Goal: Obtain resource: Obtain resource

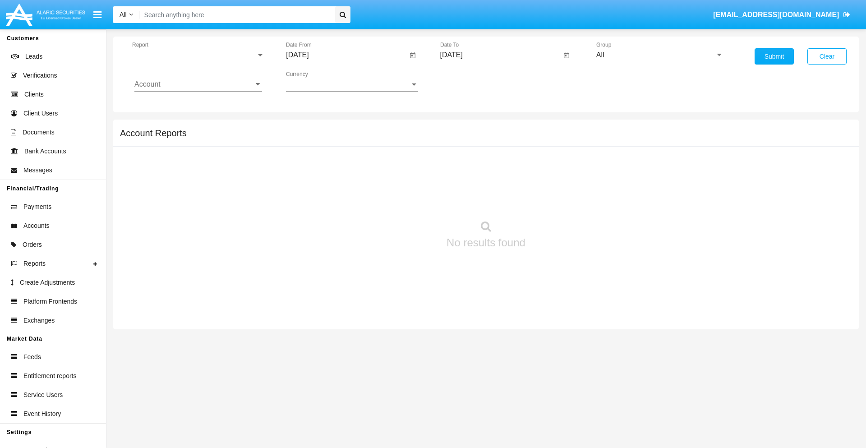
click at [198, 55] on span "Report" at bounding box center [194, 55] width 124 height 8
click at [194, 62] on span "Trades" at bounding box center [198, 62] width 128 height 22
click at [346, 55] on input "[DATE]" at bounding box center [346, 55] width 121 height 8
click at [316, 81] on span "[DATE]" at bounding box center [308, 81] width 20 height 7
click at [402, 199] on div "2025" at bounding box center [402, 199] width 28 height 16
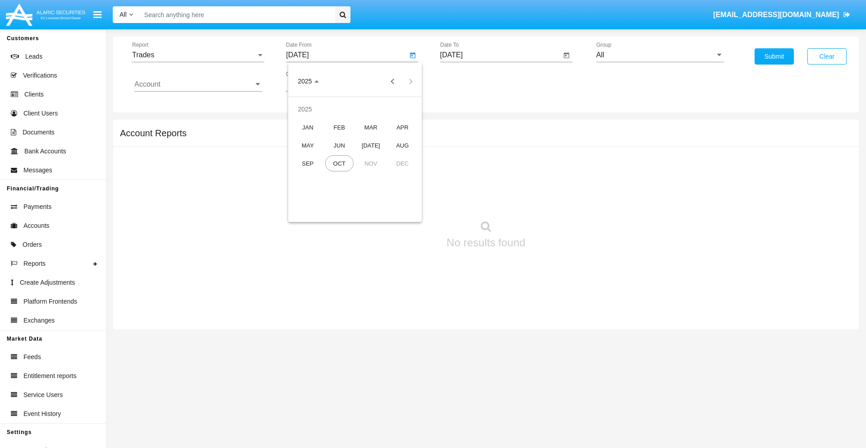
click at [371, 145] on div "[DATE]" at bounding box center [371, 145] width 28 height 16
click at [373, 156] on div "10" at bounding box center [373, 156] width 16 height 16
type input "07/10/25"
click at [500, 55] on input "[DATE]" at bounding box center [500, 55] width 121 height 8
click at [469, 81] on span "[DATE]" at bounding box center [462, 81] width 20 height 7
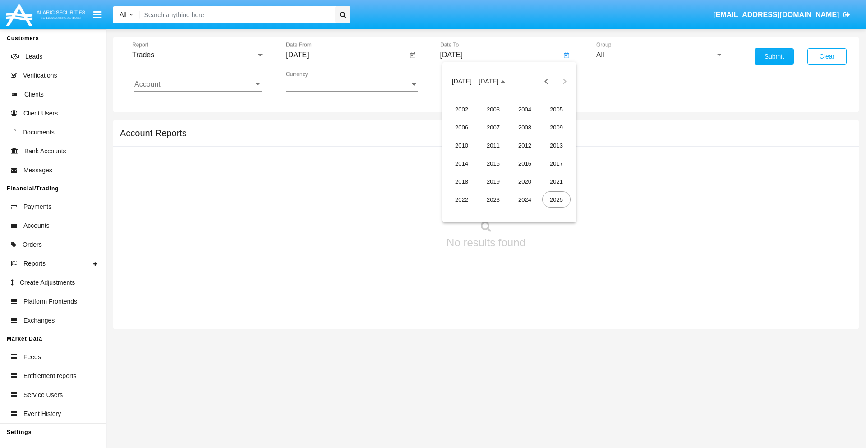
click at [556, 199] on div "2025" at bounding box center [556, 199] width 28 height 16
click at [493, 163] on div "OCT" at bounding box center [493, 163] width 28 height 16
click at [545, 138] on div "10" at bounding box center [545, 138] width 16 height 16
type input "[DATE]"
click at [660, 55] on input "All" at bounding box center [660, 55] width 128 height 8
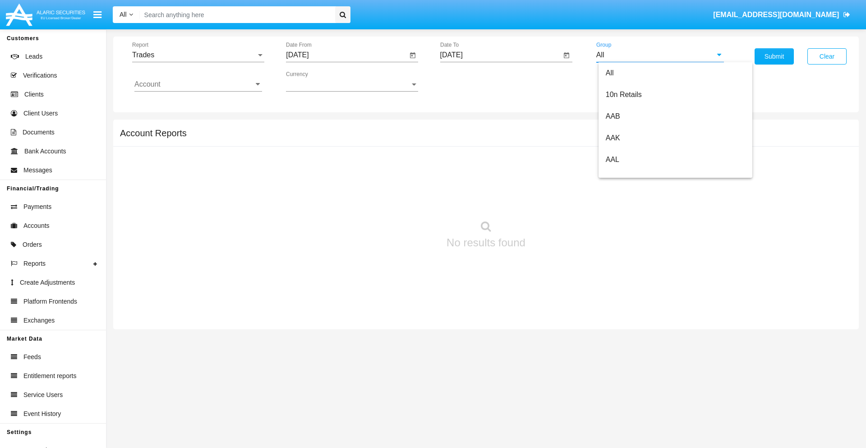
scroll to position [483, 0]
click at [634, 174] on span "Hammer Web Lite" at bounding box center [635, 174] width 58 height 8
type input "Hammer Web Lite"
click at [198, 84] on input "Account" at bounding box center [198, 84] width 128 height 8
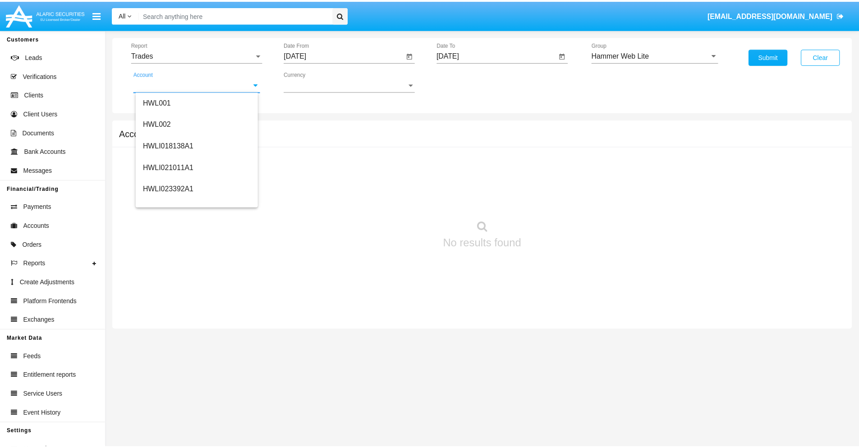
scroll to position [137, 0]
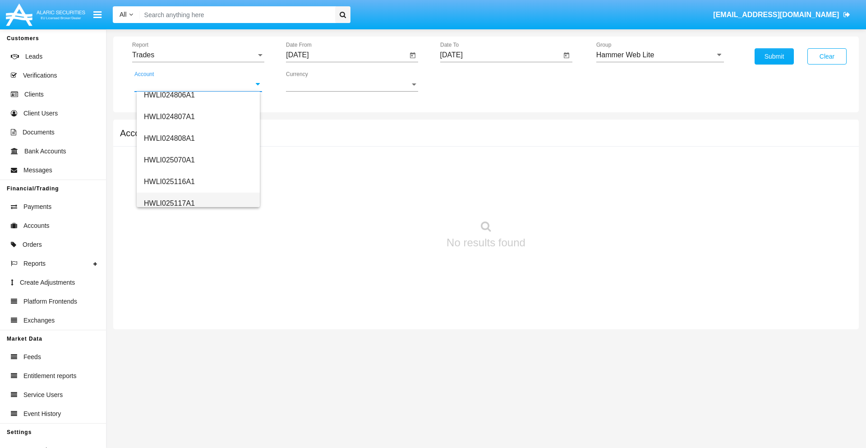
click at [169, 203] on span "HWLI025117A1" at bounding box center [169, 203] width 51 height 8
type input "HWLI025117A1"
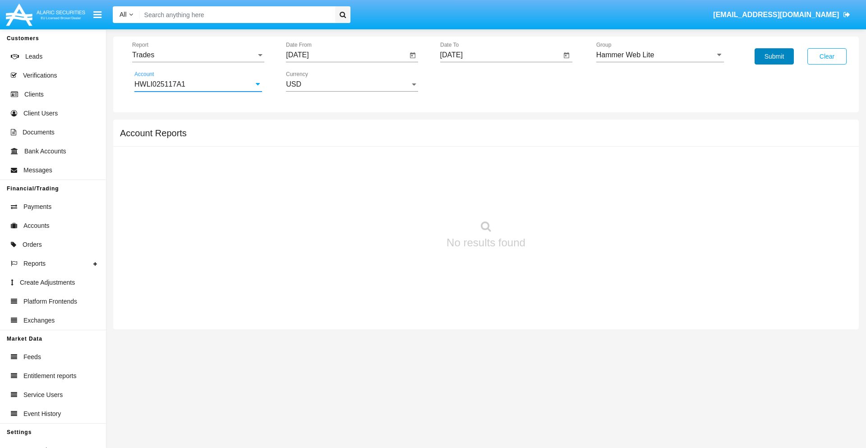
click at [774, 56] on button "Submit" at bounding box center [773, 56] width 39 height 16
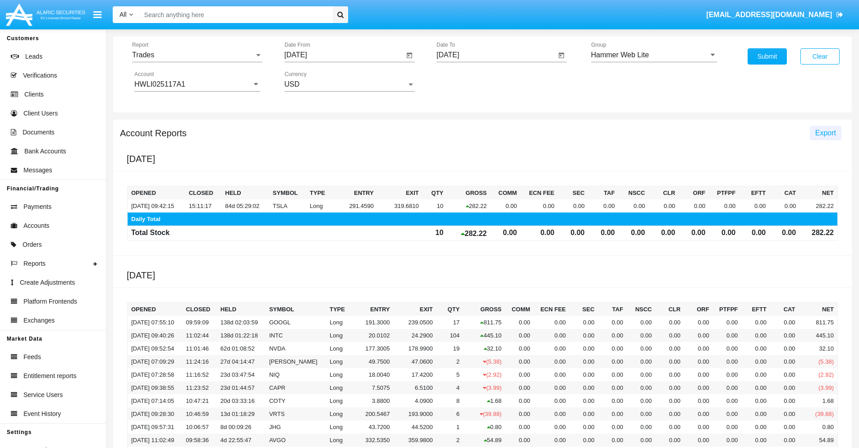
click at [825, 133] on span "Export" at bounding box center [825, 133] width 21 height 8
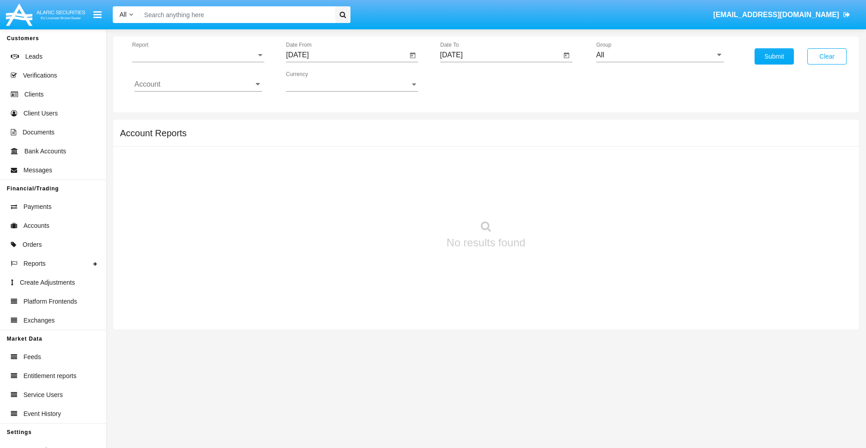
click at [198, 55] on span "Report" at bounding box center [194, 55] width 124 height 8
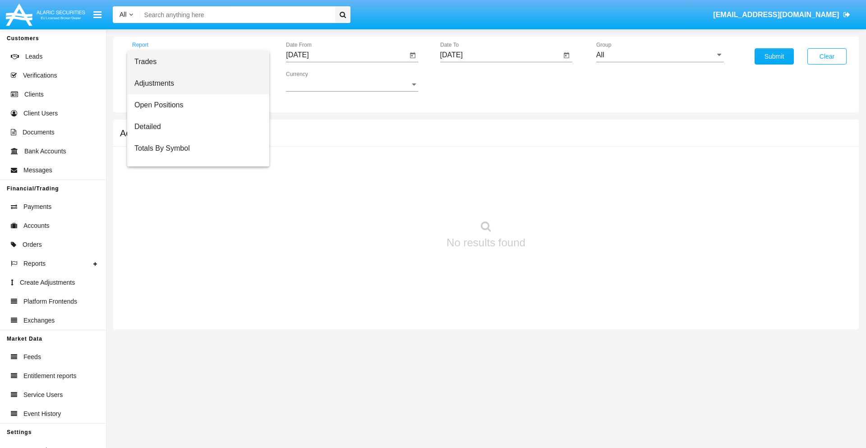
click at [194, 83] on span "Adjustments" at bounding box center [198, 84] width 128 height 22
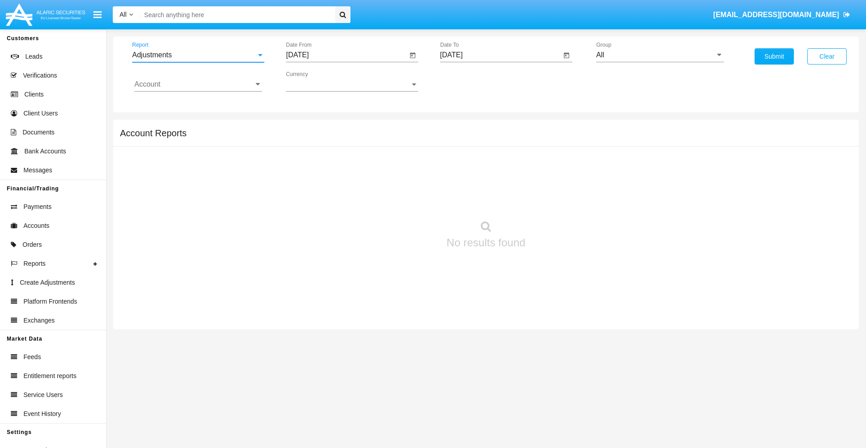
click at [346, 55] on input "[DATE]" at bounding box center [346, 55] width 121 height 8
click at [316, 81] on span "[DATE]" at bounding box center [308, 81] width 20 height 7
click at [402, 199] on div "2025" at bounding box center [402, 199] width 28 height 16
click at [308, 163] on div "SEP" at bounding box center [308, 163] width 28 height 16
click at [355, 156] on div "10" at bounding box center [355, 156] width 16 height 16
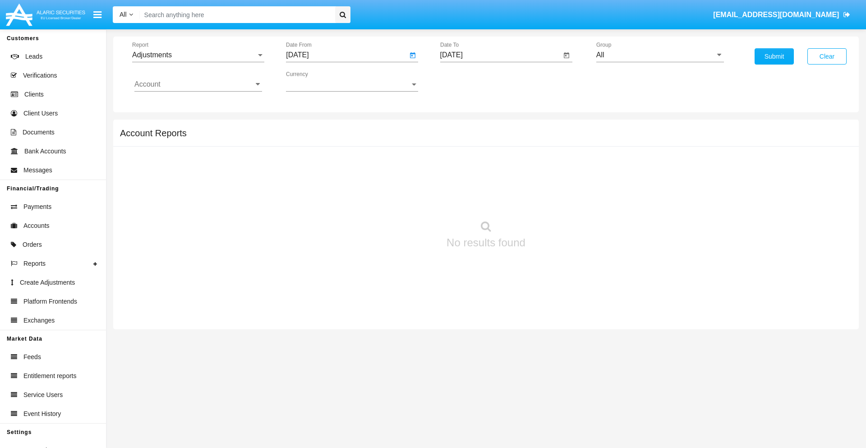
type input "09/10/25"
click at [500, 55] on input "[DATE]" at bounding box center [500, 55] width 121 height 8
click at [469, 81] on span "[DATE]" at bounding box center [462, 81] width 20 height 7
click at [556, 199] on div "2025" at bounding box center [556, 199] width 28 height 16
click at [493, 163] on div "OCT" at bounding box center [493, 163] width 28 height 16
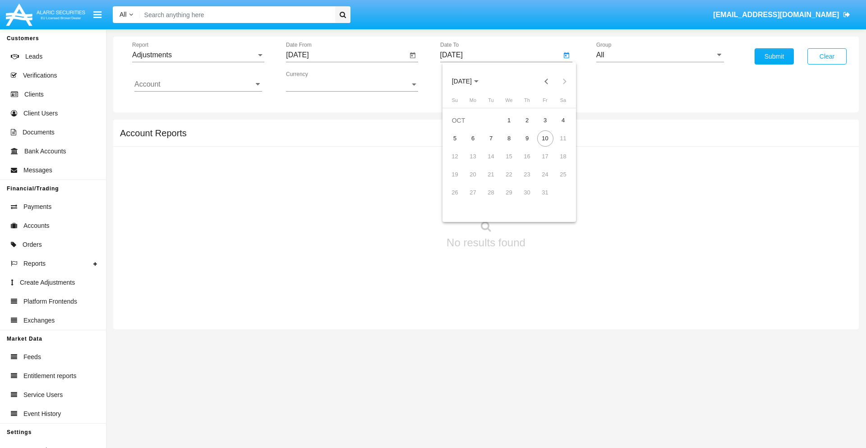
click at [545, 138] on div "10" at bounding box center [545, 138] width 16 height 16
type input "[DATE]"
click at [660, 55] on input "All" at bounding box center [660, 55] width 128 height 8
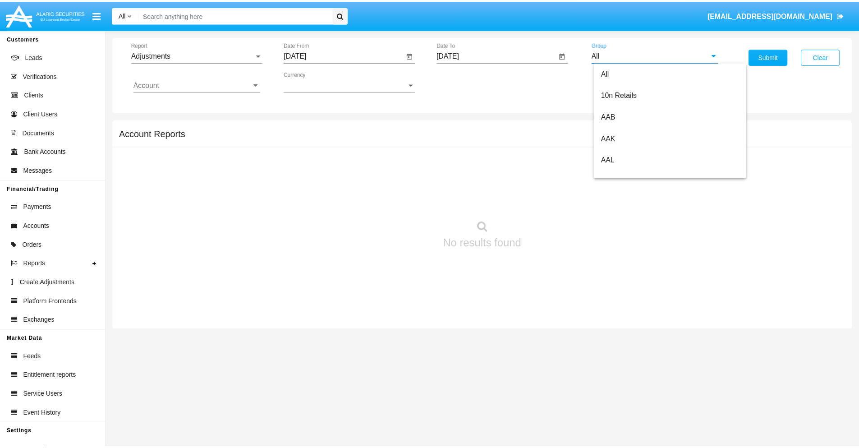
scroll to position [202, 0]
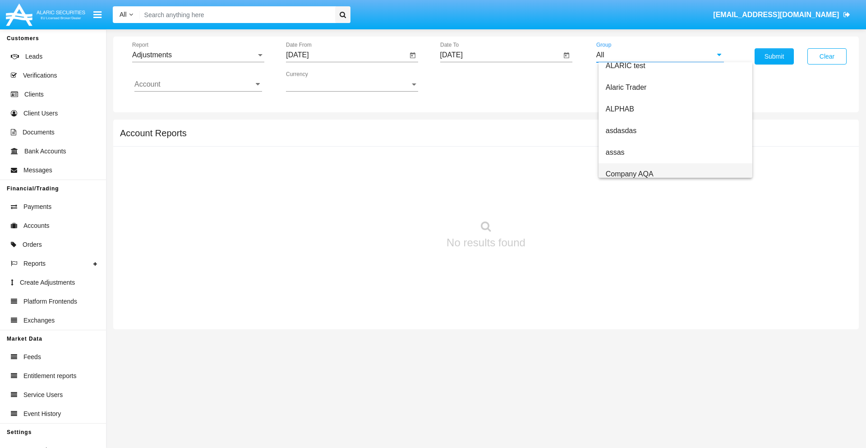
click at [629, 174] on span "Company AQA" at bounding box center [630, 174] width 48 height 8
type input "Company AQA"
click at [198, 84] on input "Account" at bounding box center [198, 84] width 128 height 8
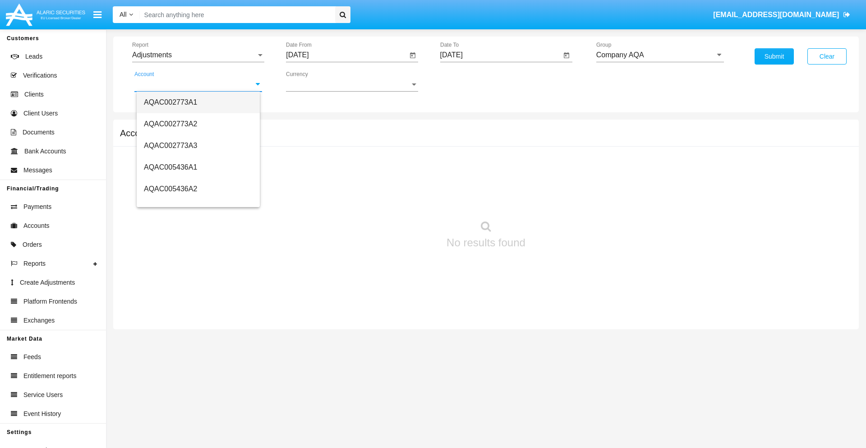
click at [170, 102] on span "AQAC002773A1" at bounding box center [170, 102] width 53 height 8
type input "AQAC002773A1"
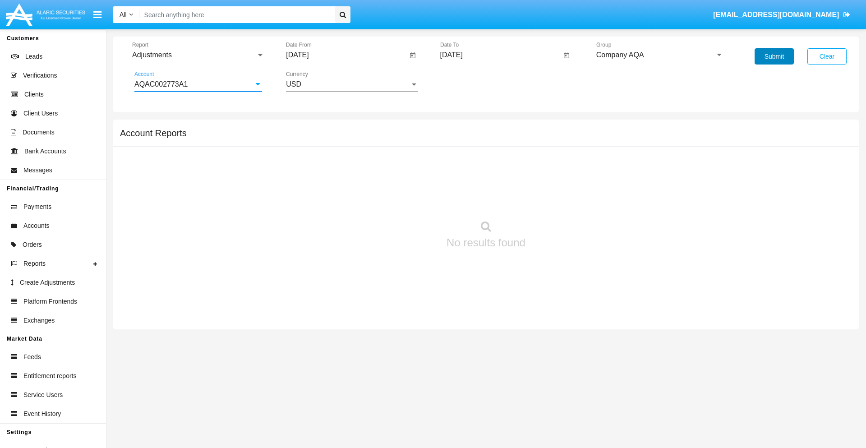
click at [774, 56] on button "Submit" at bounding box center [773, 56] width 39 height 16
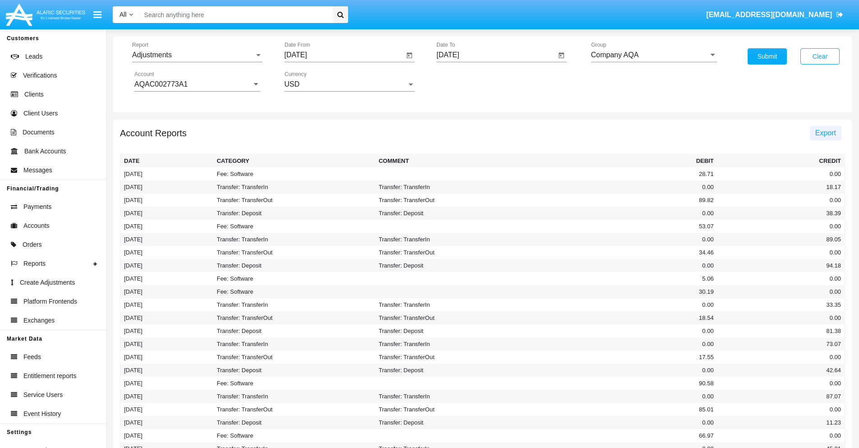
click at [825, 133] on span "Export" at bounding box center [825, 133] width 21 height 8
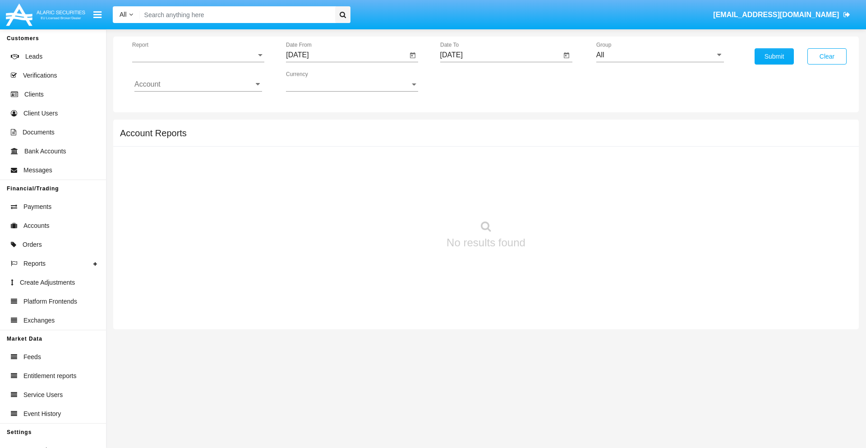
click at [198, 55] on span "Report" at bounding box center [194, 55] width 124 height 8
click at [194, 105] on span "Open Positions" at bounding box center [198, 105] width 128 height 22
click at [346, 55] on input "[DATE]" at bounding box center [346, 55] width 121 height 8
click at [316, 81] on span "[DATE]" at bounding box center [308, 81] width 20 height 7
click at [402, 199] on div "2025" at bounding box center [402, 199] width 28 height 16
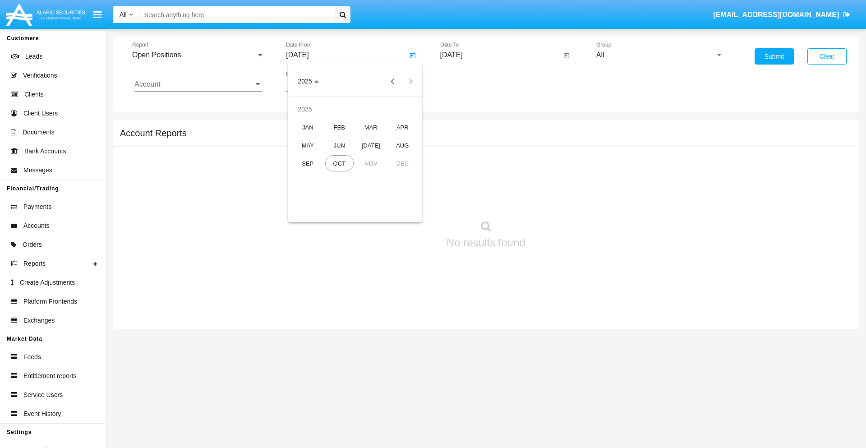
click at [308, 163] on div "SEP" at bounding box center [308, 163] width 28 height 16
click at [355, 156] on div "10" at bounding box center [355, 156] width 16 height 16
type input "09/10/25"
click at [500, 55] on input "[DATE]" at bounding box center [500, 55] width 121 height 8
click at [469, 81] on span "[DATE]" at bounding box center [462, 81] width 20 height 7
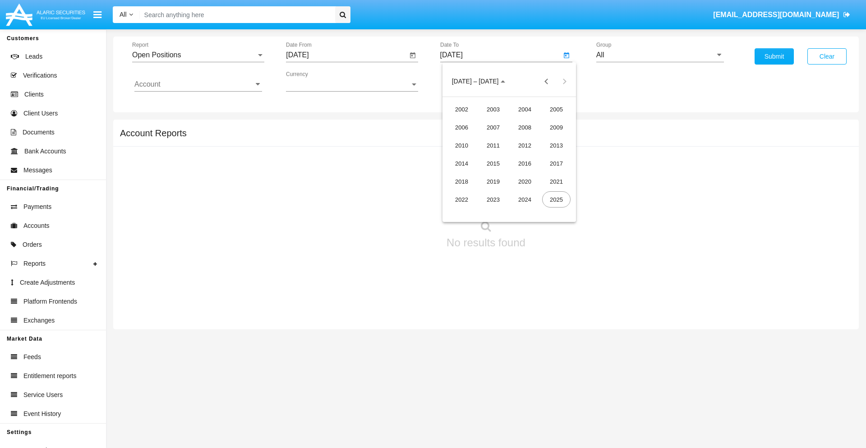
click at [556, 199] on div "2025" at bounding box center [556, 199] width 28 height 16
click at [493, 163] on div "OCT" at bounding box center [493, 163] width 28 height 16
click at [545, 138] on div "10" at bounding box center [545, 138] width 16 height 16
type input "[DATE]"
click at [660, 55] on input "All" at bounding box center [660, 55] width 128 height 8
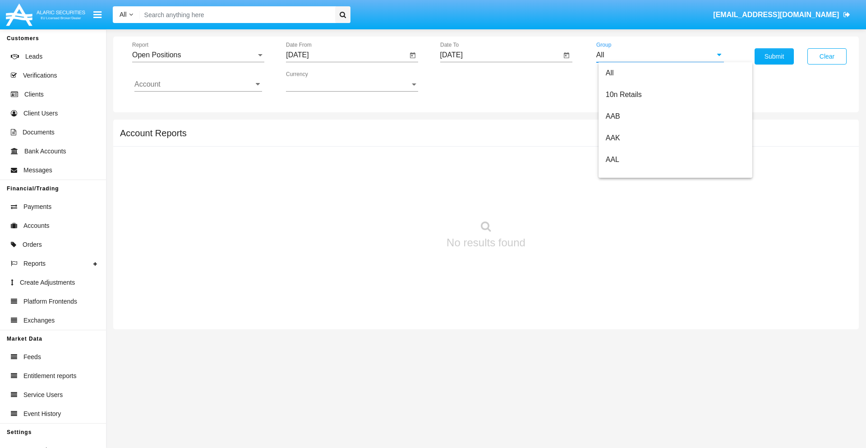
type input "Hammer Web Lite"
click at [198, 84] on input "Account" at bounding box center [198, 84] width 128 height 8
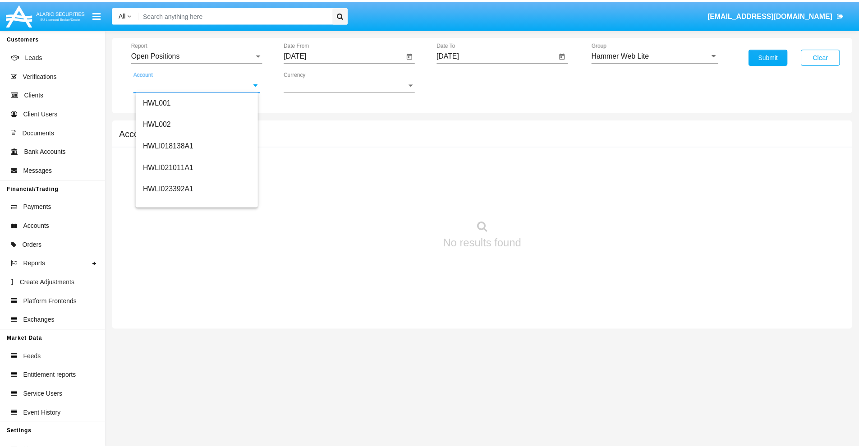
scroll to position [137, 0]
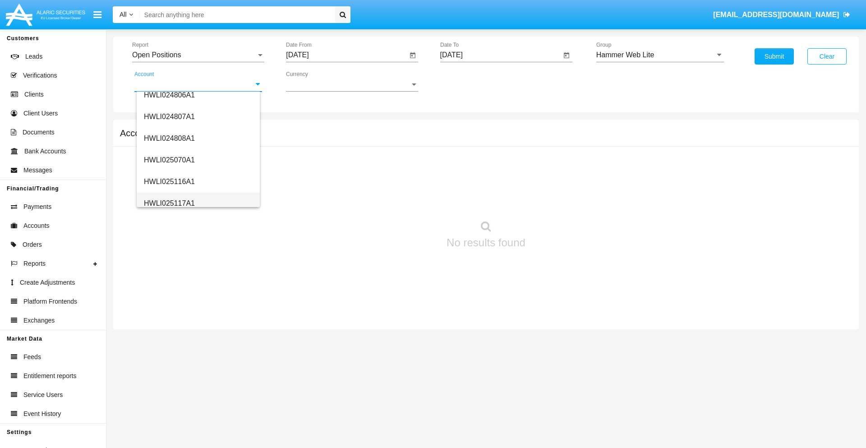
click at [169, 203] on span "HWLI025117A1" at bounding box center [169, 203] width 51 height 8
type input "HWLI025117A1"
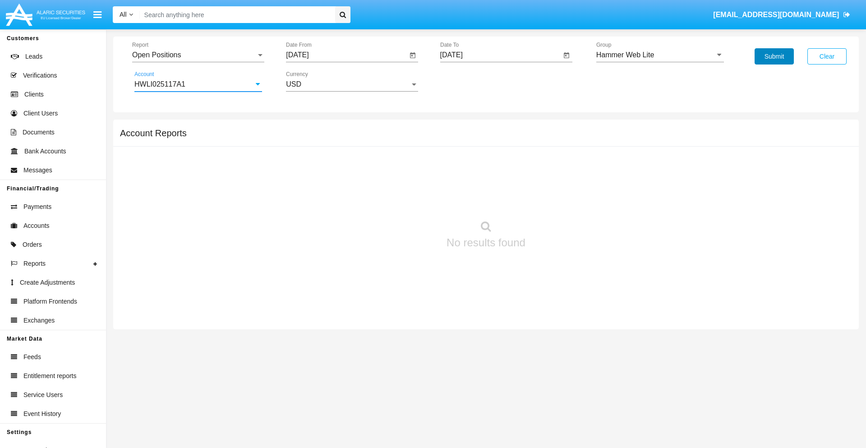
click at [774, 56] on button "Submit" at bounding box center [773, 56] width 39 height 16
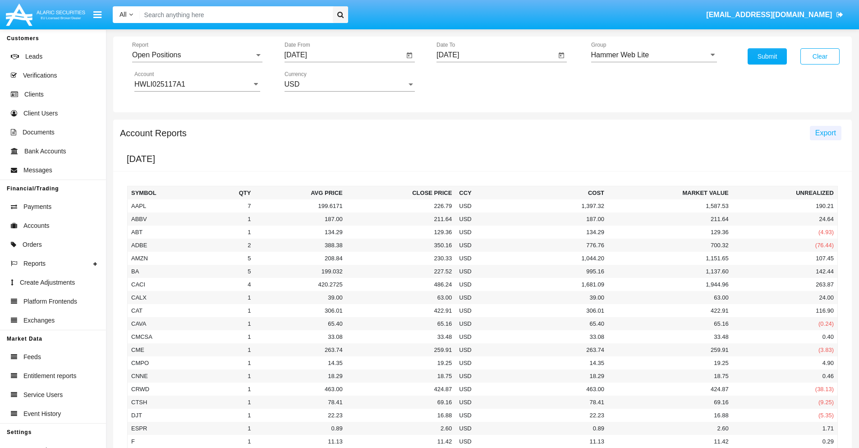
click at [825, 133] on span "Export" at bounding box center [825, 133] width 21 height 8
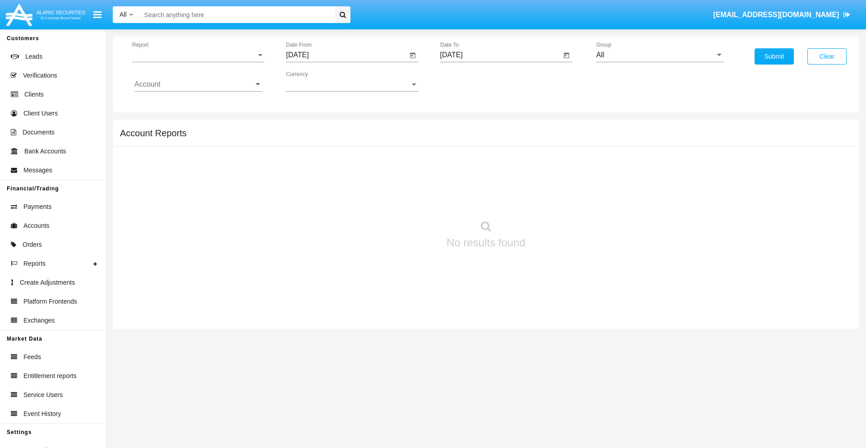
click at [198, 55] on span "Report" at bounding box center [194, 55] width 124 height 8
click at [194, 127] on span "Detailed" at bounding box center [198, 127] width 128 height 22
click at [346, 55] on input "[DATE]" at bounding box center [346, 55] width 121 height 8
click at [316, 81] on span "[DATE]" at bounding box center [308, 81] width 20 height 7
click at [402, 199] on div "2025" at bounding box center [402, 199] width 28 height 16
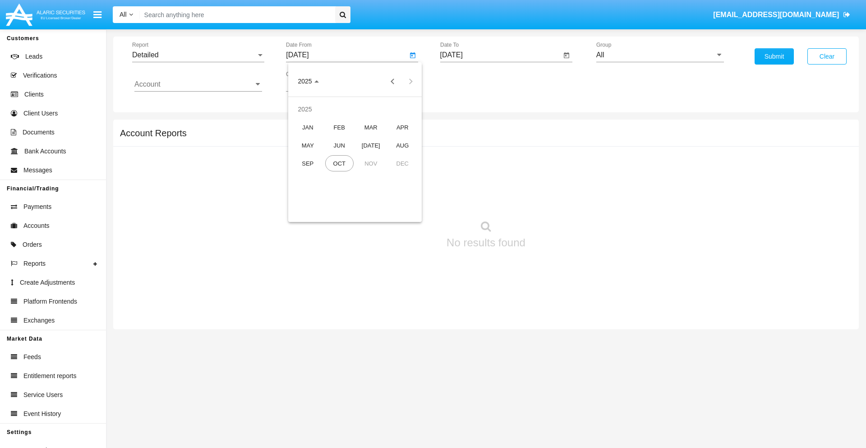
click at [308, 163] on div "SEP" at bounding box center [308, 163] width 28 height 16
click at [337, 210] on div "30" at bounding box center [337, 210] width 16 height 16
type input "09/30/25"
click at [500, 55] on input "[DATE]" at bounding box center [500, 55] width 121 height 8
click at [469, 81] on span "[DATE]" at bounding box center [462, 81] width 20 height 7
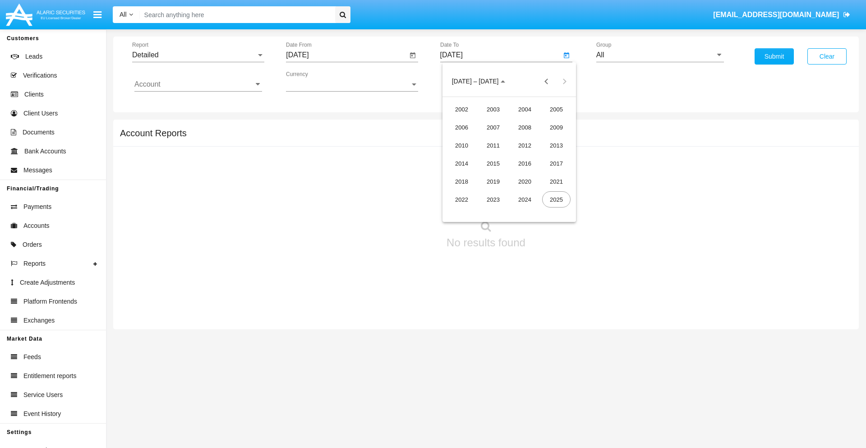
click at [556, 199] on div "2025" at bounding box center [556, 199] width 28 height 16
click at [493, 163] on div "OCT" at bounding box center [493, 163] width 28 height 16
click at [545, 138] on div "10" at bounding box center [545, 138] width 16 height 16
type input "10/10/25"
click at [660, 55] on input "All" at bounding box center [660, 55] width 128 height 8
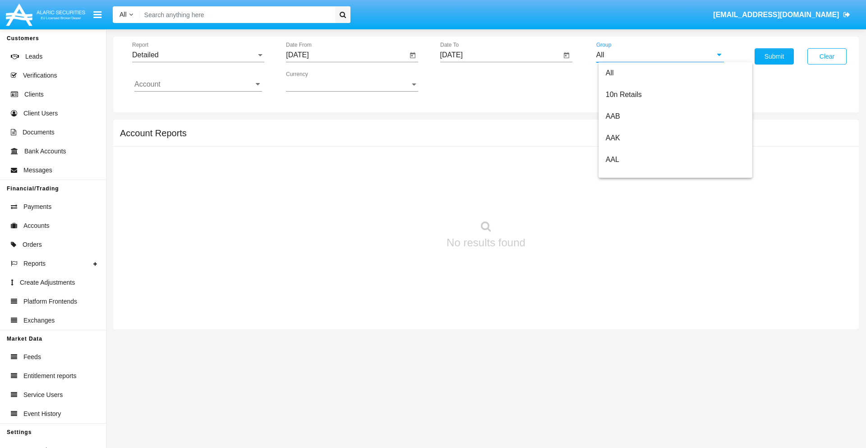
scroll to position [483, 0]
click at [634, 174] on span "Hammer Web Lite" at bounding box center [635, 174] width 58 height 8
type input "Hammer Web Lite"
click at [198, 84] on input "Account" at bounding box center [198, 84] width 128 height 8
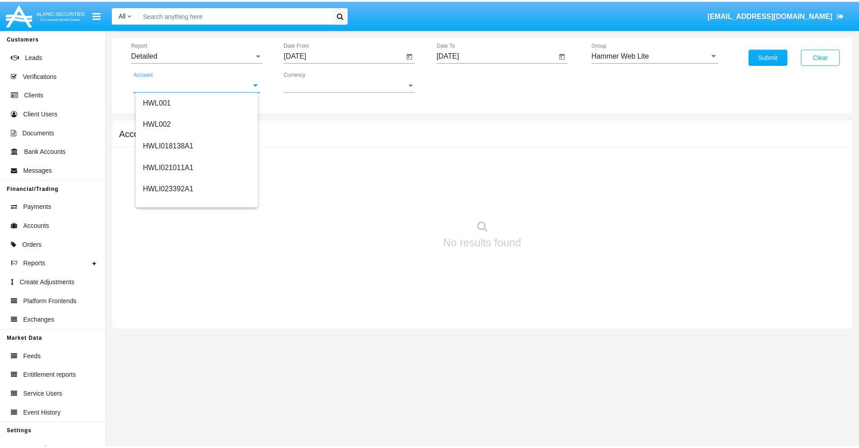
scroll to position [137, 0]
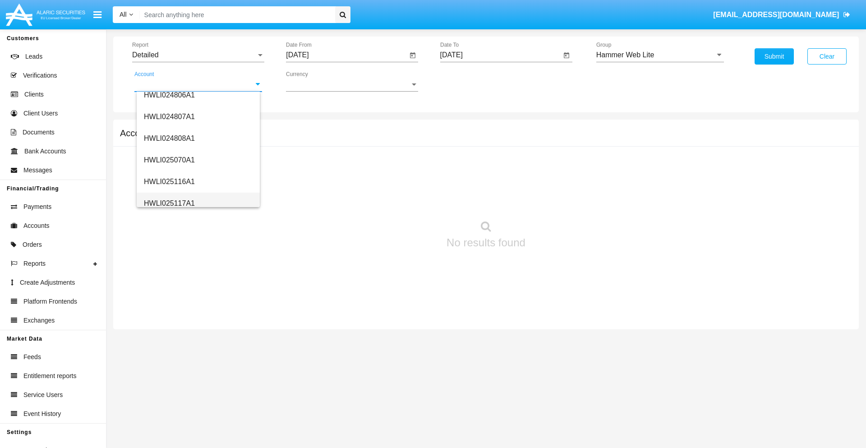
click at [169, 203] on span "HWLI025117A1" at bounding box center [169, 203] width 51 height 8
type input "HWLI025117A1"
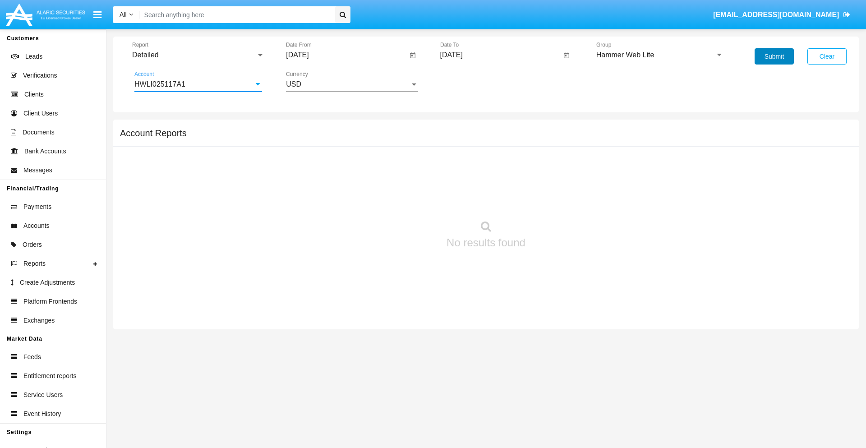
click at [774, 56] on button "Submit" at bounding box center [773, 56] width 39 height 16
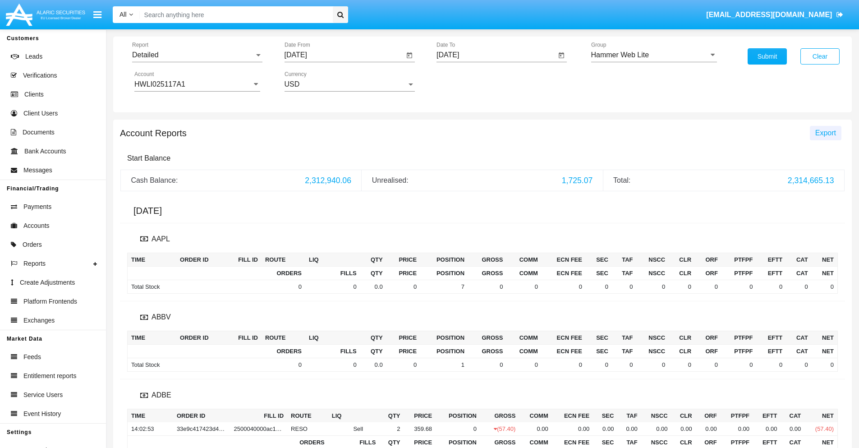
click at [825, 133] on span "Export" at bounding box center [825, 133] width 21 height 8
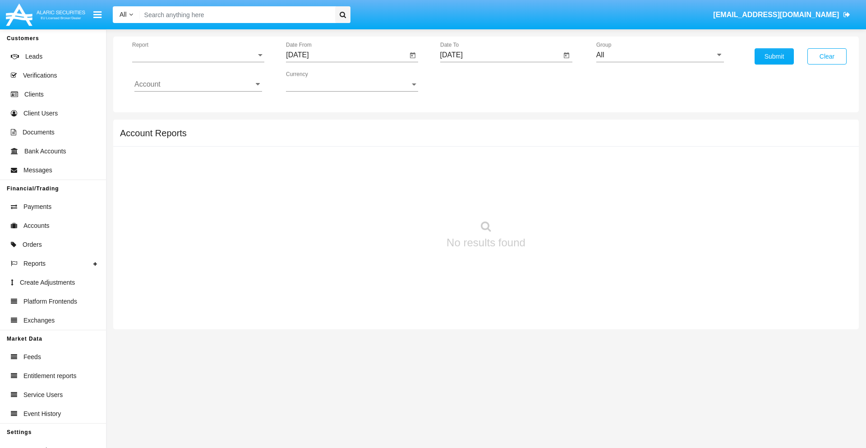
click at [198, 55] on span "Report" at bounding box center [194, 55] width 124 height 8
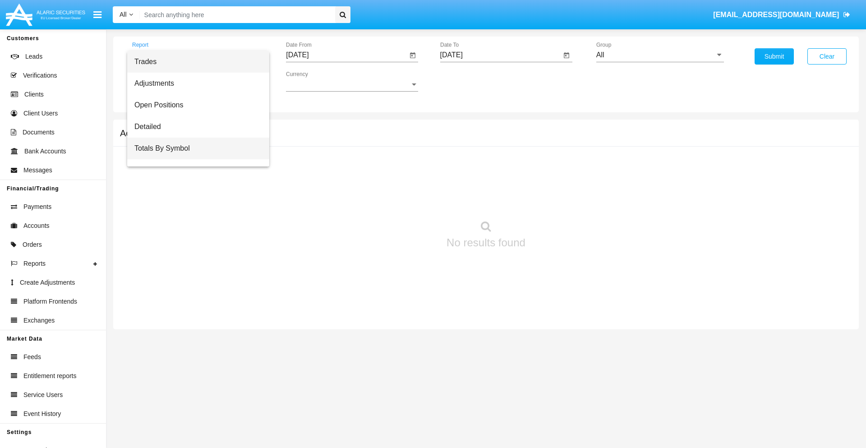
click at [194, 148] on span "Totals By Symbol" at bounding box center [198, 149] width 128 height 22
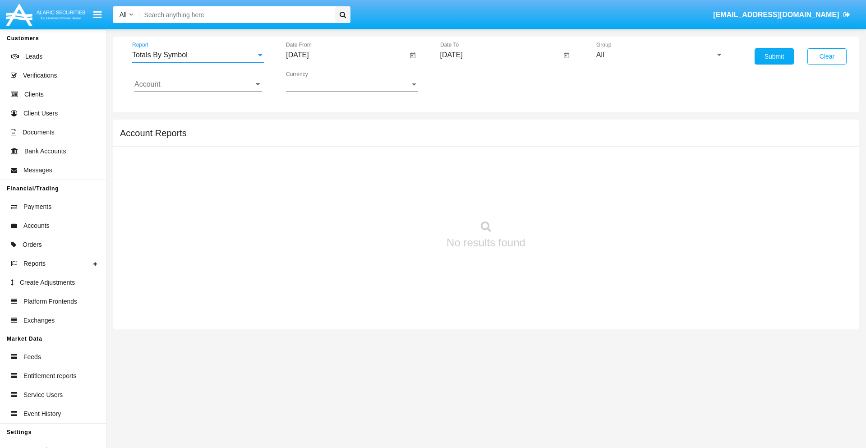
click at [346, 55] on input "[DATE]" at bounding box center [346, 55] width 121 height 8
click at [316, 81] on span "[DATE]" at bounding box center [308, 81] width 20 height 7
click at [402, 199] on div "2025" at bounding box center [402, 199] width 28 height 16
click at [308, 163] on div "SEP" at bounding box center [308, 163] width 28 height 16
click at [355, 156] on div "10" at bounding box center [355, 156] width 16 height 16
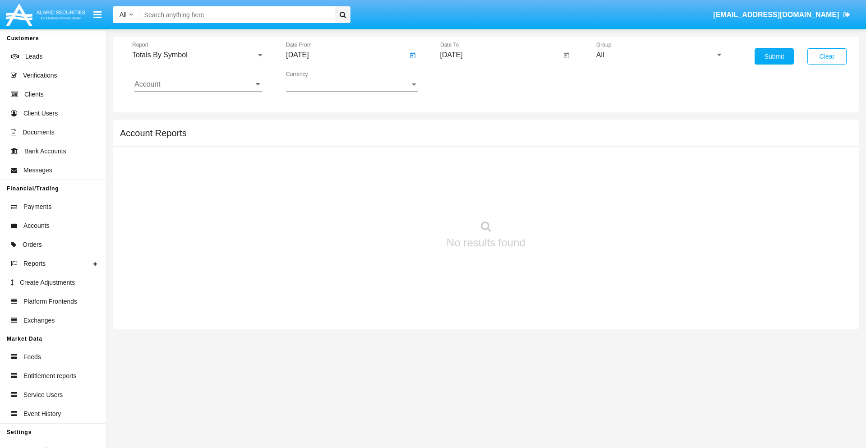
type input "09/10/25"
click at [500, 55] on input "[DATE]" at bounding box center [500, 55] width 121 height 8
click at [469, 81] on span "[DATE]" at bounding box center [462, 81] width 20 height 7
click at [556, 199] on div "2025" at bounding box center [556, 199] width 28 height 16
click at [493, 163] on div "OCT" at bounding box center [493, 163] width 28 height 16
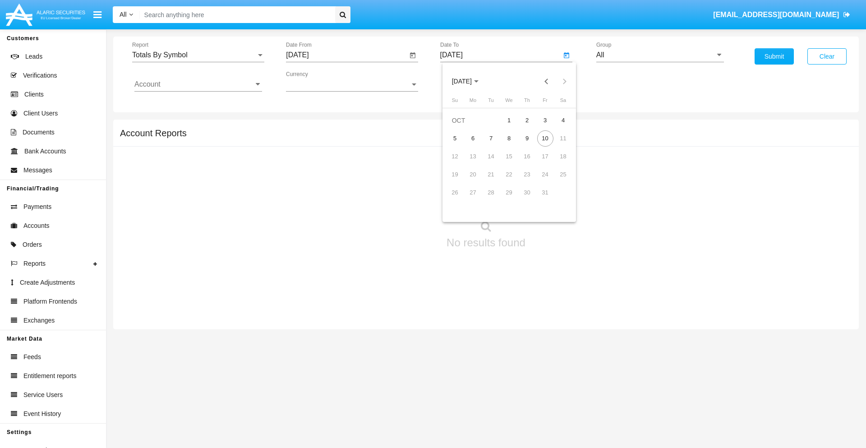
click at [545, 138] on div "10" at bounding box center [545, 138] width 16 height 16
type input "[DATE]"
click at [660, 55] on input "All" at bounding box center [660, 55] width 128 height 8
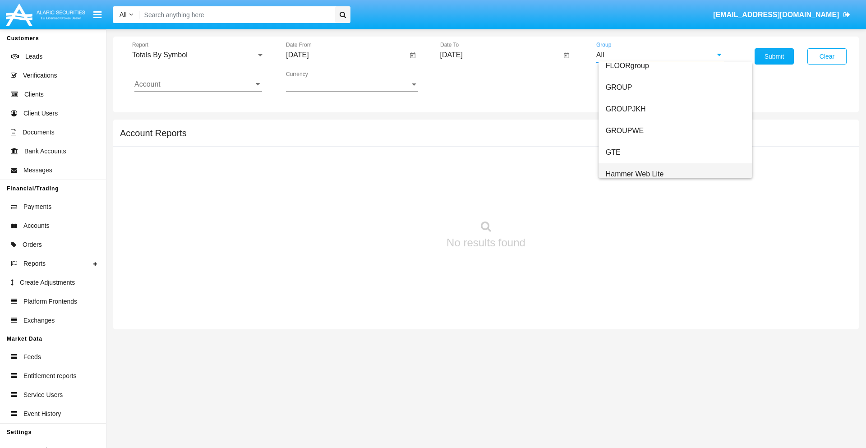
click at [634, 174] on span "Hammer Web Lite" at bounding box center [635, 174] width 58 height 8
type input "Hammer Web Lite"
click at [198, 84] on input "Account" at bounding box center [198, 84] width 128 height 8
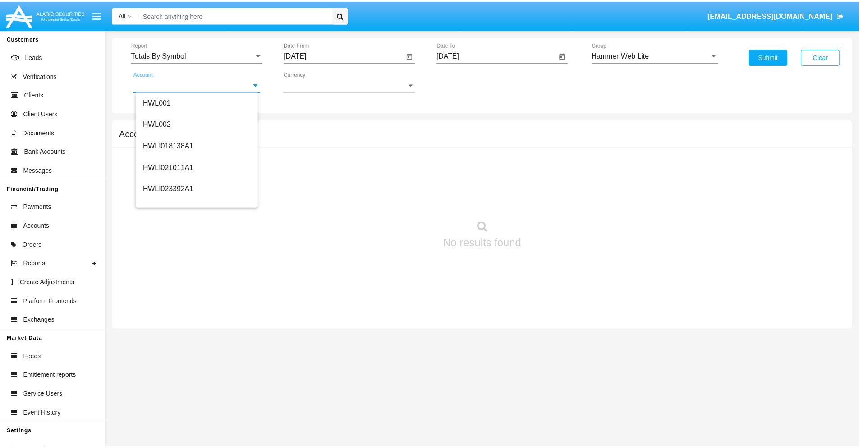
scroll to position [137, 0]
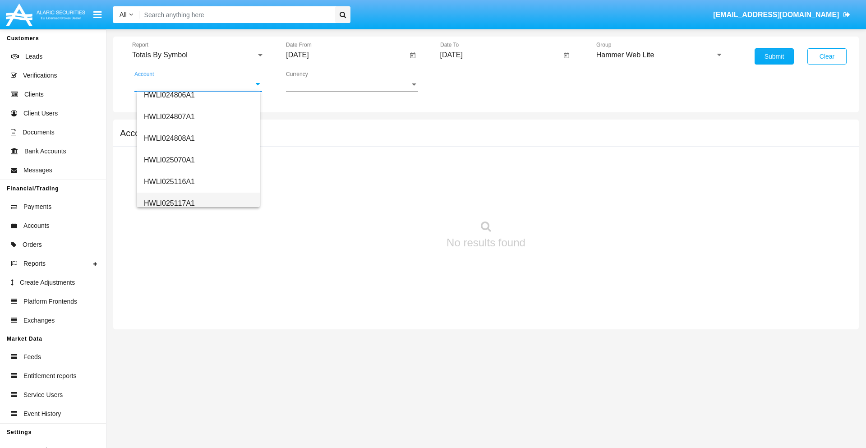
click at [169, 203] on span "HWLI025117A1" at bounding box center [169, 203] width 51 height 8
type input "HWLI025117A1"
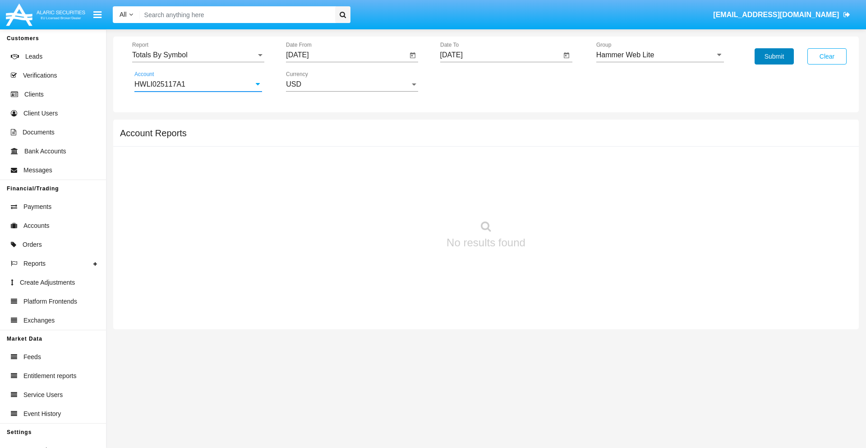
click at [774, 56] on button "Submit" at bounding box center [773, 56] width 39 height 16
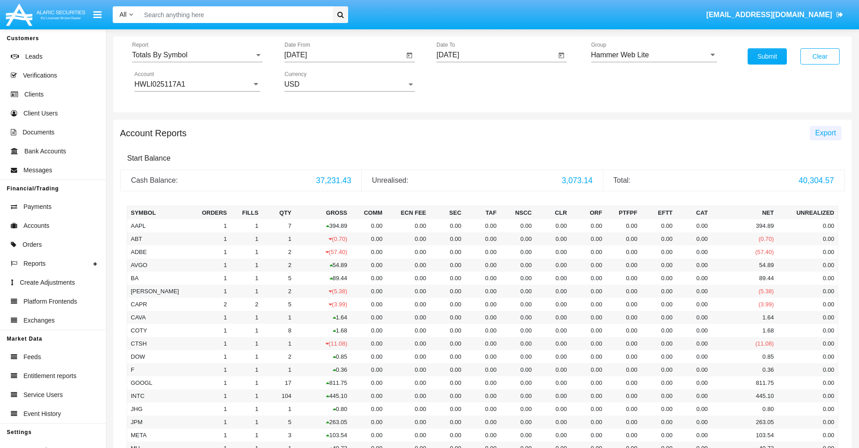
click at [825, 133] on span "Export" at bounding box center [825, 133] width 21 height 8
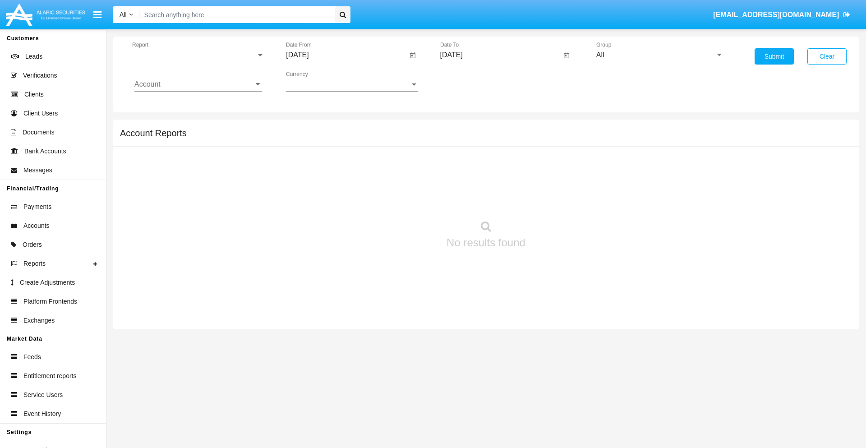
click at [198, 55] on span "Report" at bounding box center [194, 55] width 124 height 8
click at [194, 156] on span "Totals By Date" at bounding box center [198, 156] width 128 height 22
click at [346, 55] on input "[DATE]" at bounding box center [346, 55] width 121 height 8
click at [316, 81] on span "[DATE]" at bounding box center [308, 81] width 20 height 7
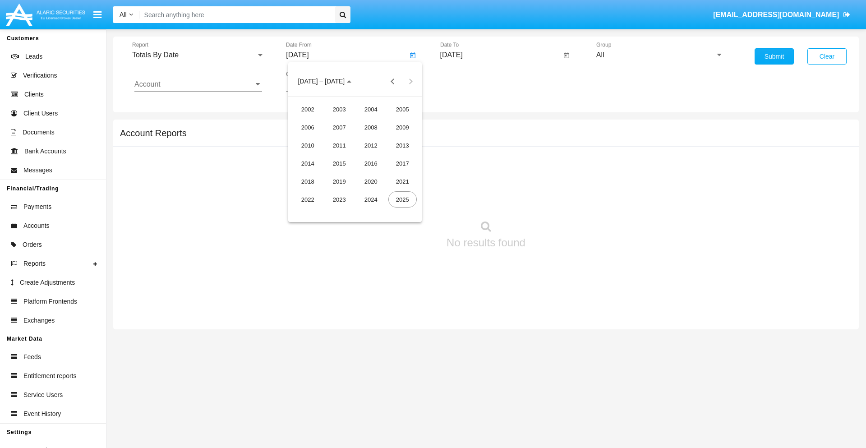
click at [402, 199] on div "2025" at bounding box center [402, 199] width 28 height 16
click at [308, 163] on div "SEP" at bounding box center [308, 163] width 28 height 16
click at [373, 192] on div "25" at bounding box center [373, 192] width 16 height 16
type input "[DATE]"
click at [500, 55] on input "[DATE]" at bounding box center [500, 55] width 121 height 8
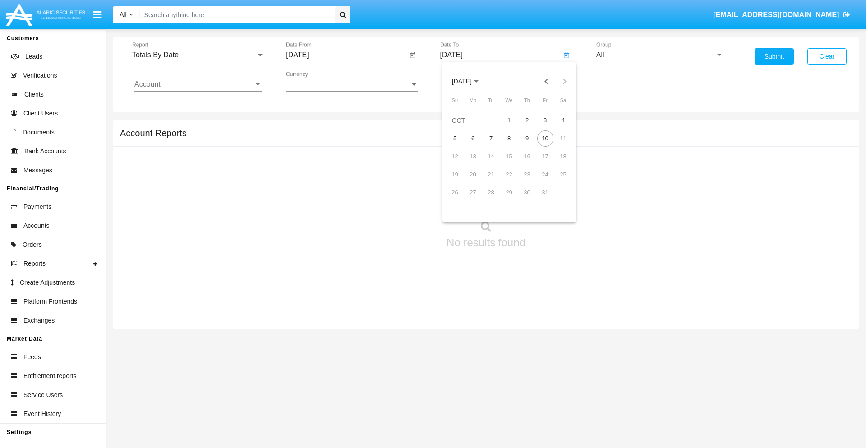
click at [469, 81] on span "[DATE]" at bounding box center [462, 81] width 20 height 7
click at [556, 199] on div "2025" at bounding box center [556, 199] width 28 height 16
click at [493, 163] on div "OCT" at bounding box center [493, 163] width 28 height 16
click at [545, 138] on div "10" at bounding box center [545, 138] width 16 height 16
type input "[DATE]"
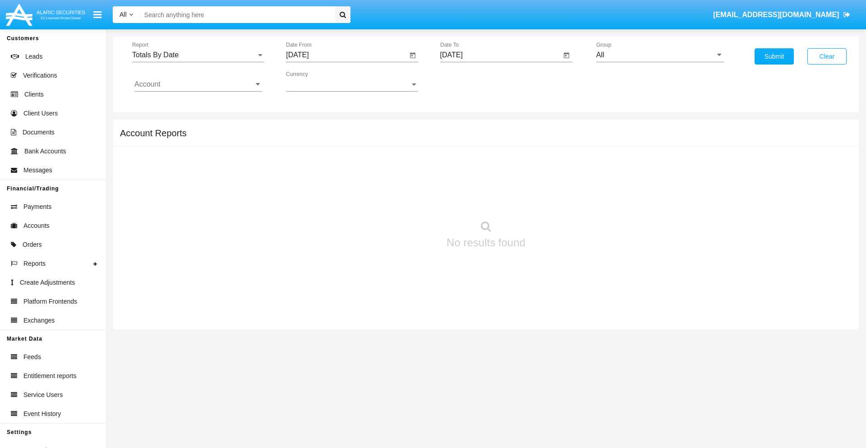
click at [660, 55] on input "All" at bounding box center [660, 55] width 128 height 8
click at [634, 174] on span "Hammer Web Lite" at bounding box center [635, 174] width 58 height 8
type input "Hammer Web Lite"
click at [198, 84] on input "Account" at bounding box center [198, 84] width 128 height 8
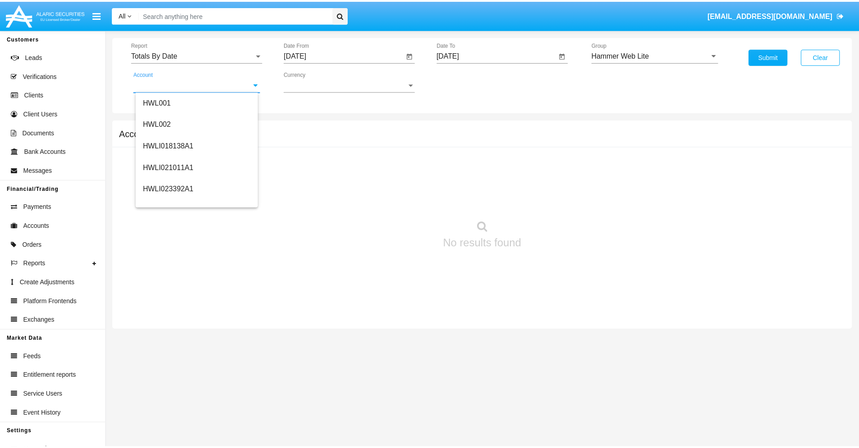
scroll to position [137, 0]
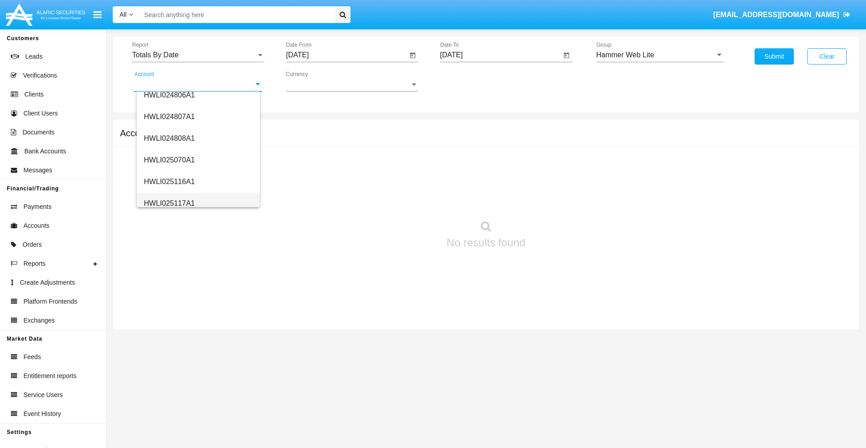
click at [169, 203] on span "HWLI025117A1" at bounding box center [169, 203] width 51 height 8
type input "HWLI025117A1"
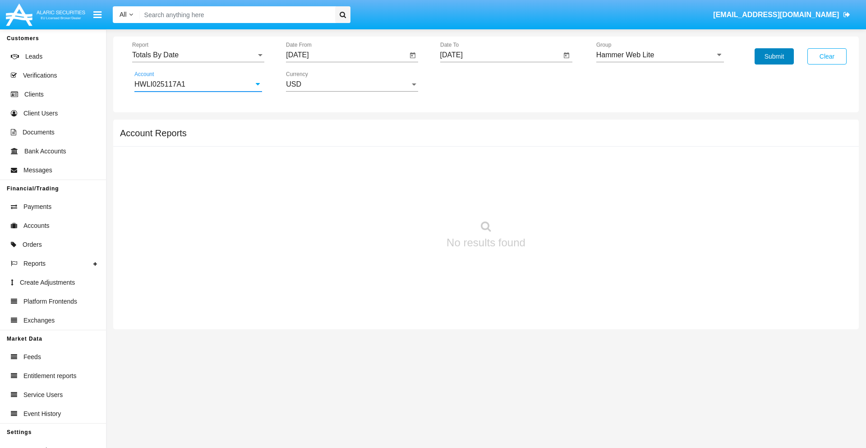
click at [774, 56] on button "Submit" at bounding box center [773, 56] width 39 height 16
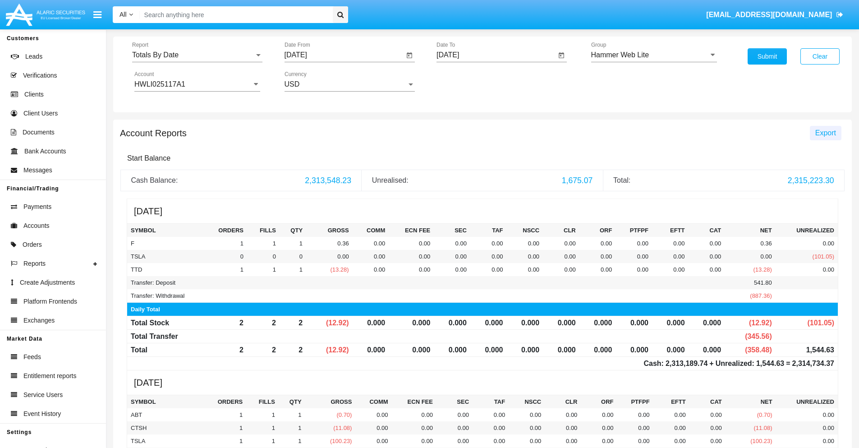
click at [825, 133] on span "Export" at bounding box center [825, 133] width 21 height 8
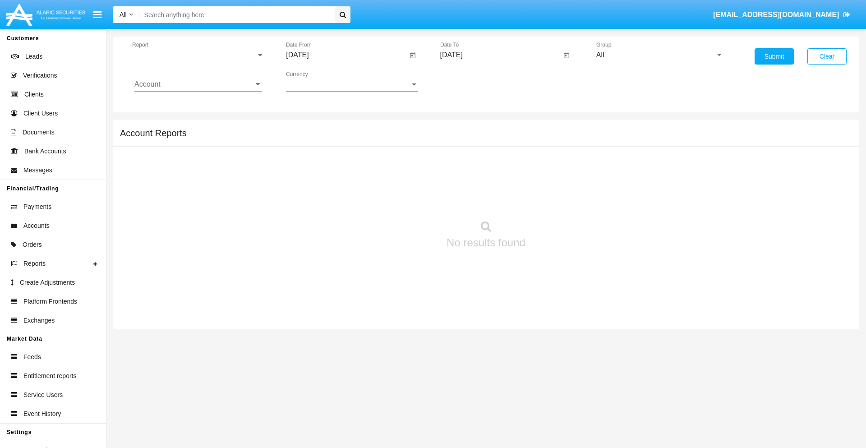
click at [198, 55] on span "Report" at bounding box center [194, 55] width 124 height 8
click at [194, 156] on span "Summary By Date" at bounding box center [198, 156] width 128 height 22
click at [346, 55] on input "[DATE]" at bounding box center [346, 55] width 121 height 8
click at [316, 81] on span "[DATE]" at bounding box center [308, 81] width 20 height 7
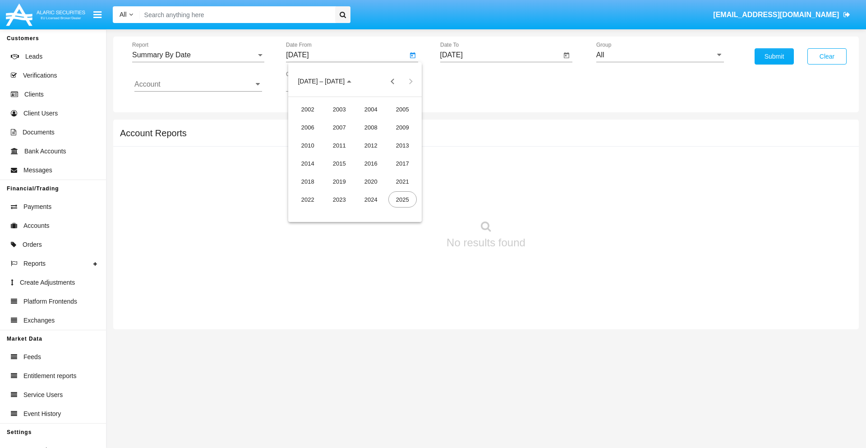
click at [402, 199] on div "2025" at bounding box center [402, 199] width 28 height 16
click at [308, 163] on div "SEP" at bounding box center [308, 163] width 28 height 16
click at [373, 192] on div "25" at bounding box center [373, 192] width 16 height 16
type input "09/25/25"
click at [500, 55] on input "[DATE]" at bounding box center [500, 55] width 121 height 8
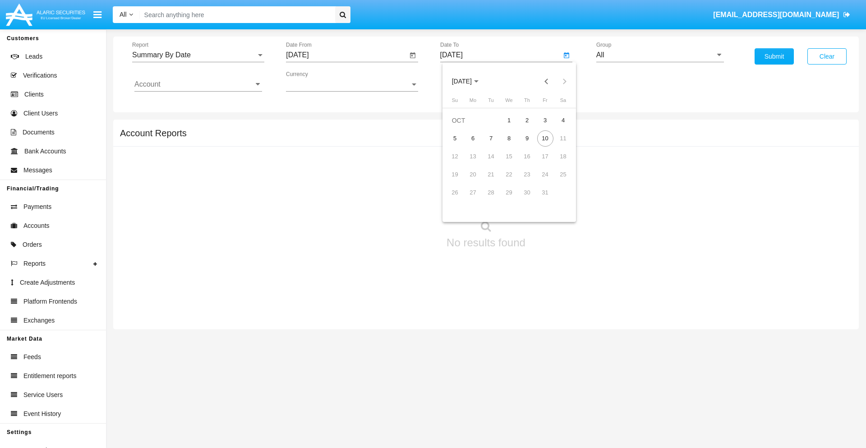
click at [469, 81] on span "[DATE]" at bounding box center [462, 81] width 20 height 7
click at [556, 199] on div "2025" at bounding box center [556, 199] width 28 height 16
click at [493, 163] on div "OCT" at bounding box center [493, 163] width 28 height 16
click at [545, 138] on div "10" at bounding box center [545, 138] width 16 height 16
type input "10/10/25"
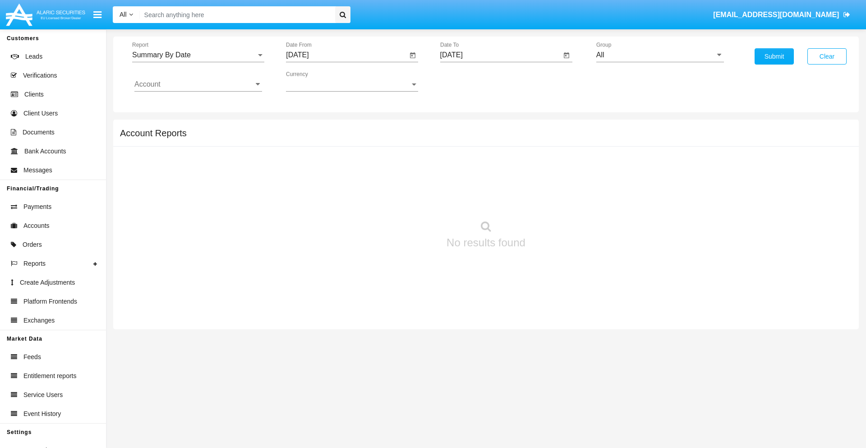
click at [660, 55] on input "All" at bounding box center [660, 55] width 128 height 8
type input "Hammer Web Lite"
click at [198, 84] on input "Account" at bounding box center [198, 84] width 128 height 8
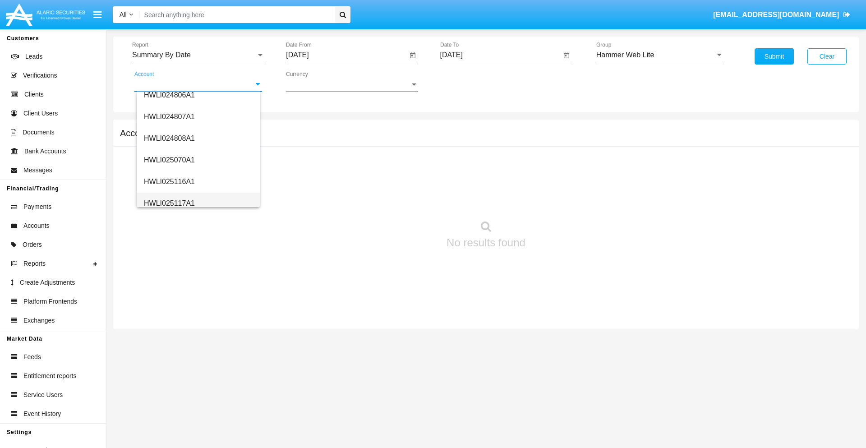
click at [169, 203] on span "HWLI025117A1" at bounding box center [169, 203] width 51 height 8
type input "HWLI025117A1"
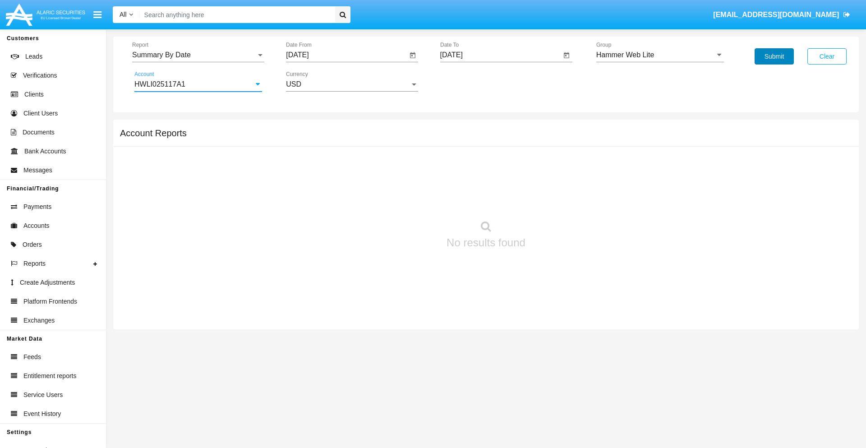
click at [774, 56] on button "Submit" at bounding box center [773, 56] width 39 height 16
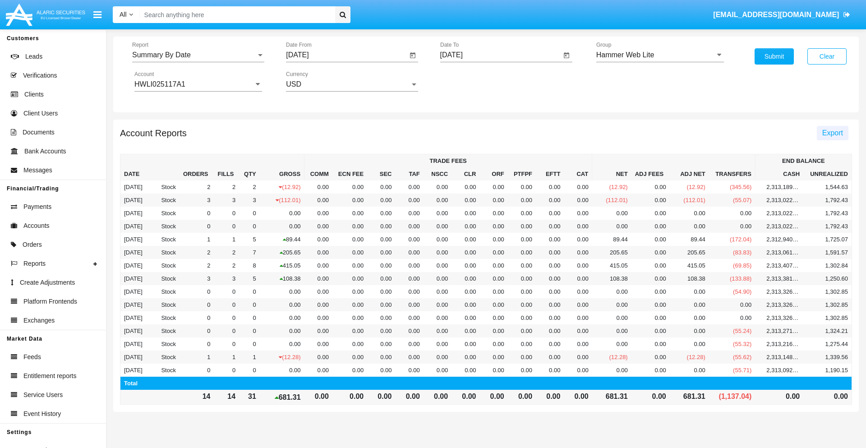
click at [832, 133] on span "Export" at bounding box center [832, 133] width 21 height 8
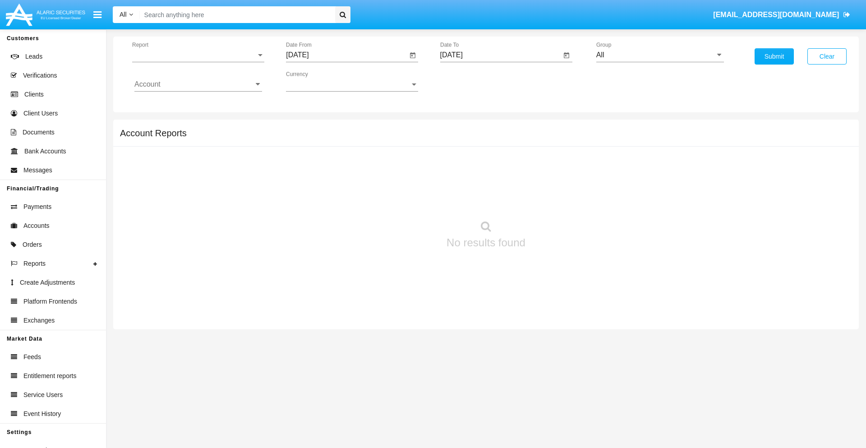
click at [198, 55] on span "Report" at bounding box center [194, 55] width 124 height 8
click at [194, 156] on span "Fees By Destination" at bounding box center [198, 156] width 128 height 22
click at [346, 55] on input "[DATE]" at bounding box center [346, 55] width 121 height 8
click at [316, 81] on span "[DATE]" at bounding box center [308, 81] width 20 height 7
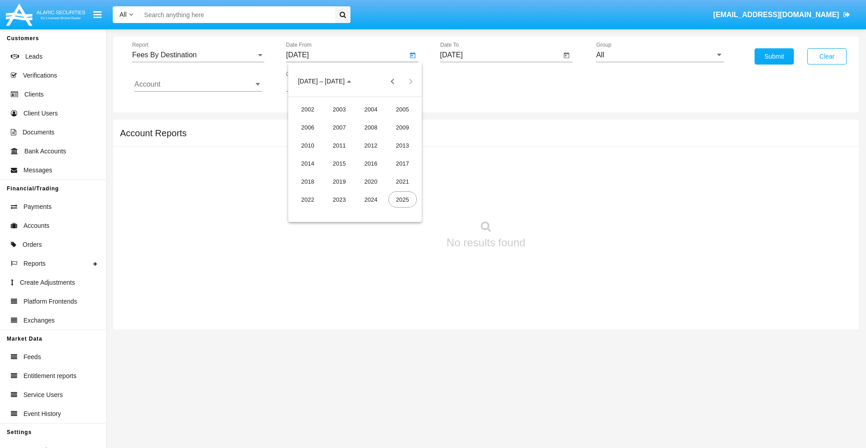
click at [402, 199] on div "2025" at bounding box center [402, 199] width 28 height 16
click at [371, 145] on div "[DATE]" at bounding box center [371, 145] width 28 height 16
click at [373, 156] on div "10" at bounding box center [373, 156] width 16 height 16
type input "07/10/25"
click at [500, 55] on input "[DATE]" at bounding box center [500, 55] width 121 height 8
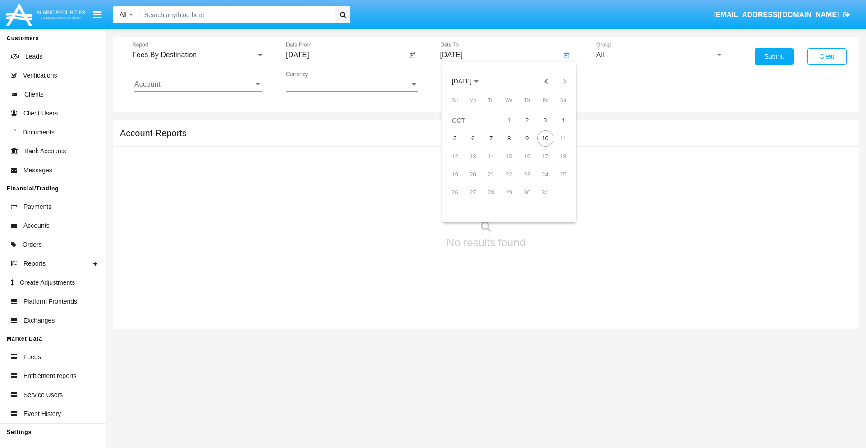
click at [469, 81] on span "[DATE]" at bounding box center [462, 81] width 20 height 7
click at [556, 199] on div "2025" at bounding box center [556, 199] width 28 height 16
click at [493, 163] on div "OCT" at bounding box center [493, 163] width 28 height 16
click at [545, 138] on div "10" at bounding box center [545, 138] width 16 height 16
type input "10/10/25"
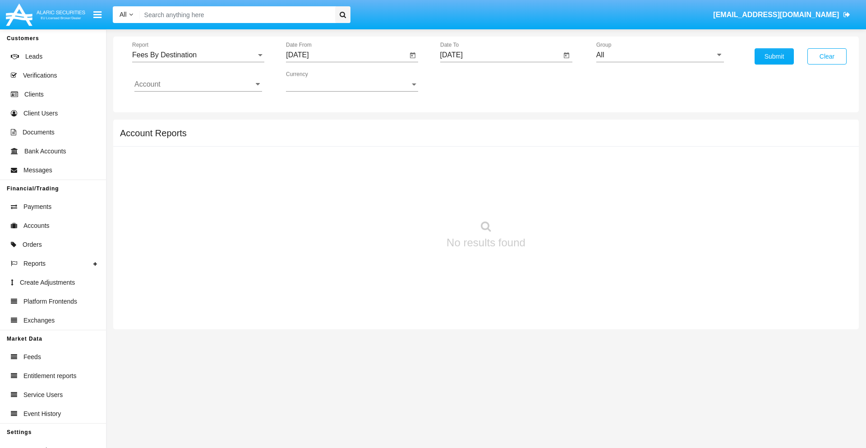
click at [660, 55] on input "All" at bounding box center [660, 55] width 128 height 8
type input "Hammer Web Lite"
click at [198, 84] on input "Account" at bounding box center [198, 84] width 128 height 8
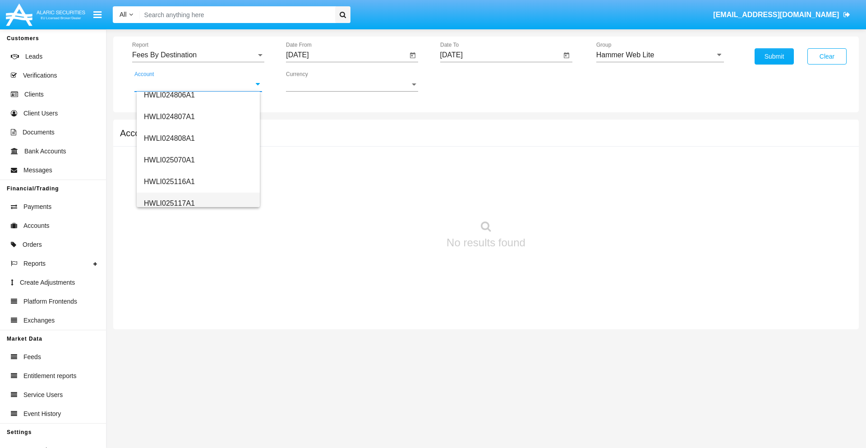
click at [169, 203] on span "HWLI025117A1" at bounding box center [169, 203] width 51 height 8
type input "HWLI025117A1"
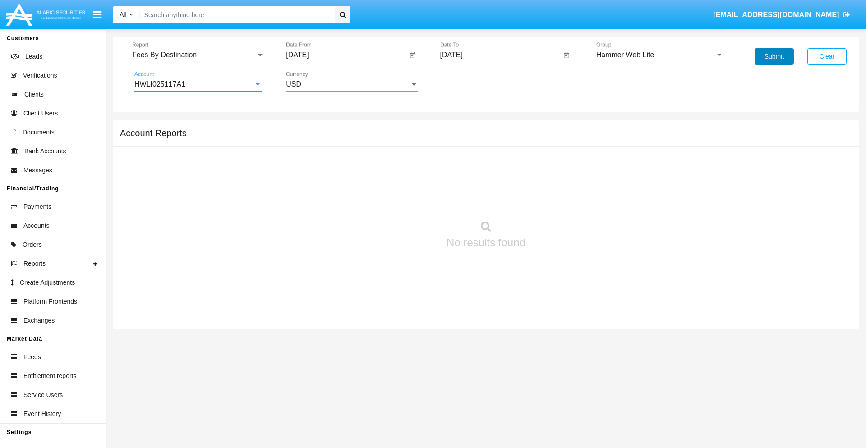
click at [774, 56] on button "Submit" at bounding box center [773, 56] width 39 height 16
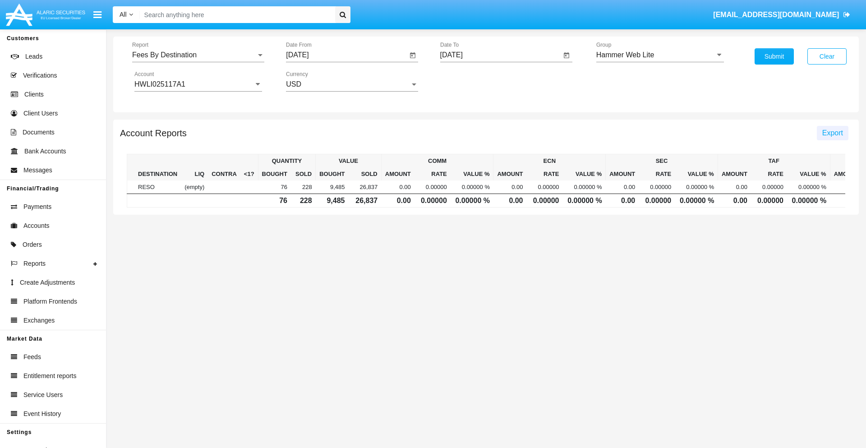
click at [832, 133] on span "Export" at bounding box center [832, 133] width 21 height 8
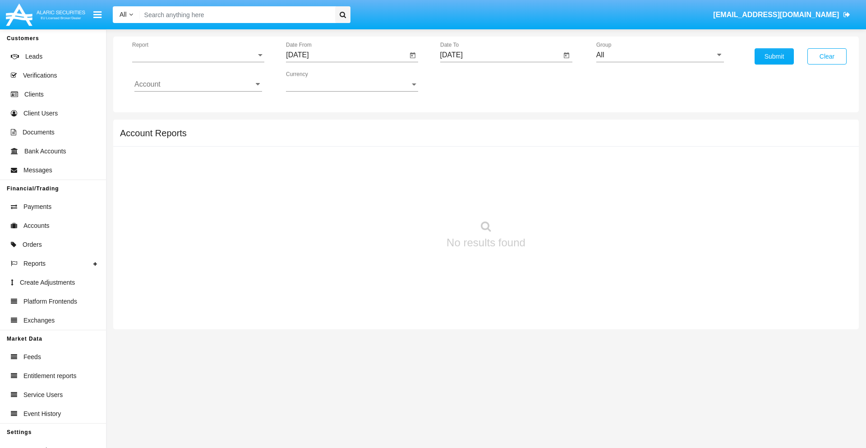
click at [198, 55] on span "Report" at bounding box center [194, 55] width 124 height 8
click at [194, 62] on span "Trades" at bounding box center [198, 62] width 128 height 22
click at [346, 55] on input "[DATE]" at bounding box center [346, 55] width 121 height 8
click at [316, 81] on span "[DATE]" at bounding box center [308, 81] width 20 height 7
click at [339, 181] on div "2019" at bounding box center [339, 181] width 28 height 16
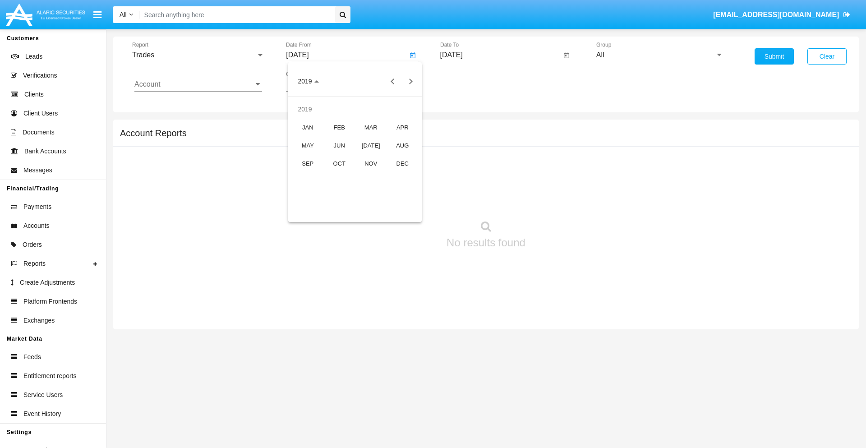
click at [308, 127] on div "JAN" at bounding box center [308, 127] width 28 height 16
click at [337, 138] on div "1" at bounding box center [337, 138] width 16 height 16
type input "[DATE]"
click at [500, 55] on input "[DATE]" at bounding box center [500, 55] width 121 height 8
click at [469, 81] on span "[DATE]" at bounding box center [462, 81] width 20 height 7
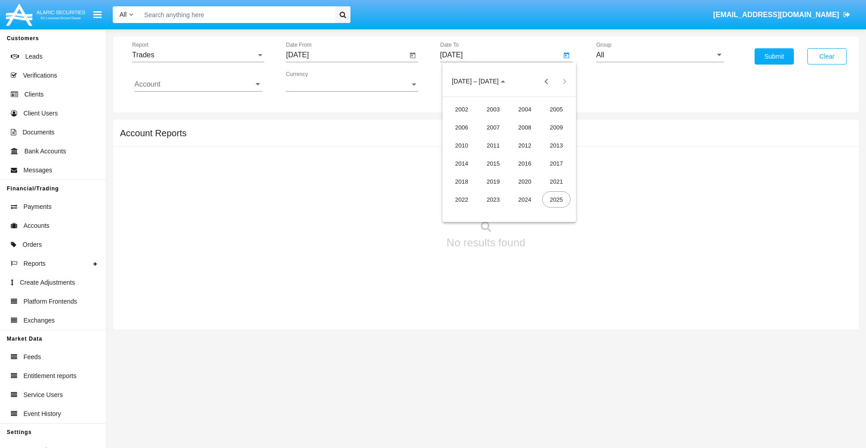
click at [493, 181] on div "2019" at bounding box center [493, 181] width 28 height 16
click at [461, 127] on div "JAN" at bounding box center [461, 127] width 28 height 16
click at [491, 138] on div "1" at bounding box center [491, 138] width 16 height 16
type input "[DATE]"
click at [198, 84] on input "Account" at bounding box center [198, 84] width 128 height 8
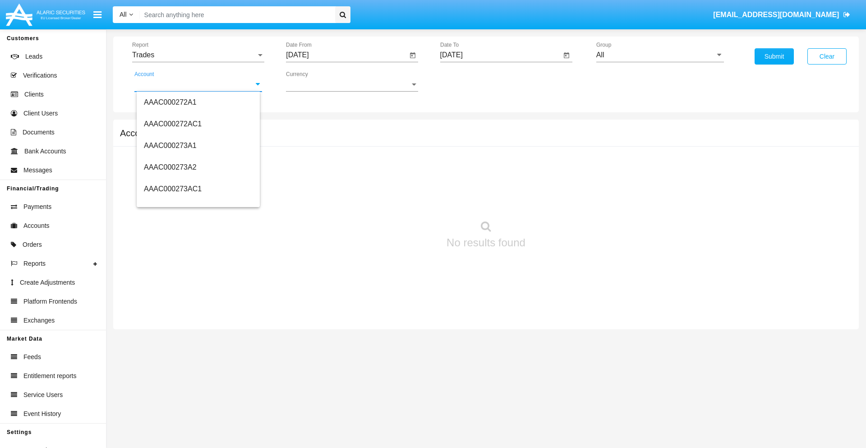
scroll to position [115942, 0]
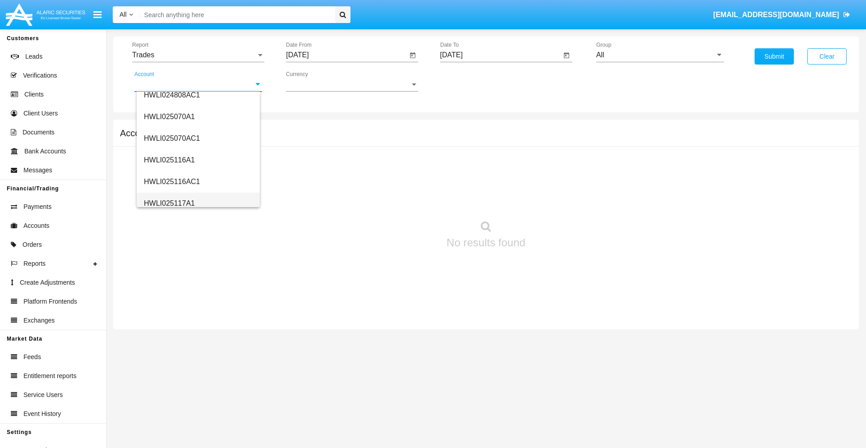
click at [169, 203] on span "HWLI025117A1" at bounding box center [169, 203] width 51 height 8
type input "HWLI025117A1"
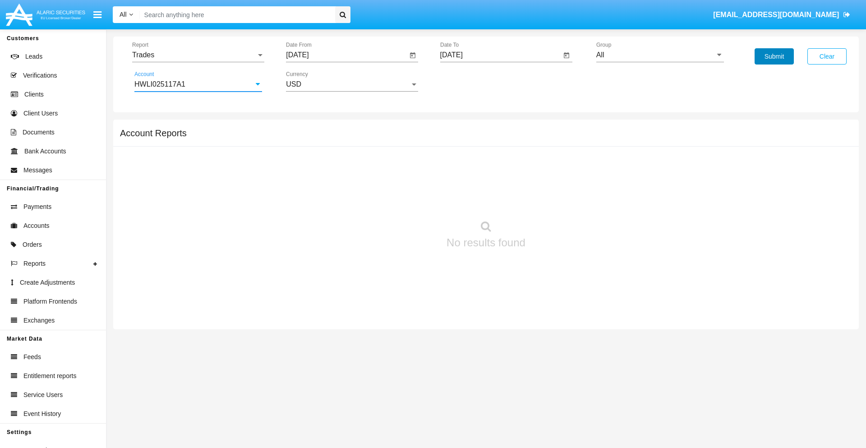
click at [774, 56] on button "Submit" at bounding box center [773, 56] width 39 height 16
click at [198, 55] on span "Report" at bounding box center [194, 55] width 124 height 8
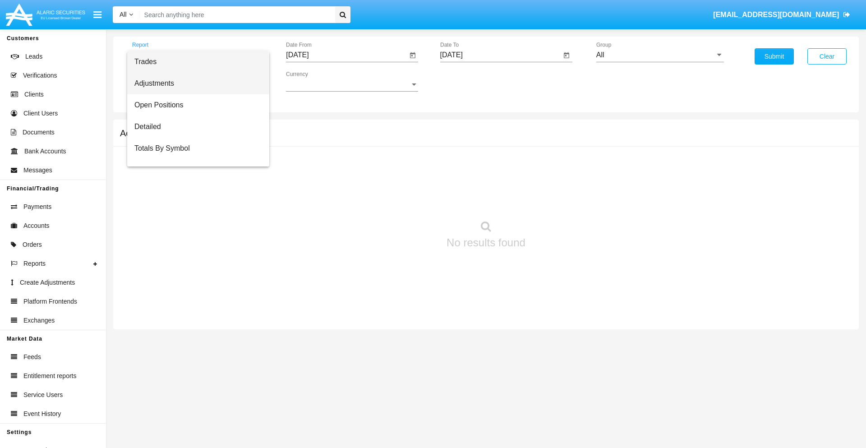
click at [194, 83] on span "Adjustments" at bounding box center [198, 84] width 128 height 22
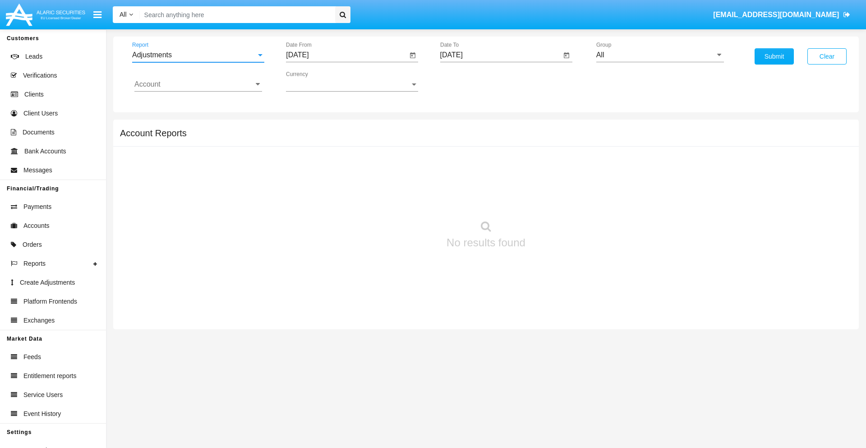
click at [346, 55] on input "[DATE]" at bounding box center [346, 55] width 121 height 8
click at [316, 81] on span "[DATE]" at bounding box center [308, 81] width 20 height 7
click at [339, 181] on div "2019" at bounding box center [339, 181] width 28 height 16
click at [308, 127] on div "JAN" at bounding box center [308, 127] width 28 height 16
click at [337, 138] on div "1" at bounding box center [337, 138] width 16 height 16
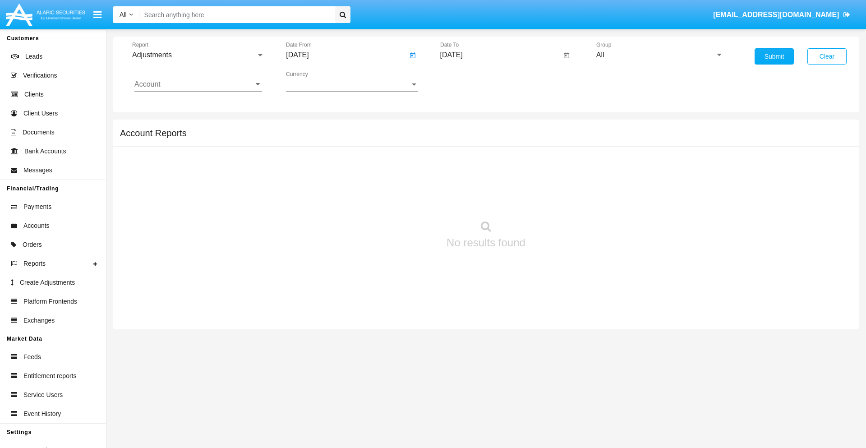
type input "[DATE]"
click at [500, 55] on input "[DATE]" at bounding box center [500, 55] width 121 height 8
click at [469, 81] on span "[DATE]" at bounding box center [462, 81] width 20 height 7
click at [493, 181] on div "2019" at bounding box center [493, 181] width 28 height 16
click at [461, 127] on div "JAN" at bounding box center [461, 127] width 28 height 16
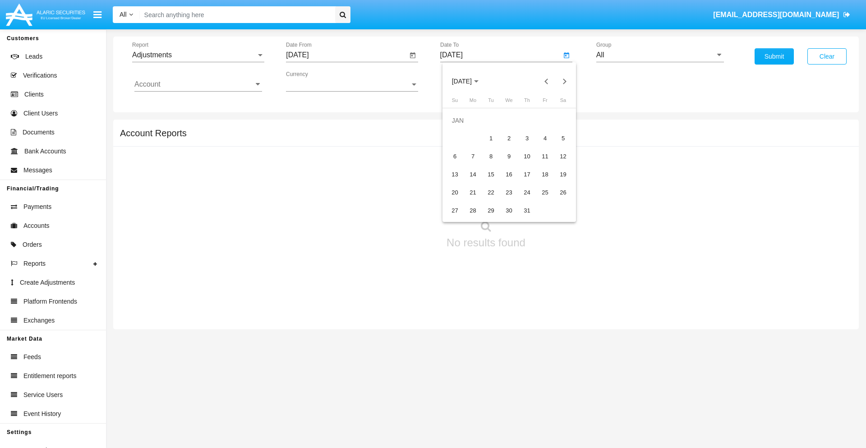
click at [491, 138] on div "1" at bounding box center [491, 138] width 16 height 16
type input "[DATE]"
click at [198, 84] on input "Account" at bounding box center [198, 84] width 128 height 8
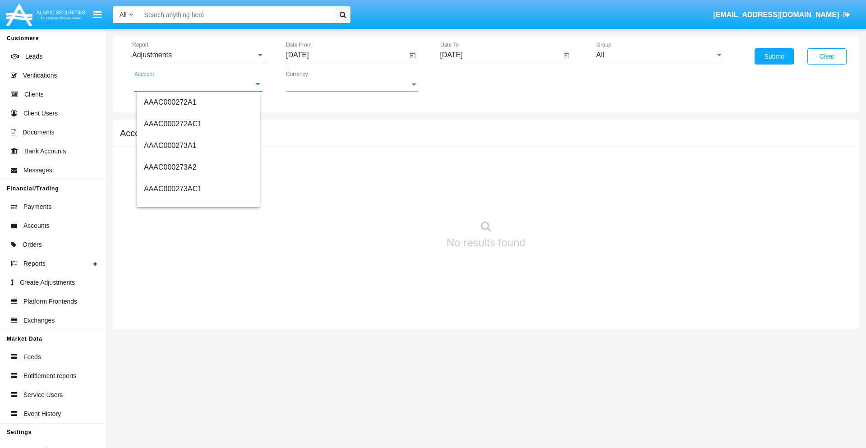
scroll to position [115942, 0]
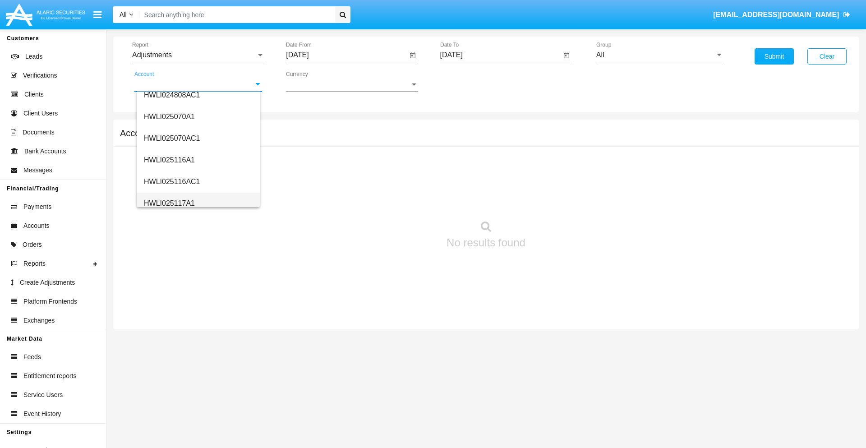
click at [169, 203] on span "HWLI025117A1" at bounding box center [169, 203] width 51 height 8
type input "HWLI025117A1"
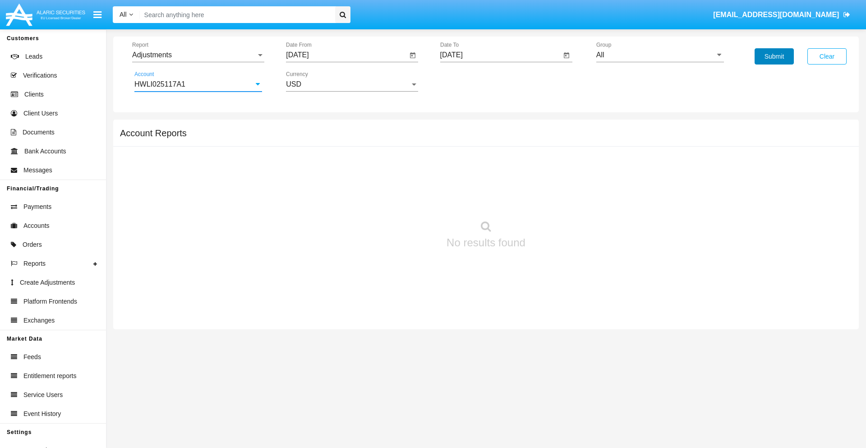
click at [774, 56] on button "Submit" at bounding box center [773, 56] width 39 height 16
click at [198, 55] on span "Report" at bounding box center [194, 55] width 124 height 8
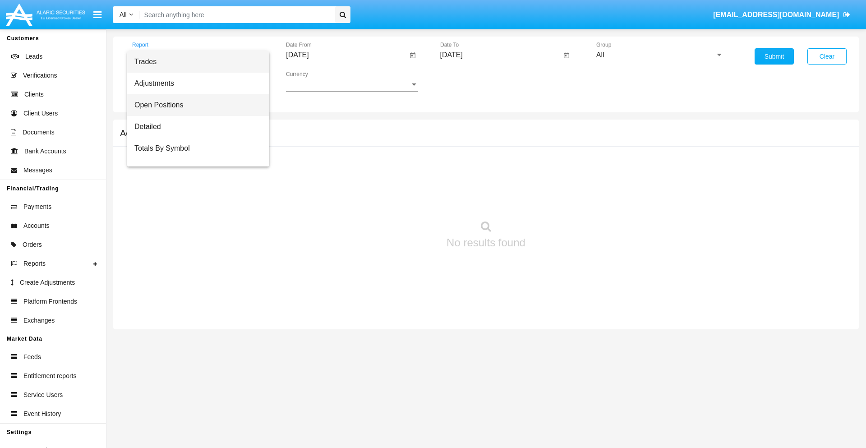
click at [194, 105] on span "Open Positions" at bounding box center [198, 105] width 128 height 22
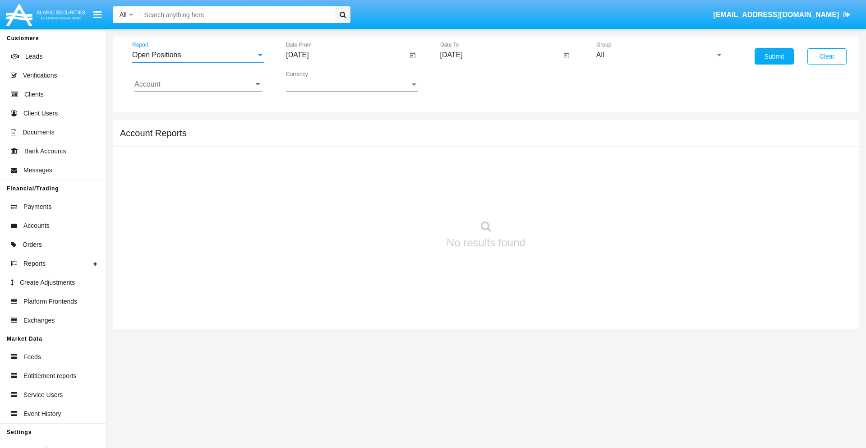
click at [346, 55] on input "[DATE]" at bounding box center [346, 55] width 121 height 8
click at [316, 81] on span "[DATE]" at bounding box center [308, 81] width 20 height 7
click at [339, 181] on div "2019" at bounding box center [339, 181] width 28 height 16
click at [308, 127] on div "JAN" at bounding box center [308, 127] width 28 height 16
click at [337, 138] on div "1" at bounding box center [337, 138] width 16 height 16
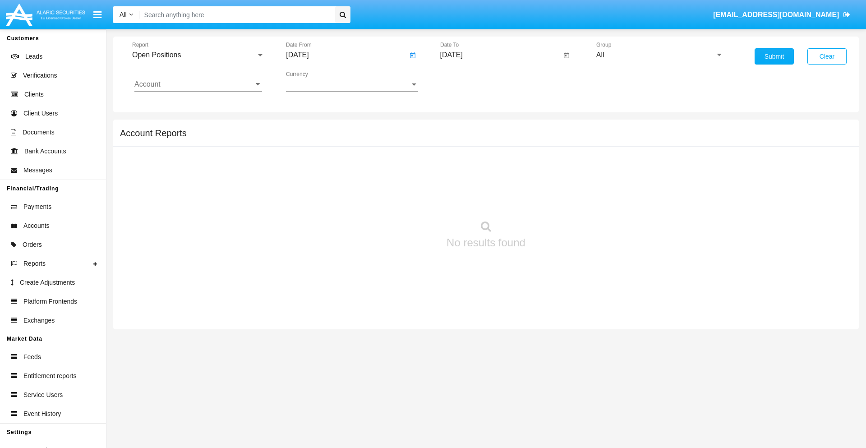
type input "[DATE]"
click at [500, 55] on input "[DATE]" at bounding box center [500, 55] width 121 height 8
click at [469, 81] on span "[DATE]" at bounding box center [462, 81] width 20 height 7
click at [493, 181] on div "2019" at bounding box center [493, 181] width 28 height 16
click at [461, 127] on div "JAN" at bounding box center [461, 127] width 28 height 16
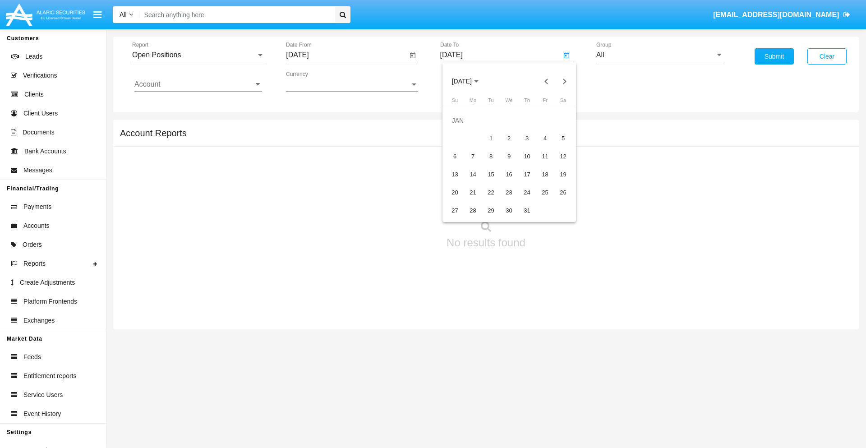
click at [491, 138] on div "1" at bounding box center [491, 138] width 16 height 16
type input "[DATE]"
click at [198, 84] on input "Account" at bounding box center [198, 84] width 128 height 8
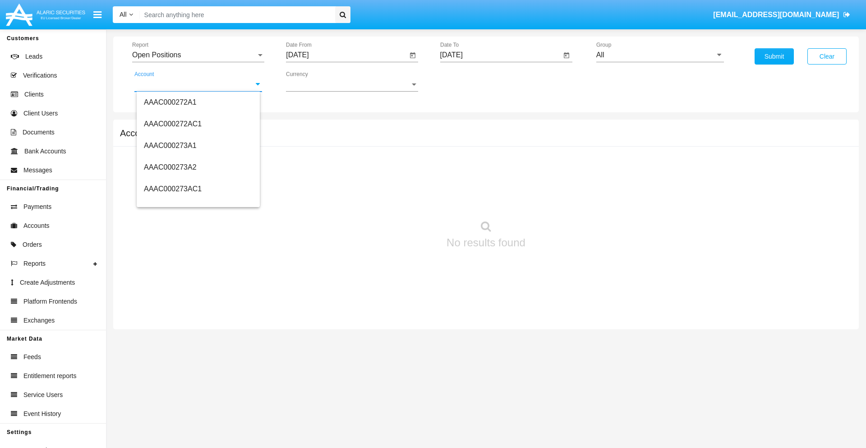
scroll to position [115942, 0]
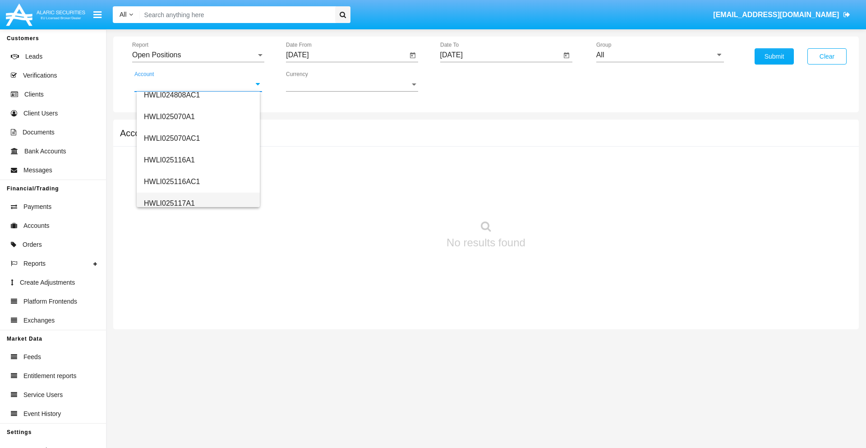
click at [169, 203] on span "HWLI025117A1" at bounding box center [169, 203] width 51 height 8
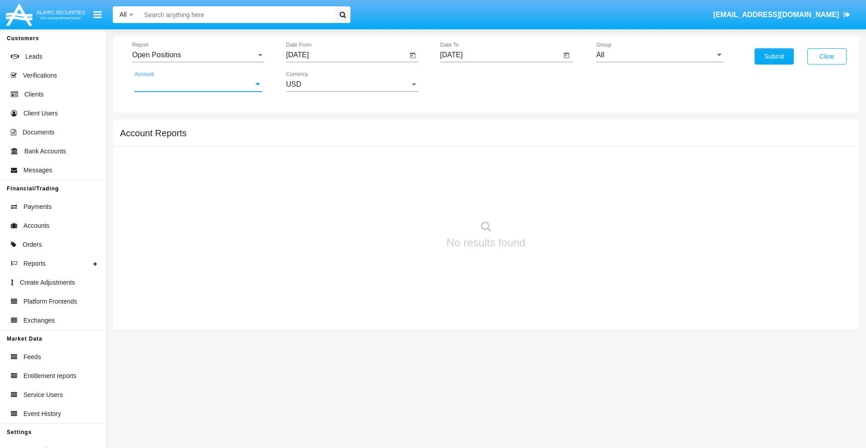
type input "HWLI025117A1"
click at [774, 56] on button "Submit" at bounding box center [773, 56] width 39 height 16
click at [198, 55] on span "Report" at bounding box center [194, 55] width 124 height 8
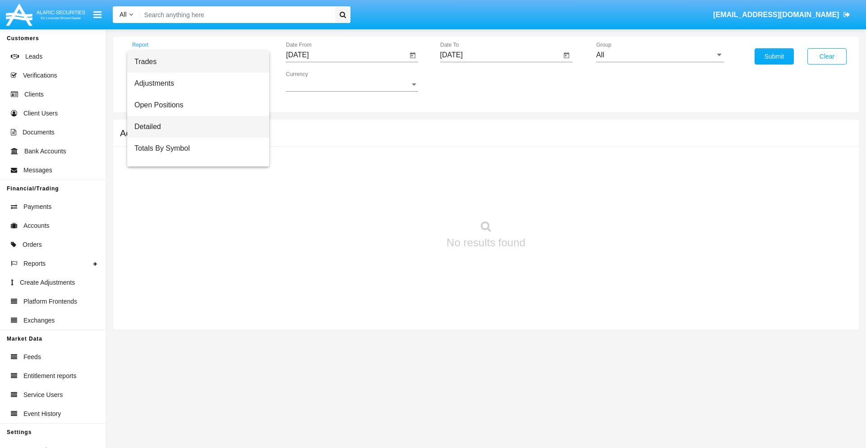
click at [194, 127] on span "Detailed" at bounding box center [198, 127] width 128 height 22
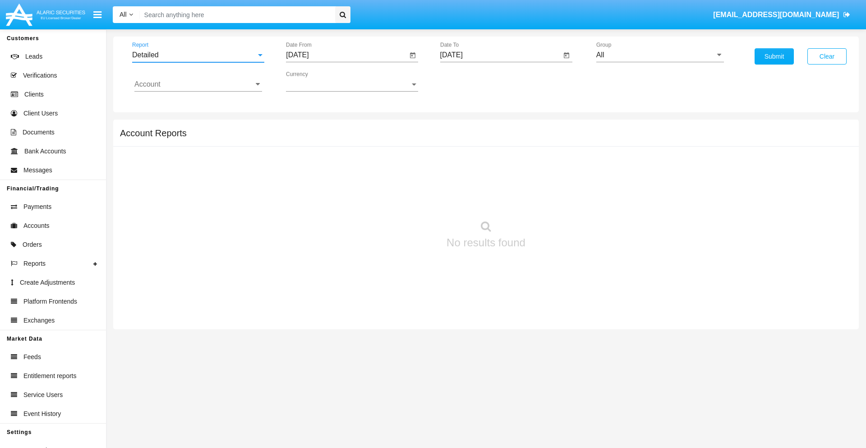
click at [346, 55] on input "[DATE]" at bounding box center [346, 55] width 121 height 8
click at [316, 81] on span "[DATE]" at bounding box center [308, 81] width 20 height 7
click at [339, 181] on div "2019" at bounding box center [339, 181] width 28 height 16
click at [308, 127] on div "JAN" at bounding box center [308, 127] width 28 height 16
click at [337, 138] on div "1" at bounding box center [337, 138] width 16 height 16
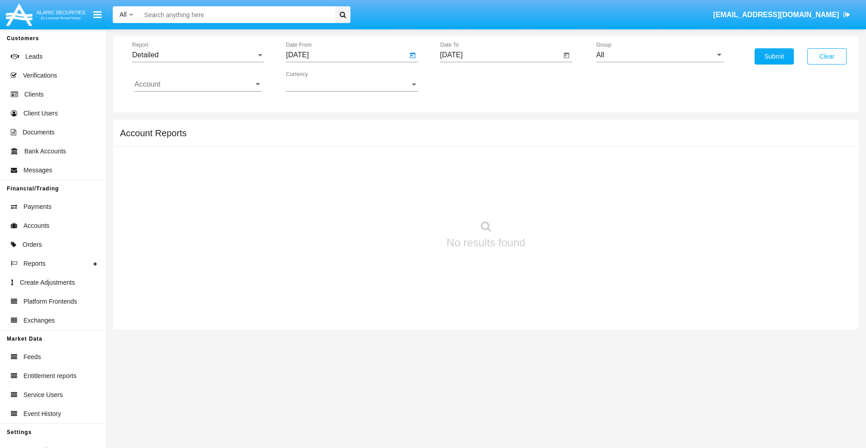
type input "[DATE]"
click at [500, 55] on input "[DATE]" at bounding box center [500, 55] width 121 height 8
click at [469, 81] on span "[DATE]" at bounding box center [462, 81] width 20 height 7
click at [493, 181] on div "2019" at bounding box center [493, 181] width 28 height 16
click at [461, 127] on div "JAN" at bounding box center [461, 127] width 28 height 16
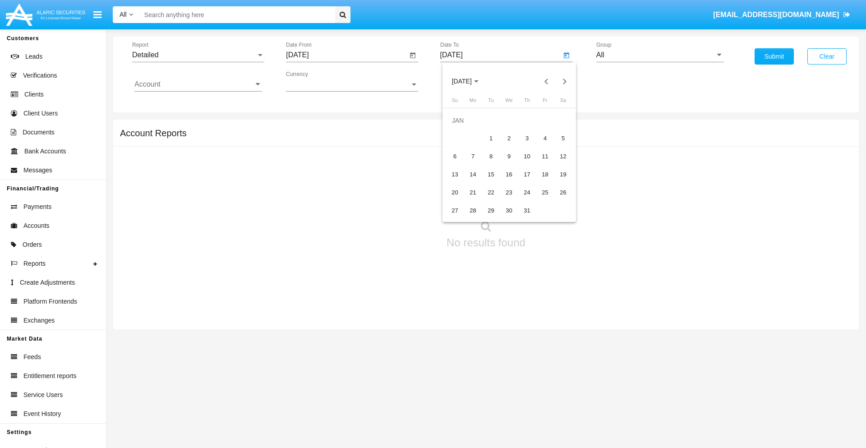
click at [491, 138] on div "1" at bounding box center [491, 138] width 16 height 16
type input "[DATE]"
click at [198, 84] on input "Account" at bounding box center [198, 84] width 128 height 8
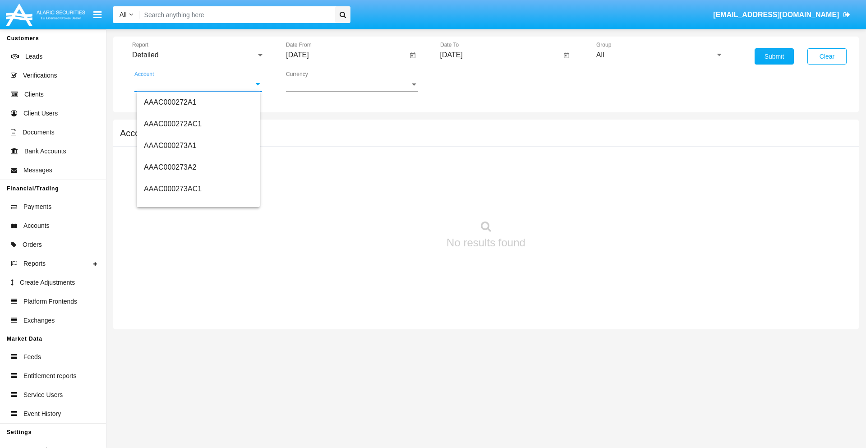
scroll to position [115942, 0]
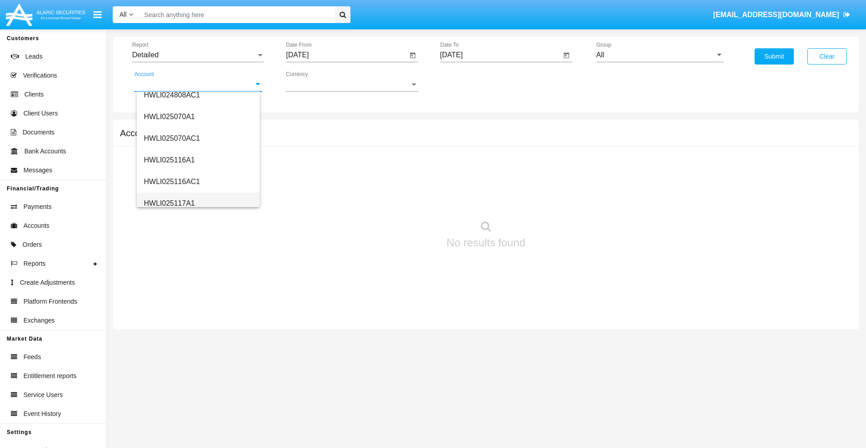
click at [169, 203] on span "HWLI025117A1" at bounding box center [169, 203] width 51 height 8
type input "HWLI025117A1"
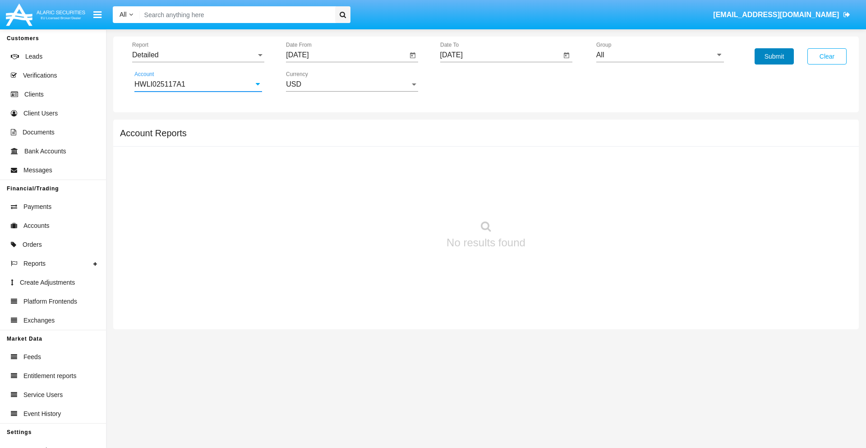
click at [774, 56] on button "Submit" at bounding box center [773, 56] width 39 height 16
click at [198, 55] on span "Report" at bounding box center [194, 55] width 124 height 8
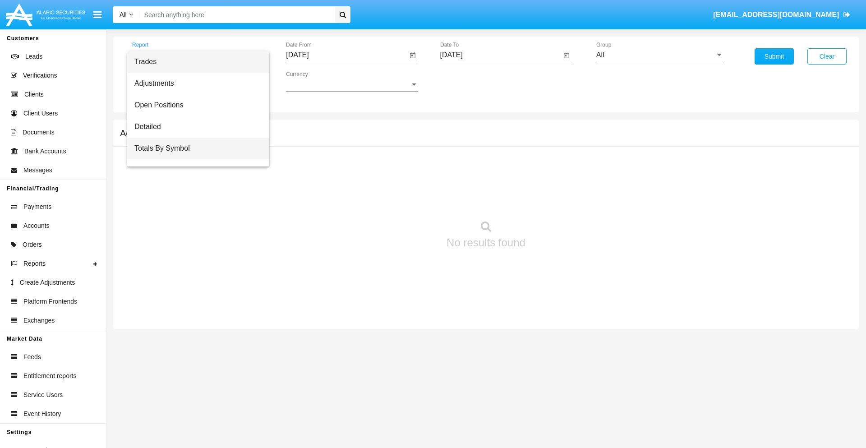
click at [194, 148] on span "Totals By Symbol" at bounding box center [198, 149] width 128 height 22
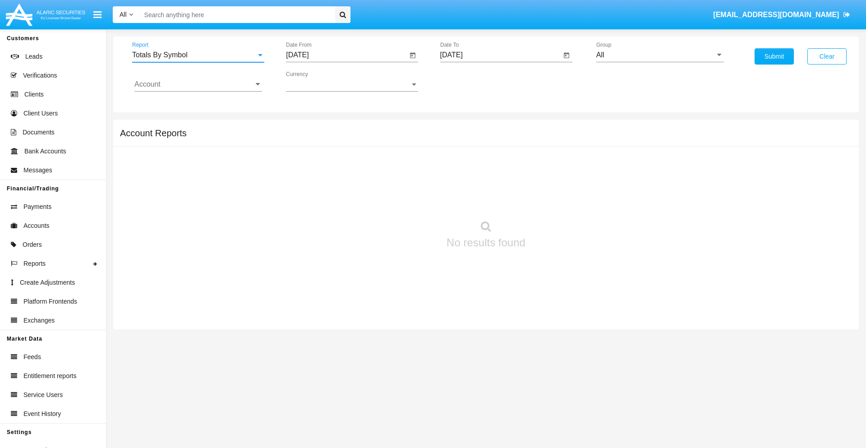
click at [346, 55] on input "[DATE]" at bounding box center [346, 55] width 121 height 8
click at [316, 81] on span "[DATE]" at bounding box center [308, 81] width 20 height 7
click at [339, 181] on div "2019" at bounding box center [339, 181] width 28 height 16
click at [308, 127] on div "JAN" at bounding box center [308, 127] width 28 height 16
click at [337, 138] on div "1" at bounding box center [337, 138] width 16 height 16
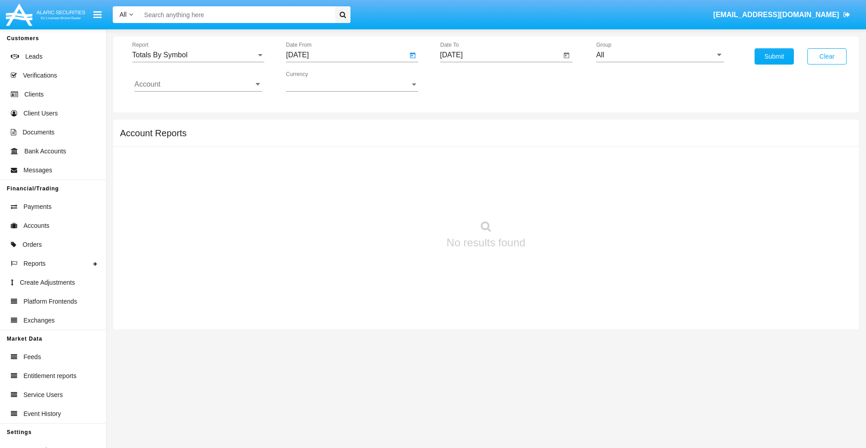
type input "[DATE]"
click at [500, 55] on input "[DATE]" at bounding box center [500, 55] width 121 height 8
click at [469, 81] on span "[DATE]" at bounding box center [462, 81] width 20 height 7
click at [493, 181] on div "2019" at bounding box center [493, 181] width 28 height 16
click at [461, 127] on div "JAN" at bounding box center [461, 127] width 28 height 16
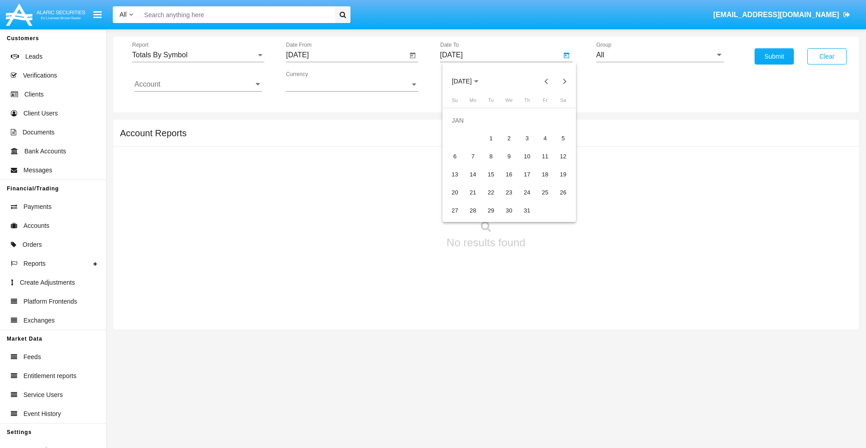
click at [491, 138] on div "1" at bounding box center [491, 138] width 16 height 16
type input "[DATE]"
click at [198, 84] on input "Account" at bounding box center [198, 84] width 128 height 8
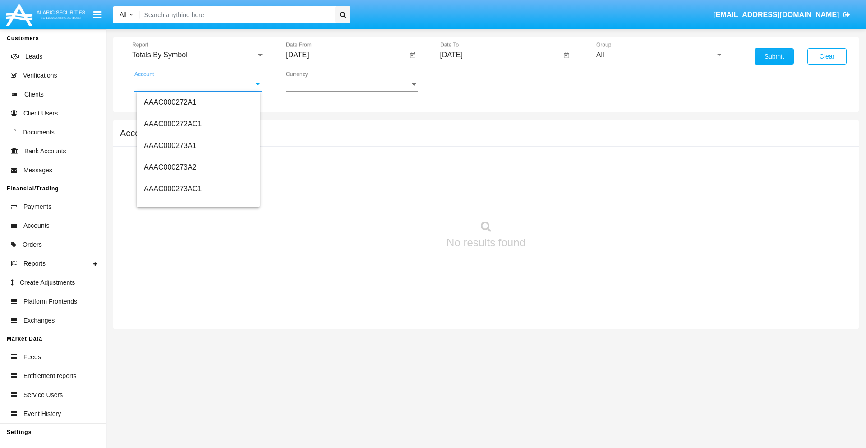
scroll to position [115942, 0]
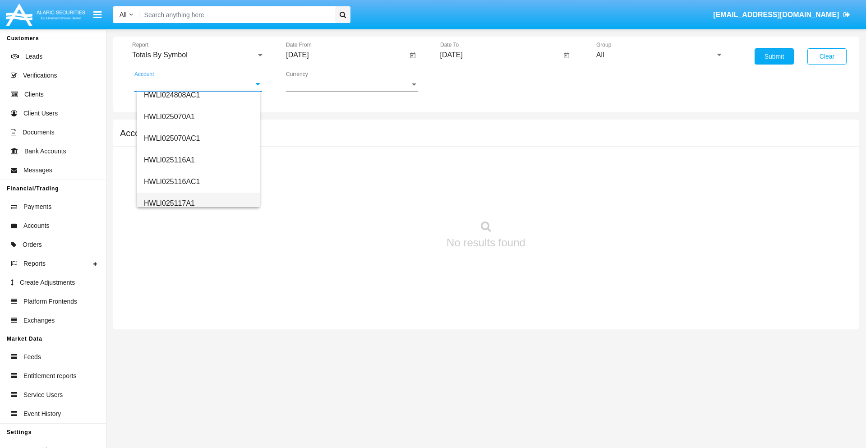
click at [169, 203] on span "HWLI025117A1" at bounding box center [169, 203] width 51 height 8
type input "HWLI025117A1"
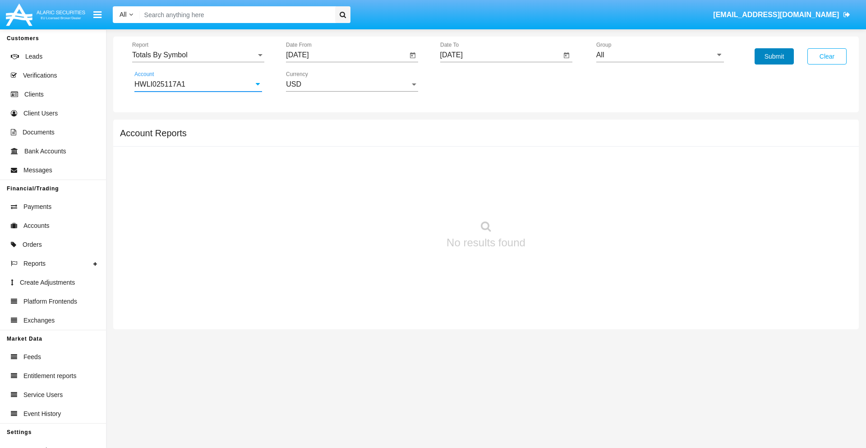
click at [774, 56] on button "Submit" at bounding box center [773, 56] width 39 height 16
click at [198, 55] on span "Report" at bounding box center [194, 55] width 124 height 8
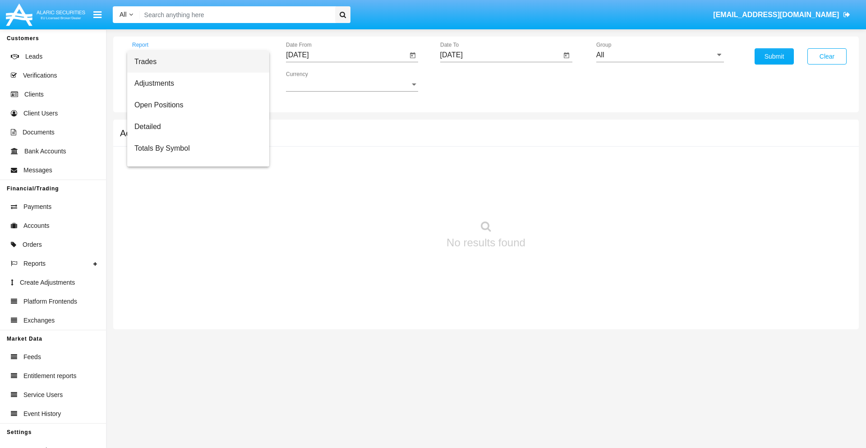
scroll to position [14, 0]
click at [194, 156] on span "Totals By Date" at bounding box center [198, 156] width 128 height 22
click at [346, 55] on input "[DATE]" at bounding box center [346, 55] width 121 height 8
click at [316, 81] on span "[DATE]" at bounding box center [308, 81] width 20 height 7
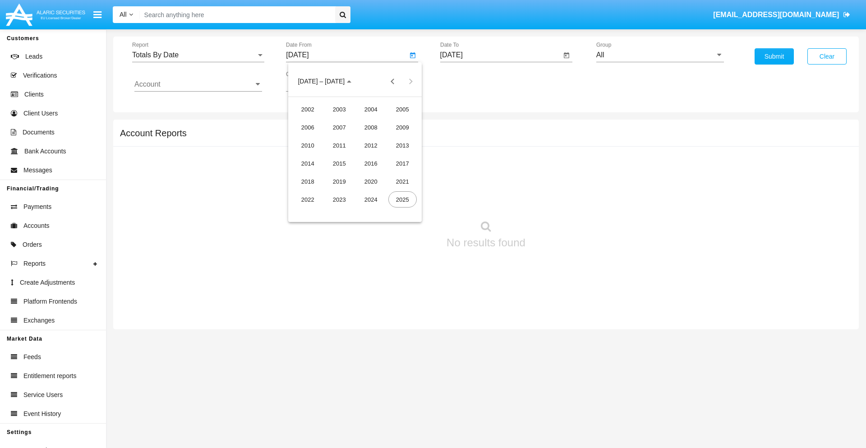
click at [339, 181] on div "2019" at bounding box center [339, 181] width 28 height 16
click at [308, 127] on div "JAN" at bounding box center [308, 127] width 28 height 16
click at [337, 138] on div "1" at bounding box center [337, 138] width 16 height 16
type input "[DATE]"
click at [500, 55] on input "[DATE]" at bounding box center [500, 55] width 121 height 8
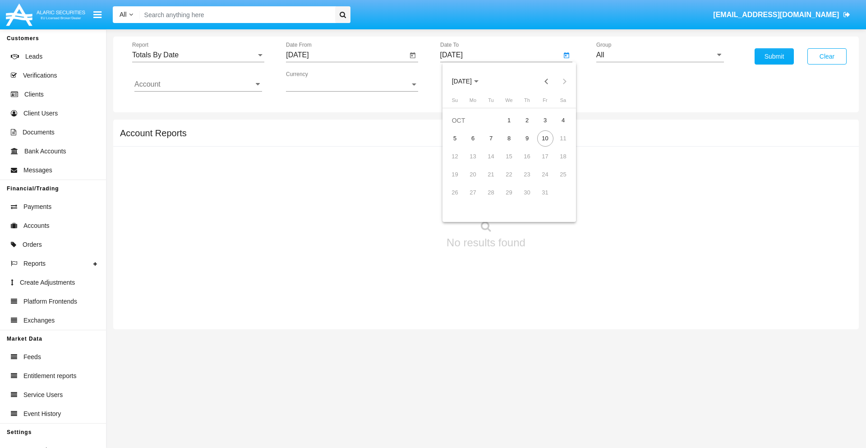
click at [469, 81] on span "[DATE]" at bounding box center [462, 81] width 20 height 7
click at [493, 181] on div "2019" at bounding box center [493, 181] width 28 height 16
click at [461, 127] on div "JAN" at bounding box center [461, 127] width 28 height 16
click at [491, 138] on div "1" at bounding box center [491, 138] width 16 height 16
type input "[DATE]"
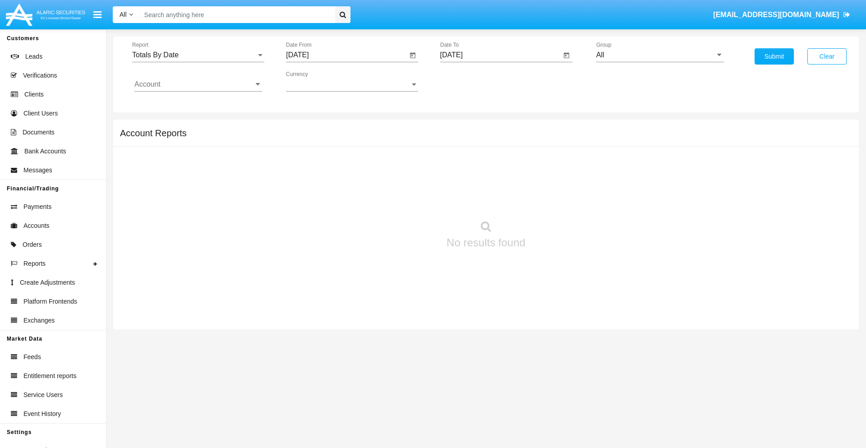
click at [198, 84] on input "Account" at bounding box center [198, 84] width 128 height 8
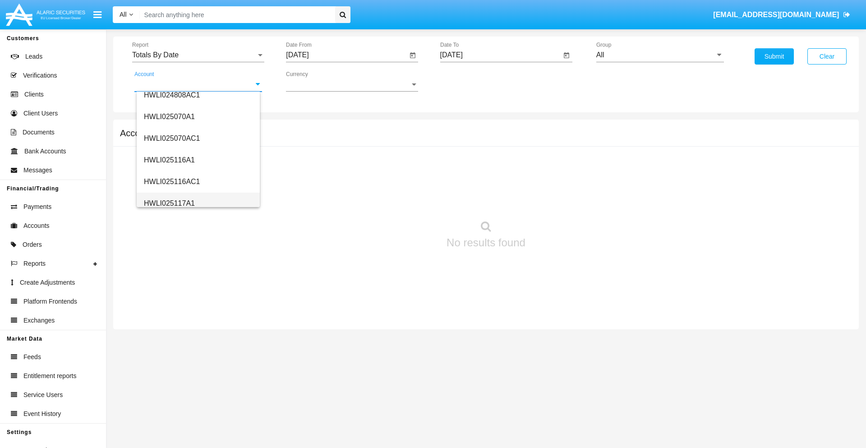
click at [169, 203] on span "HWLI025117A1" at bounding box center [169, 203] width 51 height 8
type input "HWLI025117A1"
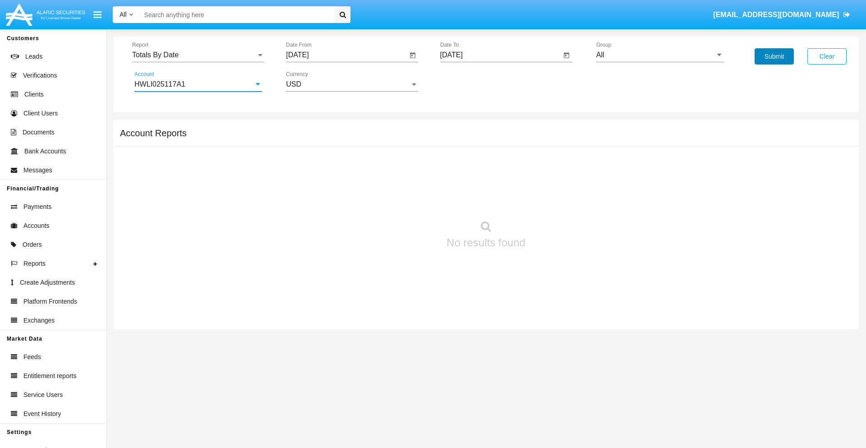
click at [774, 56] on button "Submit" at bounding box center [773, 56] width 39 height 16
click at [198, 55] on span "Report" at bounding box center [194, 55] width 124 height 8
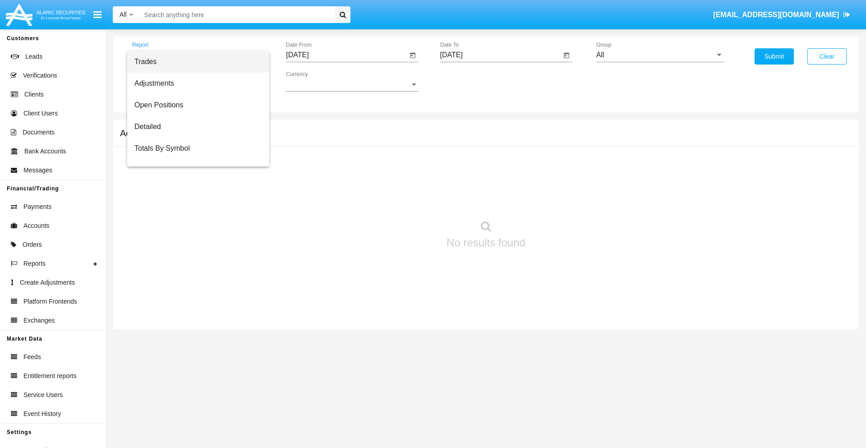
scroll to position [36, 0]
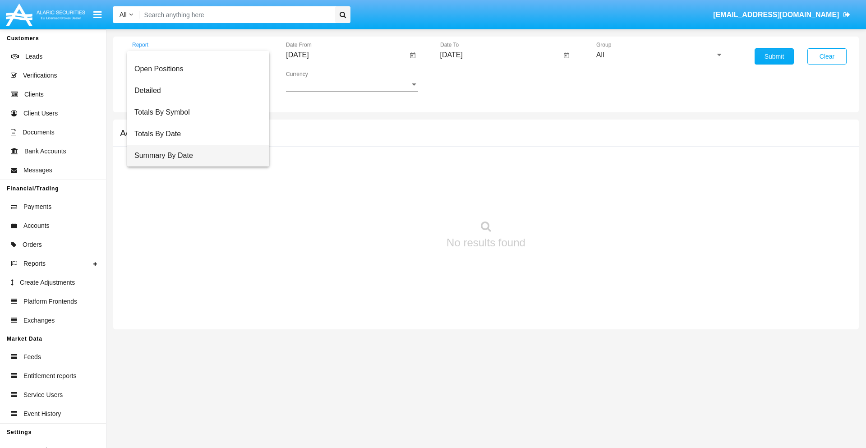
click at [194, 156] on span "Summary By Date" at bounding box center [198, 156] width 128 height 22
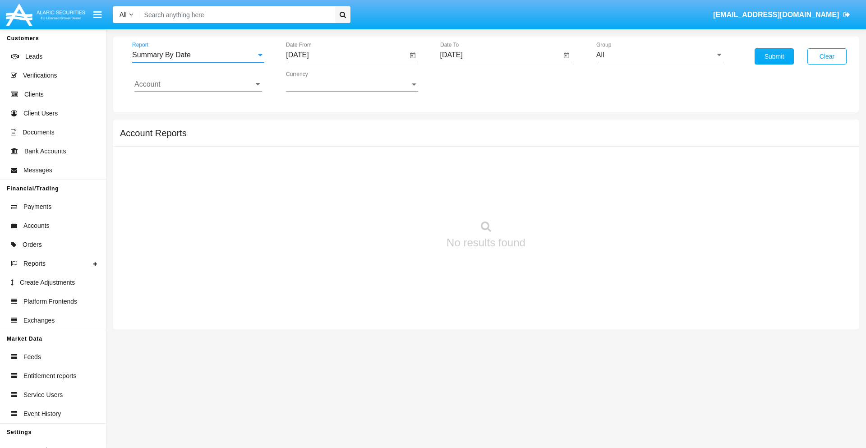
click at [346, 55] on input "[DATE]" at bounding box center [346, 55] width 121 height 8
click at [316, 81] on span "[DATE]" at bounding box center [308, 81] width 20 height 7
click at [339, 181] on div "2019" at bounding box center [339, 181] width 28 height 16
click at [308, 127] on div "JAN" at bounding box center [308, 127] width 28 height 16
click at [337, 138] on div "1" at bounding box center [337, 138] width 16 height 16
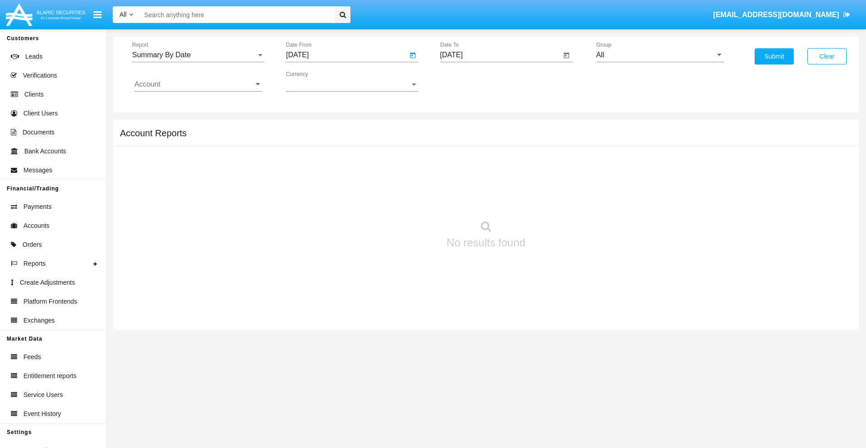
type input "[DATE]"
click at [500, 55] on input "[DATE]" at bounding box center [500, 55] width 121 height 8
click at [469, 81] on span "[DATE]" at bounding box center [462, 81] width 20 height 7
click at [493, 181] on div "2019" at bounding box center [493, 181] width 28 height 16
click at [461, 127] on div "JAN" at bounding box center [461, 127] width 28 height 16
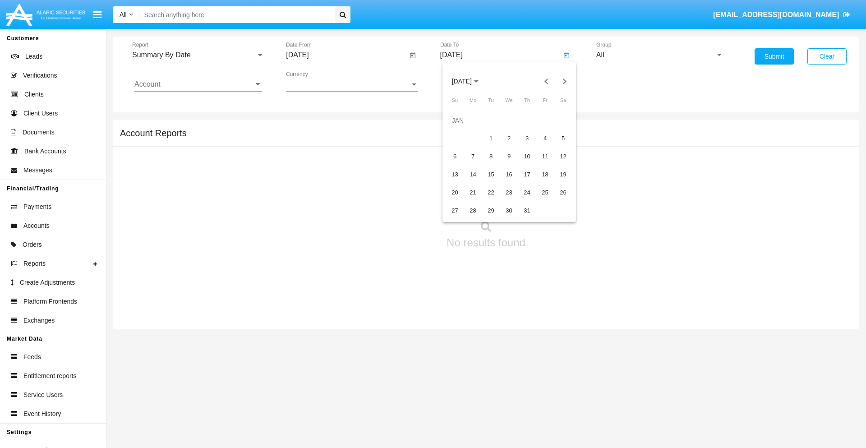
click at [491, 138] on div "1" at bounding box center [491, 138] width 16 height 16
type input "[DATE]"
click at [198, 84] on input "Account" at bounding box center [198, 84] width 128 height 8
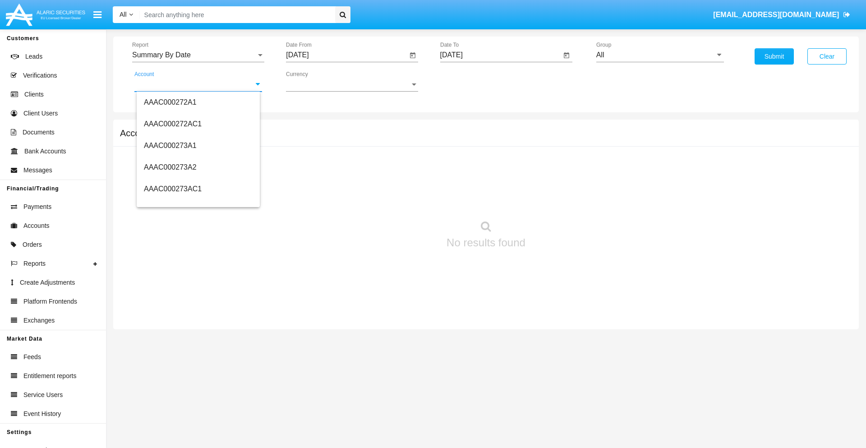
scroll to position [115942, 0]
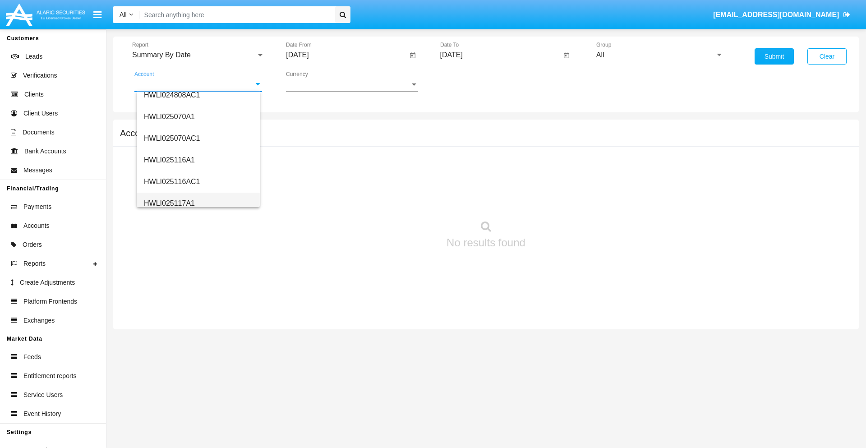
click at [169, 203] on span "HWLI025117A1" at bounding box center [169, 203] width 51 height 8
type input "HWLI025117A1"
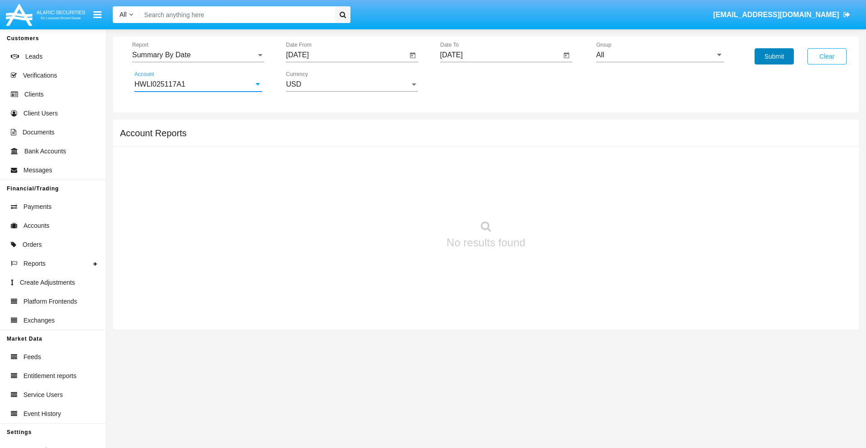
click at [774, 56] on button "Submit" at bounding box center [773, 56] width 39 height 16
click at [198, 55] on span "Report" at bounding box center [194, 55] width 124 height 8
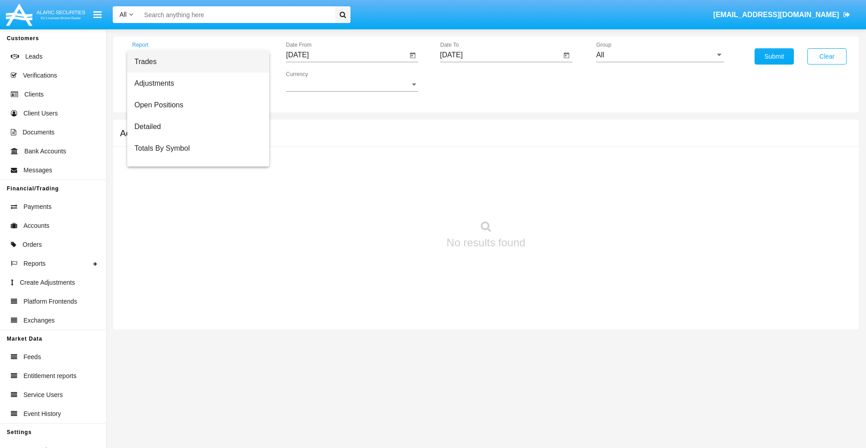
click at [194, 202] on span "Fees By Destination" at bounding box center [198, 213] width 128 height 22
click at [346, 55] on input "[DATE]" at bounding box center [346, 55] width 121 height 8
click at [316, 81] on span "[DATE]" at bounding box center [308, 81] width 20 height 7
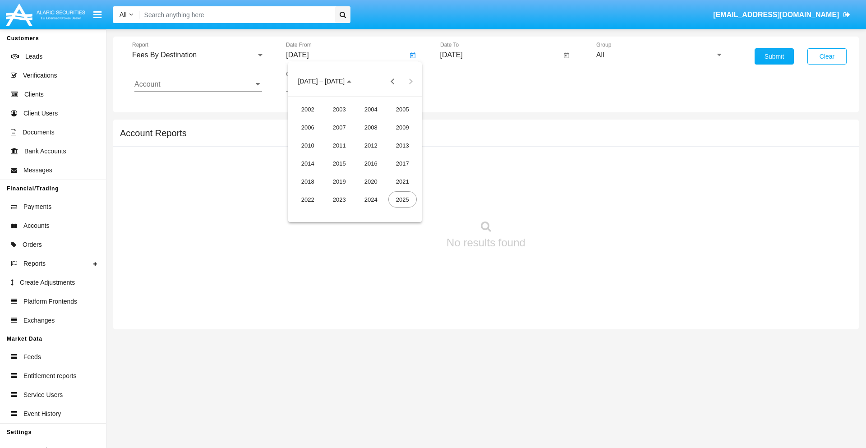
click at [339, 181] on div "2019" at bounding box center [339, 181] width 28 height 16
click at [308, 127] on div "JAN" at bounding box center [308, 127] width 28 height 16
click at [337, 138] on div "1" at bounding box center [337, 138] width 16 height 16
type input "[DATE]"
click at [500, 55] on input "[DATE]" at bounding box center [500, 55] width 121 height 8
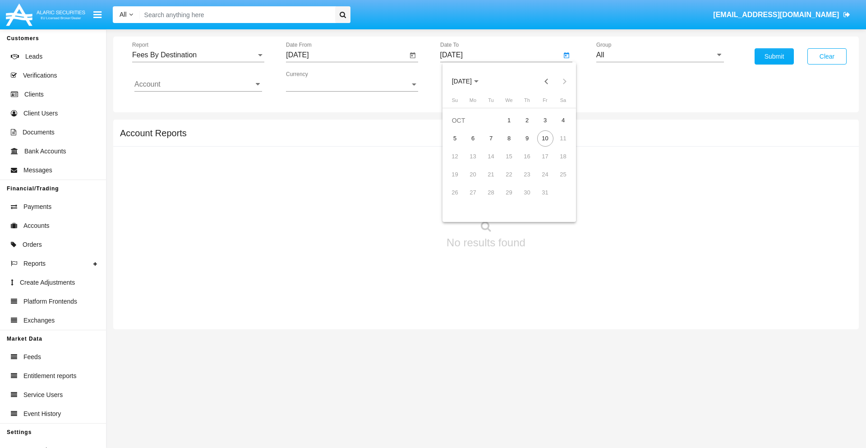
click at [469, 81] on span "[DATE]" at bounding box center [462, 81] width 20 height 7
click at [493, 181] on div "2019" at bounding box center [493, 181] width 28 height 16
click at [461, 127] on div "JAN" at bounding box center [461, 127] width 28 height 16
click at [491, 138] on div "1" at bounding box center [491, 138] width 16 height 16
type input "[DATE]"
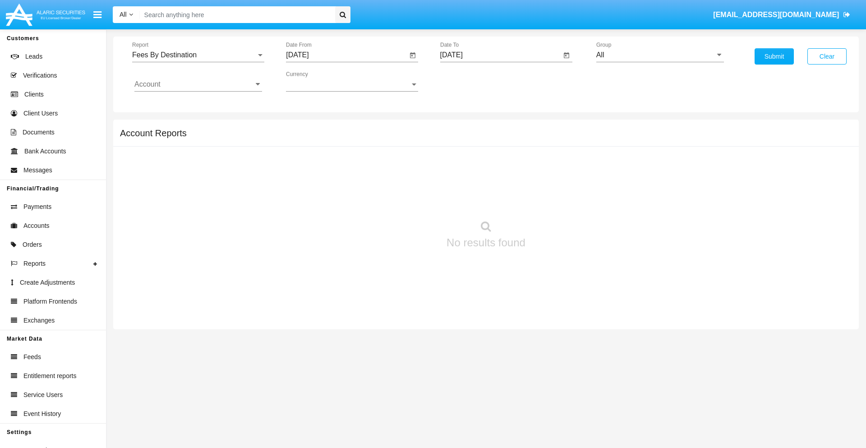
click at [198, 84] on input "Account" at bounding box center [198, 84] width 128 height 8
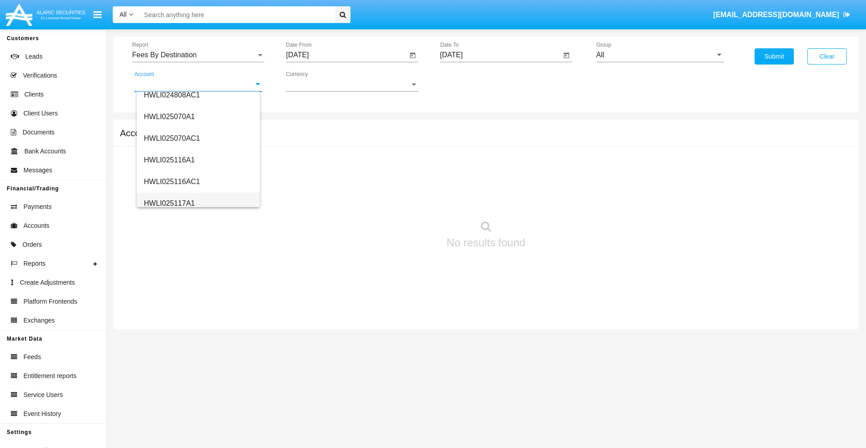
click at [169, 203] on span "HWLI025117A1" at bounding box center [169, 203] width 51 height 8
type input "HWLI025117A1"
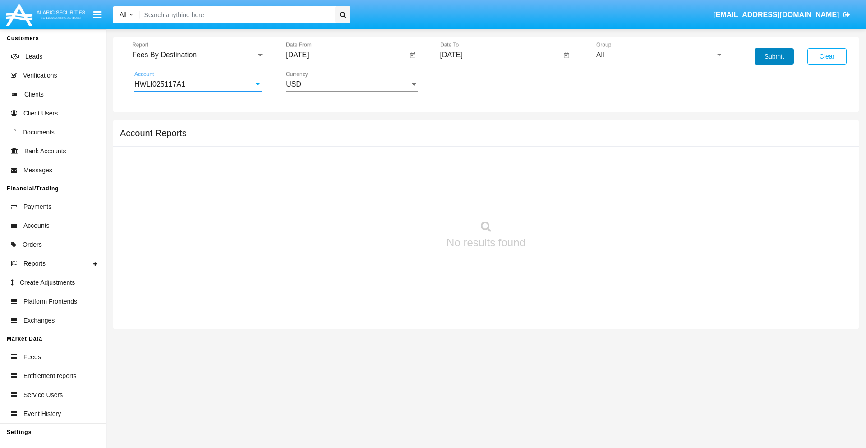
click at [774, 56] on button "Submit" at bounding box center [773, 56] width 39 height 16
click at [198, 55] on span "Report" at bounding box center [194, 55] width 124 height 8
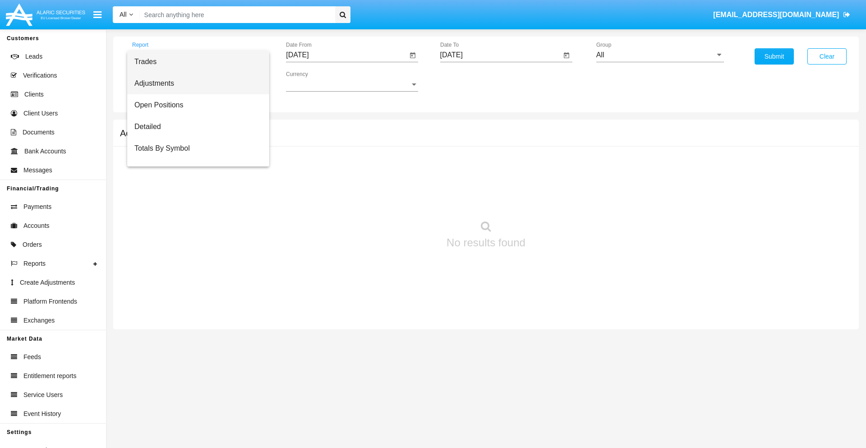
click at [194, 83] on span "Adjustments" at bounding box center [198, 84] width 128 height 22
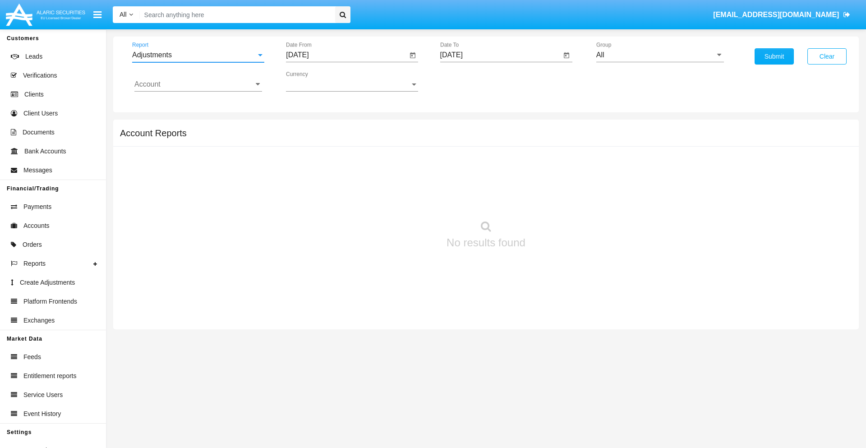
click at [346, 55] on input "[DATE]" at bounding box center [346, 55] width 121 height 8
click at [316, 81] on span "[DATE]" at bounding box center [308, 81] width 20 height 7
click at [402, 199] on div "2025" at bounding box center [402, 199] width 28 height 16
click at [308, 163] on div "SEP" at bounding box center [308, 163] width 28 height 16
click at [355, 156] on div "10" at bounding box center [355, 156] width 16 height 16
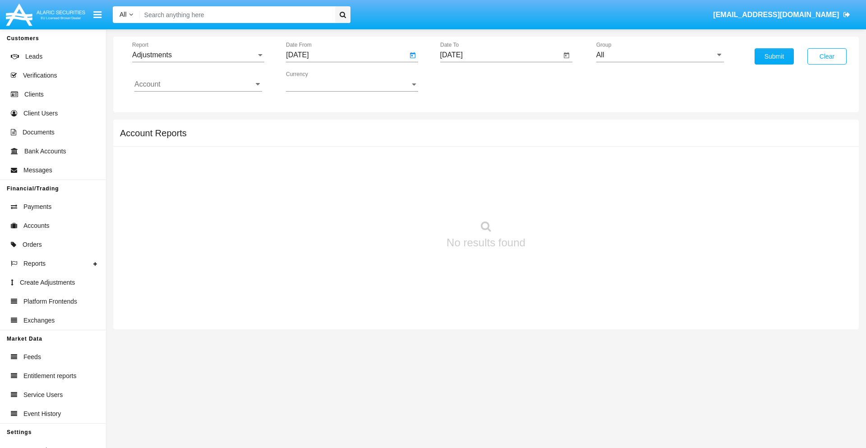
type input "[DATE]"
click at [500, 55] on input "[DATE]" at bounding box center [500, 55] width 121 height 8
click at [469, 81] on span "[DATE]" at bounding box center [462, 81] width 20 height 7
click at [556, 199] on div "2025" at bounding box center [556, 199] width 28 height 16
click at [493, 163] on div "OCT" at bounding box center [493, 163] width 28 height 16
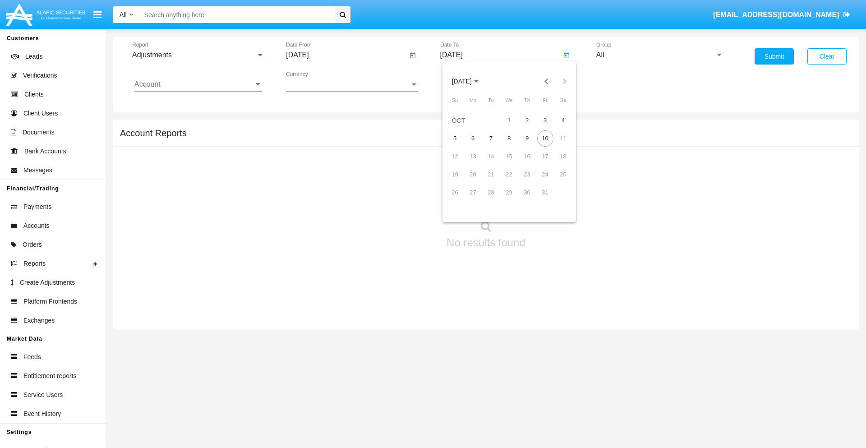
click at [545, 138] on div "10" at bounding box center [545, 138] width 16 height 16
type input "[DATE]"
click at [660, 55] on input "All" at bounding box center [660, 55] width 128 height 8
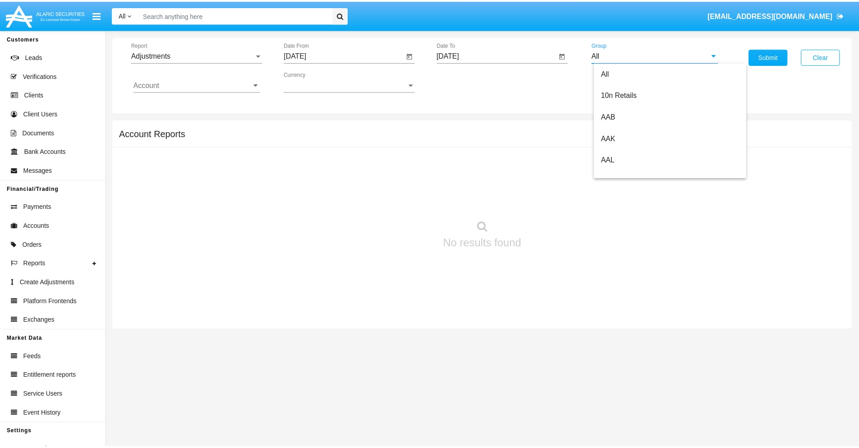
scroll to position [202, 0]
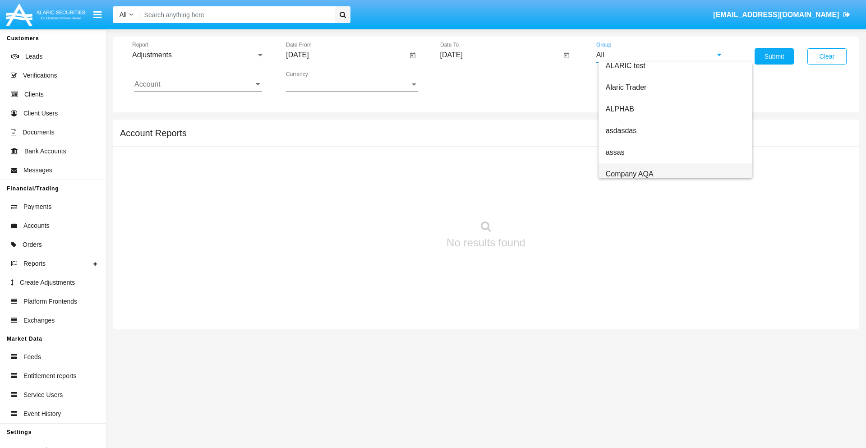
click at [629, 174] on span "Company AQA" at bounding box center [630, 174] width 48 height 8
type input "Company AQA"
click at [198, 84] on input "Account" at bounding box center [198, 84] width 128 height 8
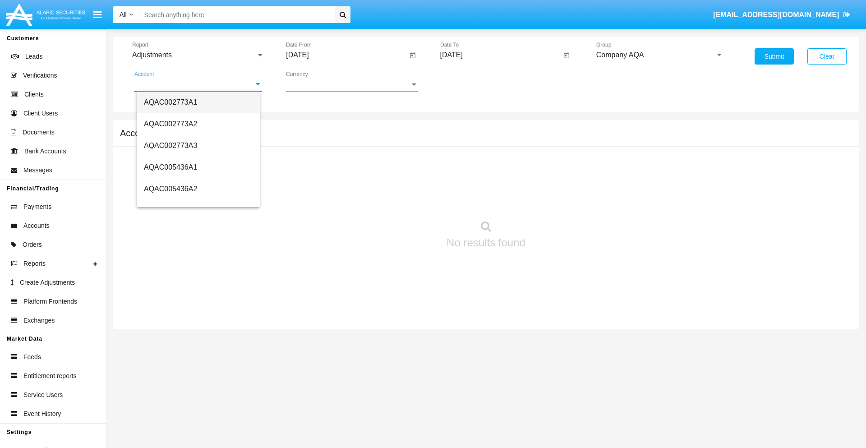
click at [170, 102] on span "AQAC002773A1" at bounding box center [170, 102] width 53 height 8
type input "AQAC002773A1"
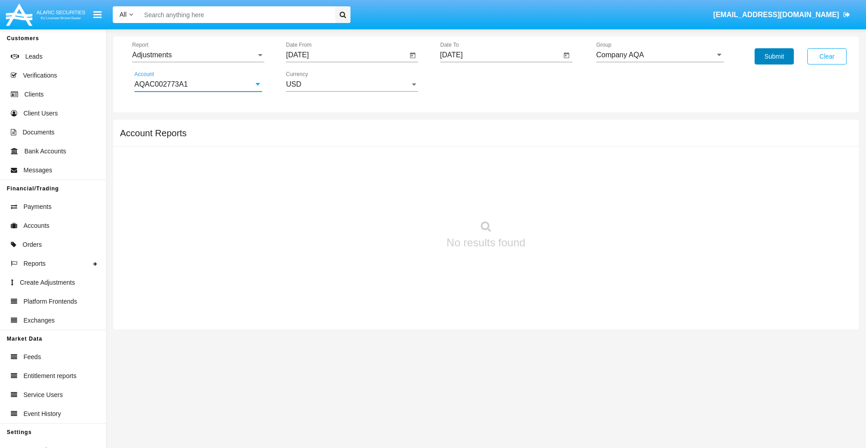
click at [774, 56] on button "Submit" at bounding box center [773, 56] width 39 height 16
click at [198, 55] on span "Report" at bounding box center [194, 55] width 124 height 8
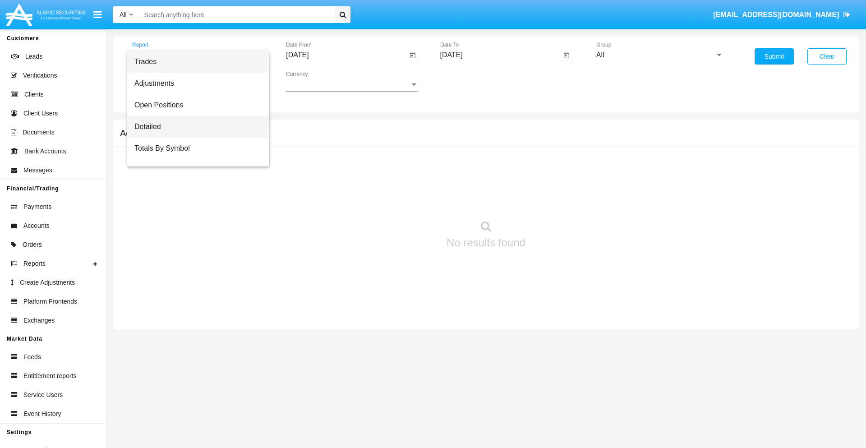
click at [194, 127] on span "Detailed" at bounding box center [198, 127] width 128 height 22
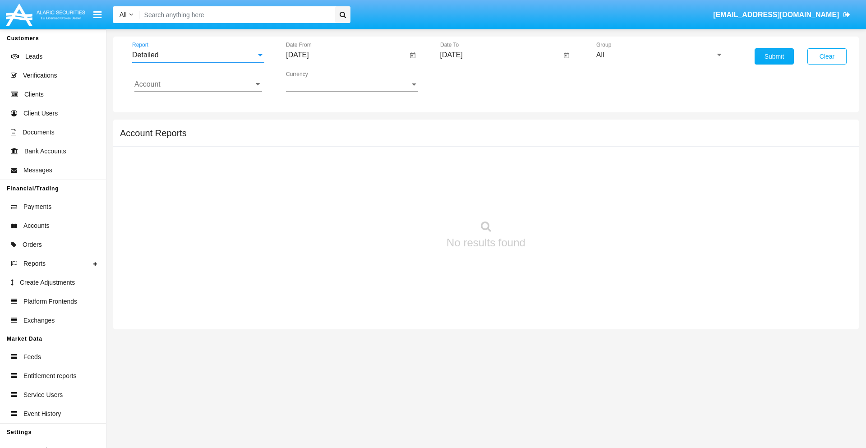
click at [346, 55] on input "[DATE]" at bounding box center [346, 55] width 121 height 8
click at [316, 81] on span "[DATE]" at bounding box center [308, 81] width 20 height 7
click at [402, 199] on div "2025" at bounding box center [402, 199] width 28 height 16
click at [308, 163] on div "SEP" at bounding box center [308, 163] width 28 height 16
click at [337, 210] on div "30" at bounding box center [337, 210] width 16 height 16
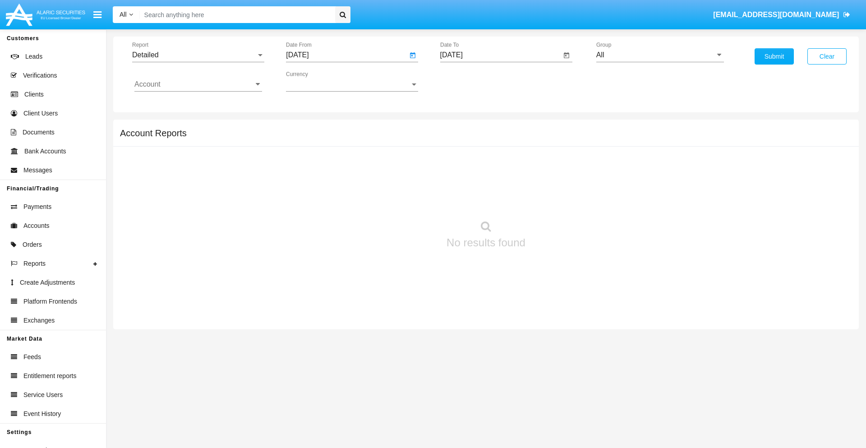
type input "[DATE]"
click at [500, 55] on input "[DATE]" at bounding box center [500, 55] width 121 height 8
click at [469, 81] on span "[DATE]" at bounding box center [462, 81] width 20 height 7
click at [556, 199] on div "2025" at bounding box center [556, 199] width 28 height 16
click at [493, 163] on div "OCT" at bounding box center [493, 163] width 28 height 16
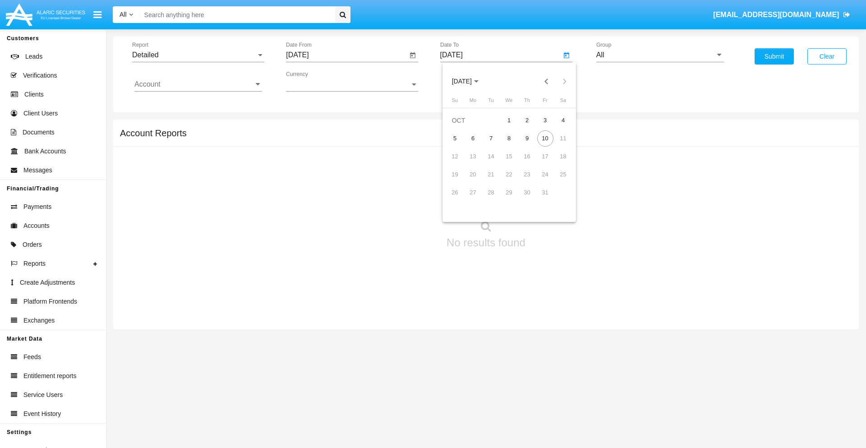
click at [545, 138] on div "10" at bounding box center [545, 138] width 16 height 16
type input "[DATE]"
click at [660, 55] on input "All" at bounding box center [660, 55] width 128 height 8
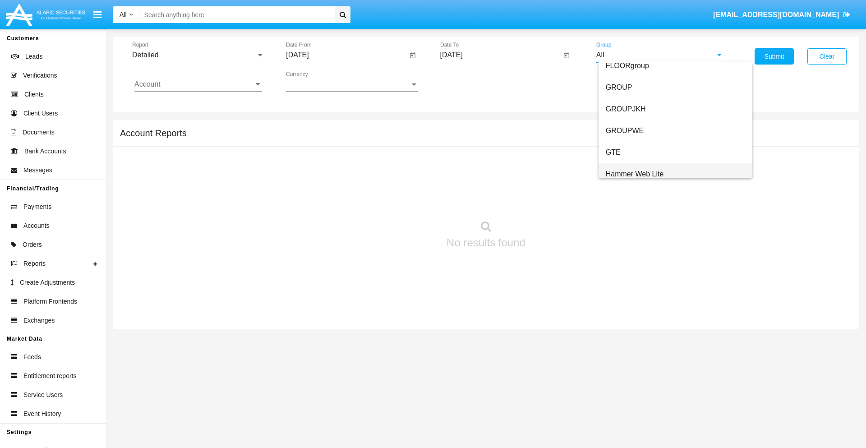
click at [634, 174] on span "Hammer Web Lite" at bounding box center [635, 174] width 58 height 8
type input "Hammer Web Lite"
click at [198, 84] on input "Account" at bounding box center [198, 84] width 128 height 8
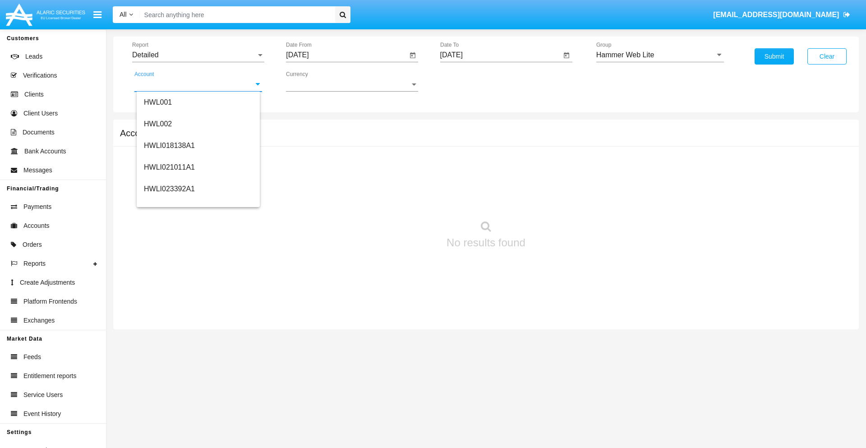
click at [169, 336] on span "HWLI025117A1" at bounding box center [169, 340] width 51 height 8
type input "HWLI025117A1"
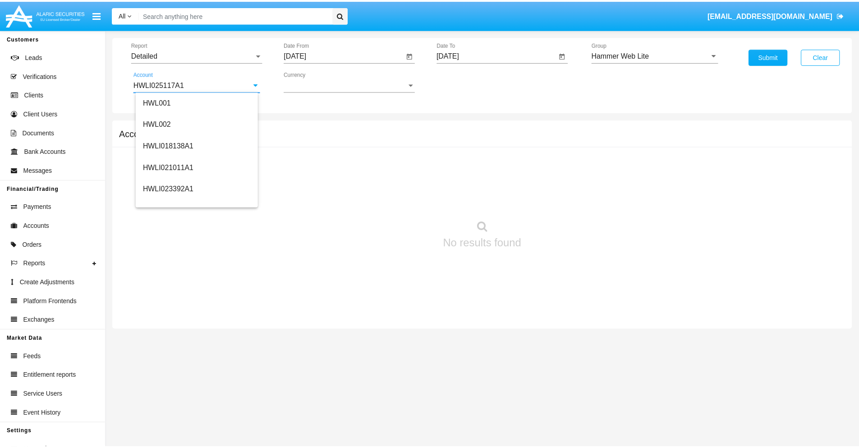
scroll to position [0, 0]
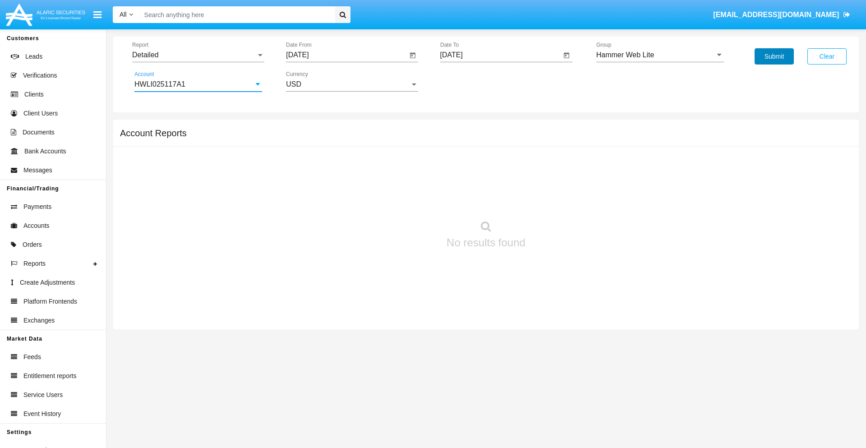
click at [774, 56] on button "Submit" at bounding box center [773, 56] width 39 height 16
click at [198, 55] on span "Report" at bounding box center [194, 55] width 124 height 8
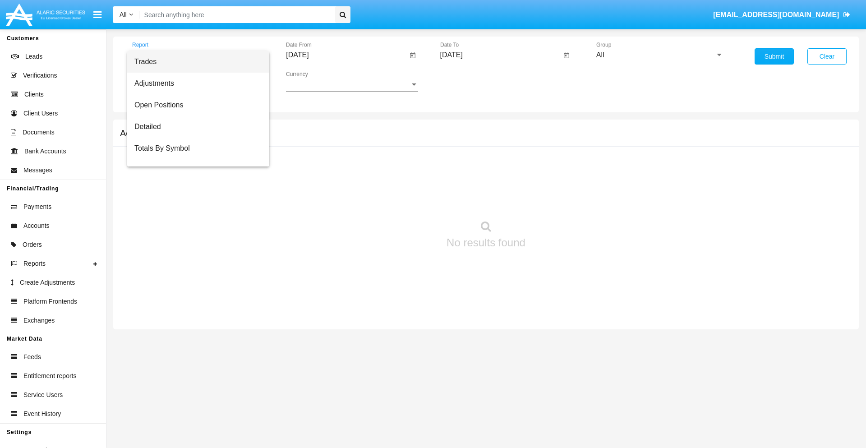
scroll to position [58, 0]
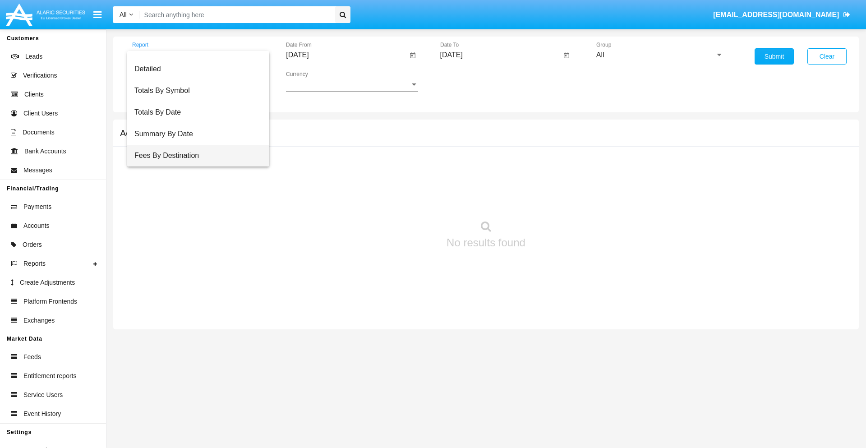
click at [194, 156] on span "Fees By Destination" at bounding box center [198, 156] width 128 height 22
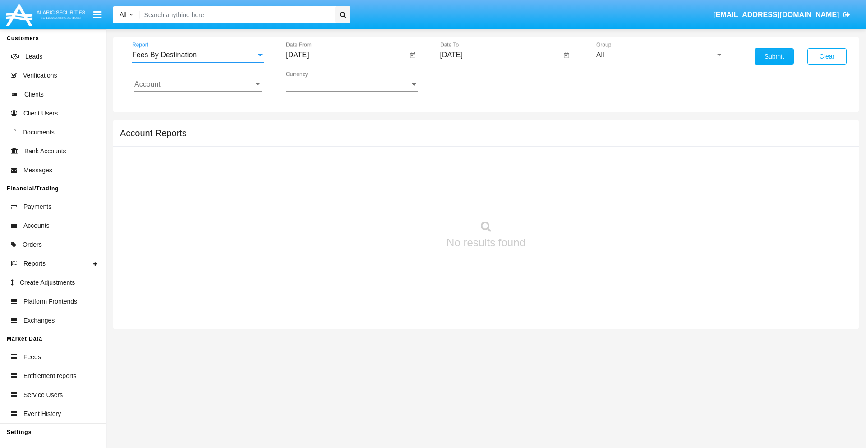
click at [346, 55] on input "[DATE]" at bounding box center [346, 55] width 121 height 8
click at [316, 81] on span "[DATE]" at bounding box center [308, 81] width 20 height 7
click at [402, 199] on div "2025" at bounding box center [402, 199] width 28 height 16
click at [371, 145] on div "[DATE]" at bounding box center [371, 145] width 28 height 16
click at [373, 156] on div "10" at bounding box center [373, 156] width 16 height 16
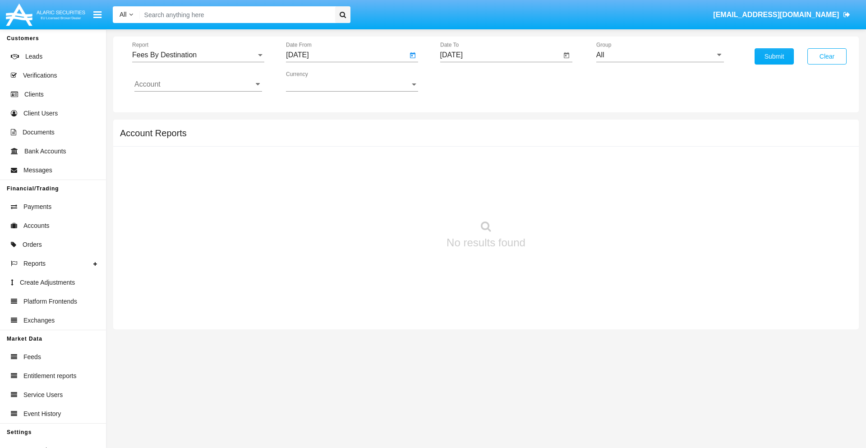
type input "[DATE]"
click at [500, 55] on input "[DATE]" at bounding box center [500, 55] width 121 height 8
click at [469, 81] on span "[DATE]" at bounding box center [462, 81] width 20 height 7
click at [556, 199] on div "2025" at bounding box center [556, 199] width 28 height 16
click at [493, 163] on div "OCT" at bounding box center [493, 163] width 28 height 16
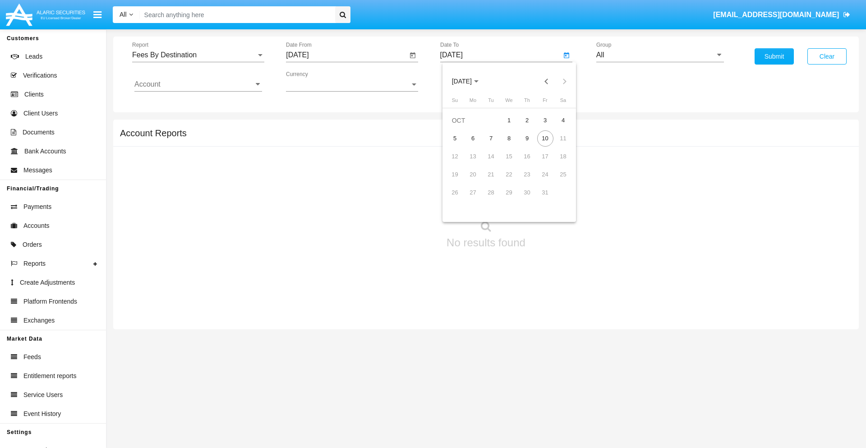
click at [545, 138] on div "10" at bounding box center [545, 138] width 16 height 16
type input "[DATE]"
click at [660, 55] on input "All" at bounding box center [660, 55] width 128 height 8
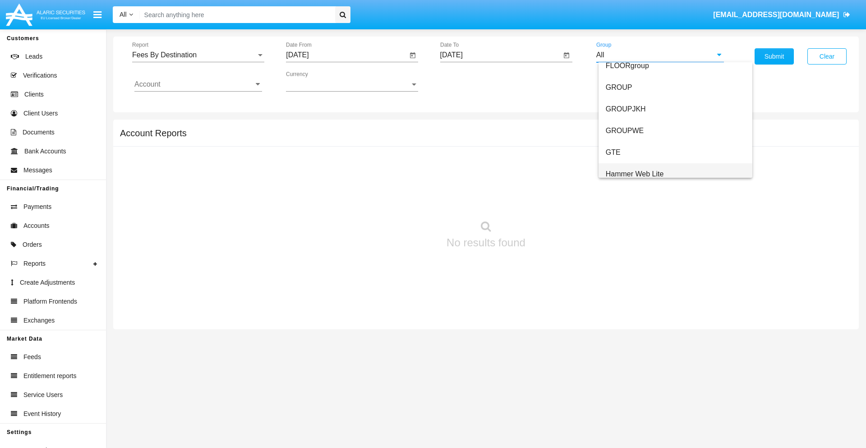
click at [634, 174] on span "Hammer Web Lite" at bounding box center [635, 174] width 58 height 8
type input "Hammer Web Lite"
click at [198, 84] on input "Account" at bounding box center [198, 84] width 128 height 8
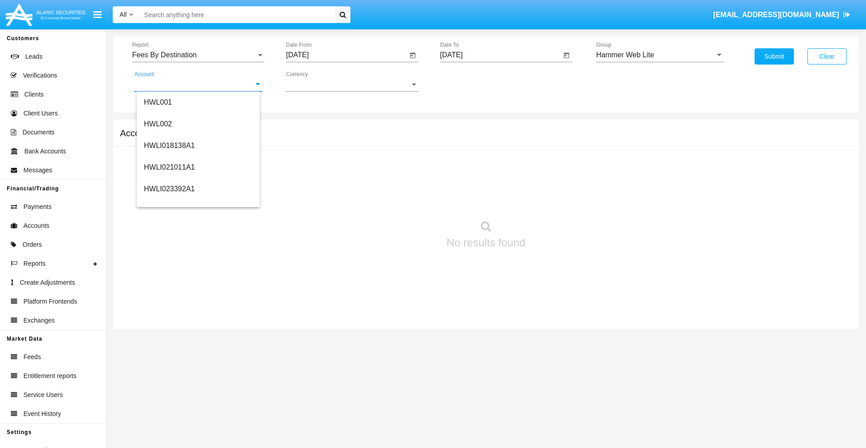
scroll to position [137, 0]
click at [169, 203] on span "HWLI025117A1" at bounding box center [169, 203] width 51 height 8
type input "HWLI025117A1"
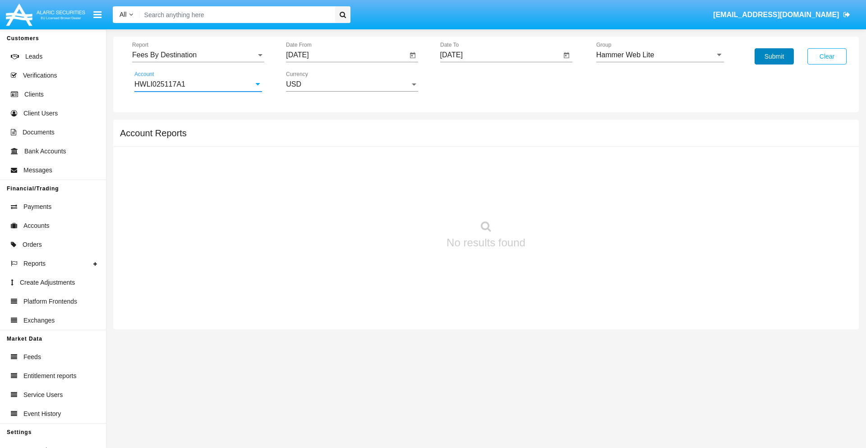
click at [774, 56] on button "Submit" at bounding box center [773, 56] width 39 height 16
click at [198, 55] on span "Report" at bounding box center [194, 55] width 124 height 8
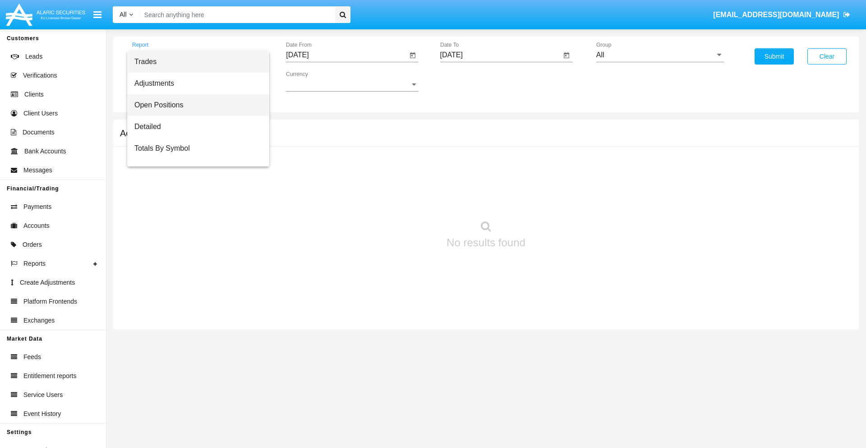
click at [194, 105] on span "Open Positions" at bounding box center [198, 105] width 128 height 22
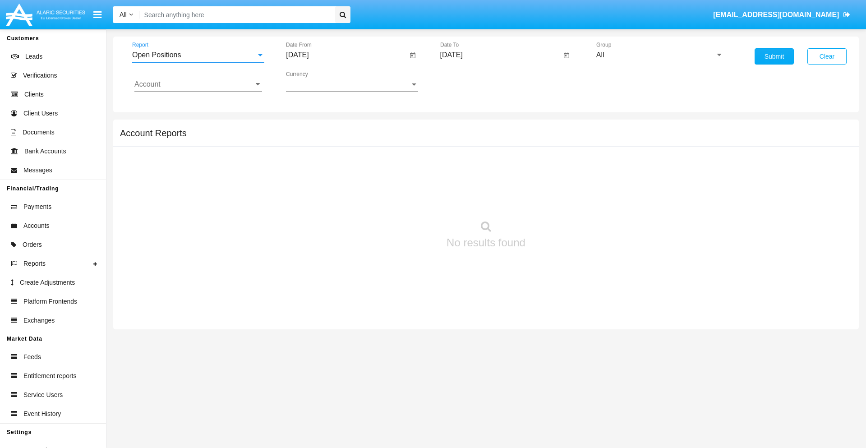
click at [346, 55] on input "[DATE]" at bounding box center [346, 55] width 121 height 8
click at [316, 81] on span "[DATE]" at bounding box center [308, 81] width 20 height 7
click at [402, 199] on div "2025" at bounding box center [402, 199] width 28 height 16
click at [308, 163] on div "SEP" at bounding box center [308, 163] width 28 height 16
click at [355, 156] on div "10" at bounding box center [355, 156] width 16 height 16
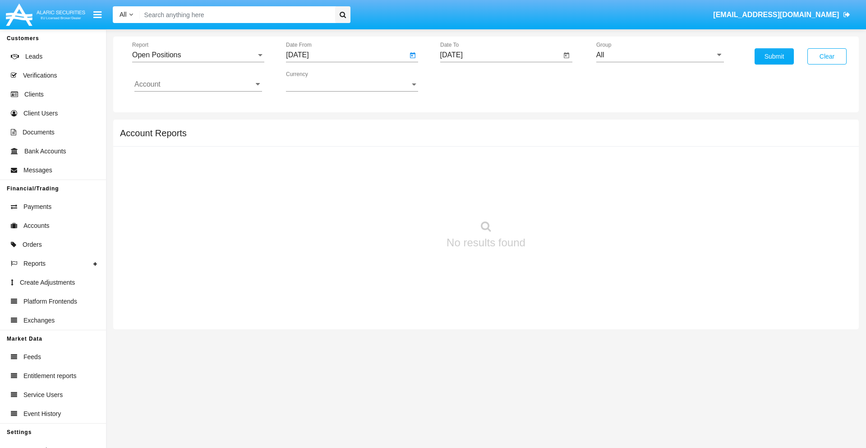
type input "[DATE]"
click at [500, 55] on input "[DATE]" at bounding box center [500, 55] width 121 height 8
click at [469, 81] on span "[DATE]" at bounding box center [462, 81] width 20 height 7
click at [556, 199] on div "2025" at bounding box center [556, 199] width 28 height 16
click at [493, 163] on div "OCT" at bounding box center [493, 163] width 28 height 16
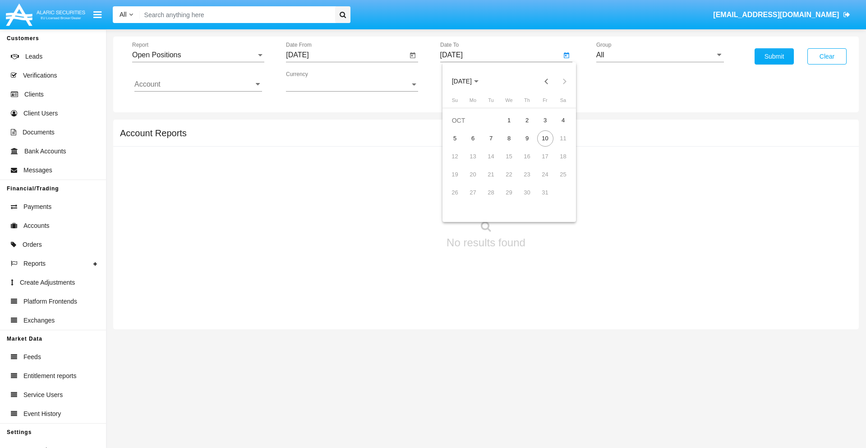
click at [545, 138] on div "10" at bounding box center [545, 138] width 16 height 16
type input "[DATE]"
click at [660, 55] on input "All" at bounding box center [660, 55] width 128 height 8
type input "Hammer Web Lite"
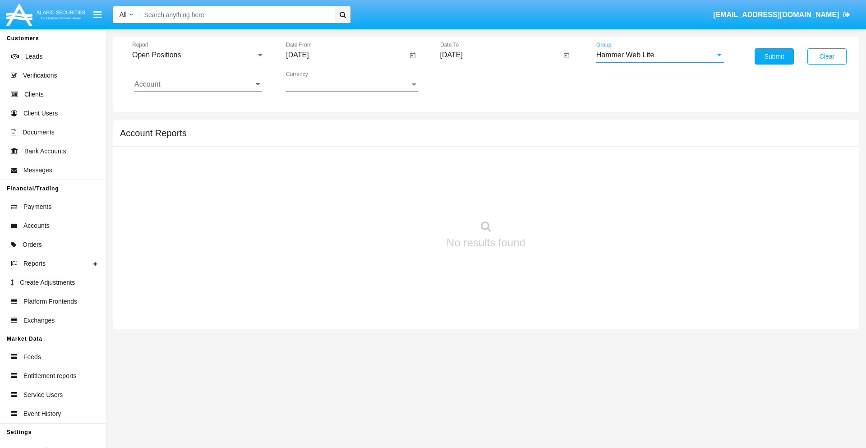
click at [198, 84] on input "Account" at bounding box center [198, 84] width 128 height 8
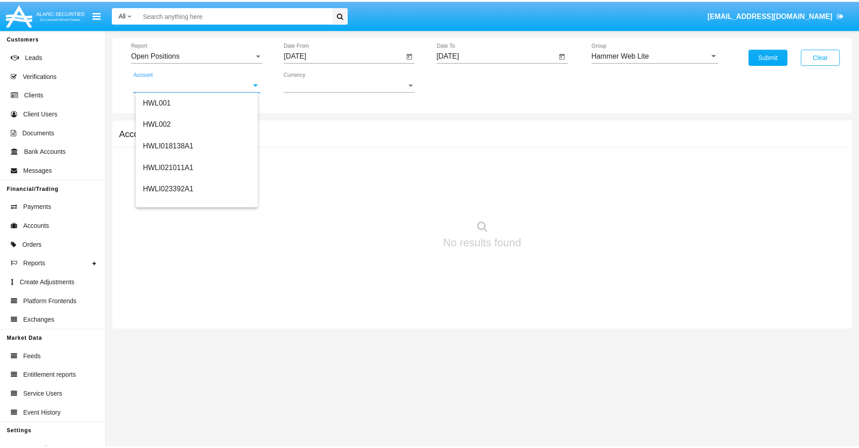
scroll to position [137, 0]
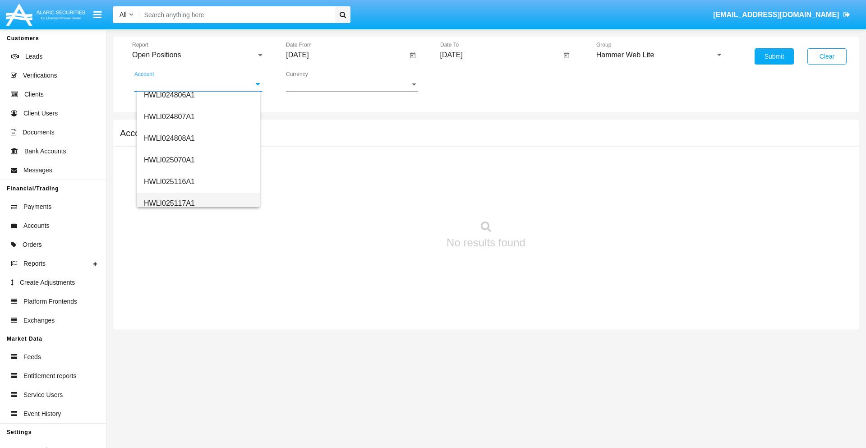
click at [169, 203] on span "HWLI025117A1" at bounding box center [169, 203] width 51 height 8
type input "HWLI025117A1"
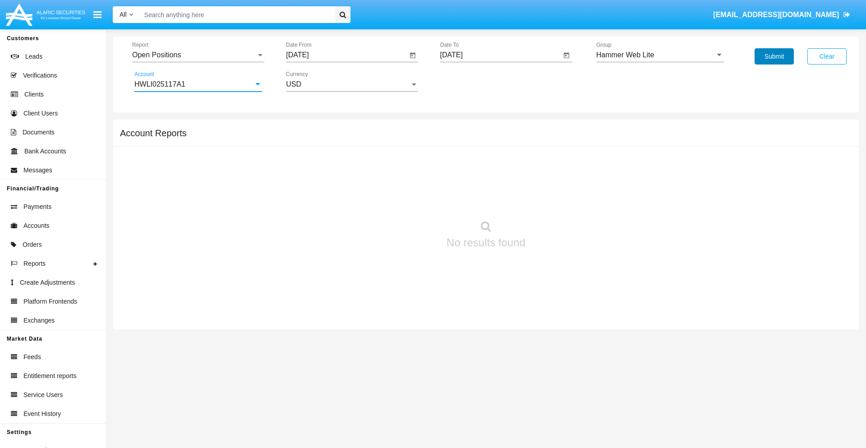
click at [774, 56] on button "Submit" at bounding box center [773, 56] width 39 height 16
click at [198, 55] on span "Report" at bounding box center [194, 55] width 124 height 8
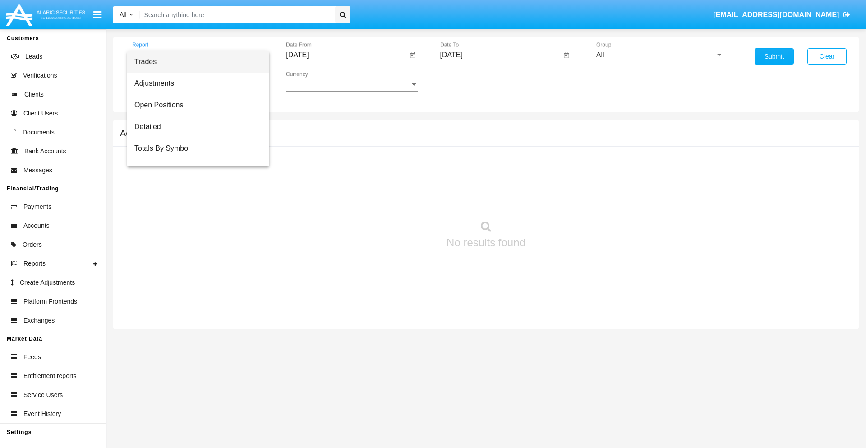
scroll to position [36, 0]
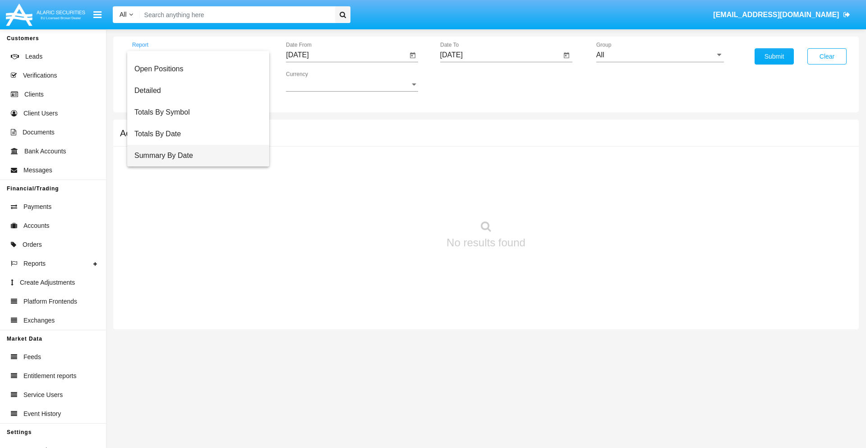
click at [194, 156] on span "Summary By Date" at bounding box center [198, 156] width 128 height 22
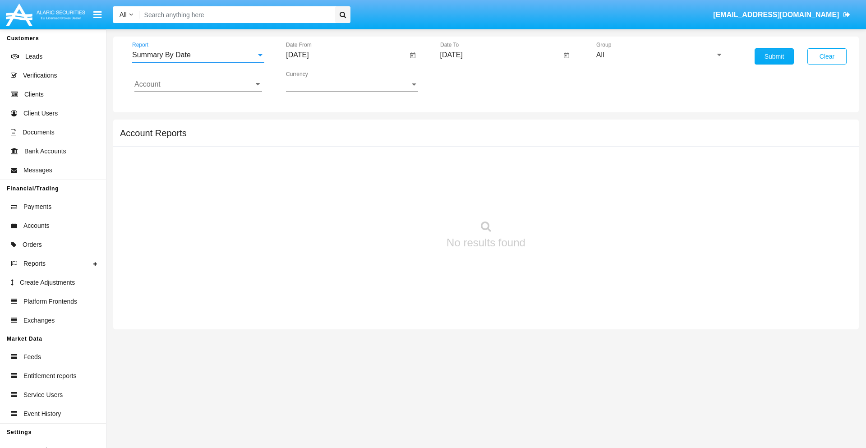
click at [346, 55] on input "[DATE]" at bounding box center [346, 55] width 121 height 8
click at [316, 81] on span "[DATE]" at bounding box center [308, 81] width 20 height 7
click at [402, 199] on div "2025" at bounding box center [402, 199] width 28 height 16
click at [308, 163] on div "SEP" at bounding box center [308, 163] width 28 height 16
click at [373, 192] on div "25" at bounding box center [373, 192] width 16 height 16
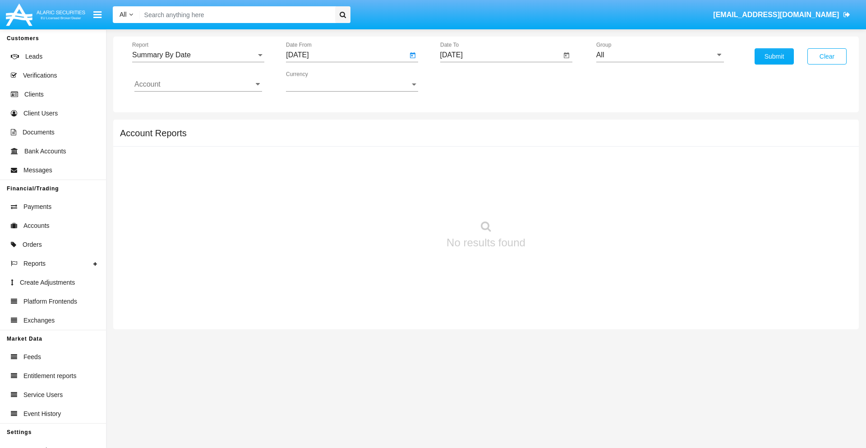
type input "09/25/25"
click at [500, 55] on input "[DATE]" at bounding box center [500, 55] width 121 height 8
click at [469, 81] on span "OCT 2025" at bounding box center [462, 81] width 20 height 7
click at [556, 199] on div "2025" at bounding box center [556, 199] width 28 height 16
click at [493, 163] on div "OCT" at bounding box center [493, 163] width 28 height 16
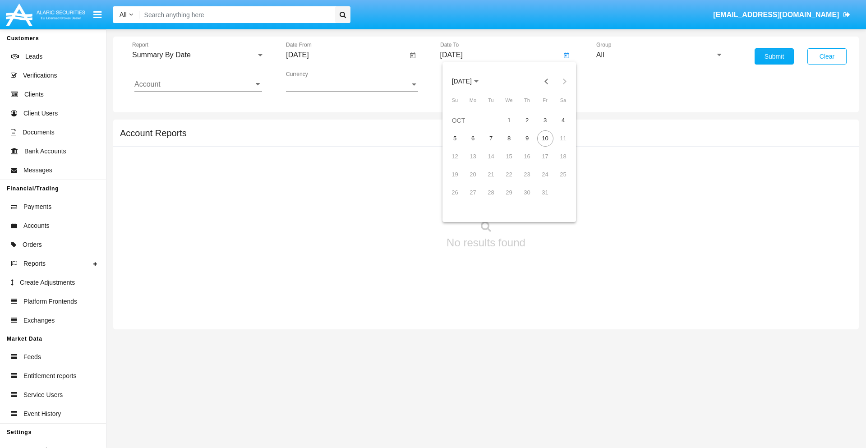
click at [545, 138] on div "10" at bounding box center [545, 138] width 16 height 16
type input "10/10/25"
click at [660, 55] on input "All" at bounding box center [660, 55] width 128 height 8
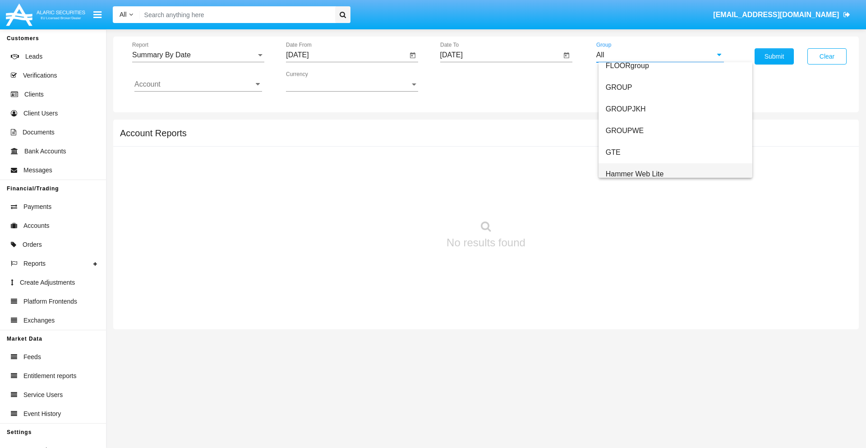
click at [634, 174] on span "Hammer Web Lite" at bounding box center [635, 174] width 58 height 8
type input "Hammer Web Lite"
click at [198, 84] on input "Account" at bounding box center [198, 84] width 128 height 8
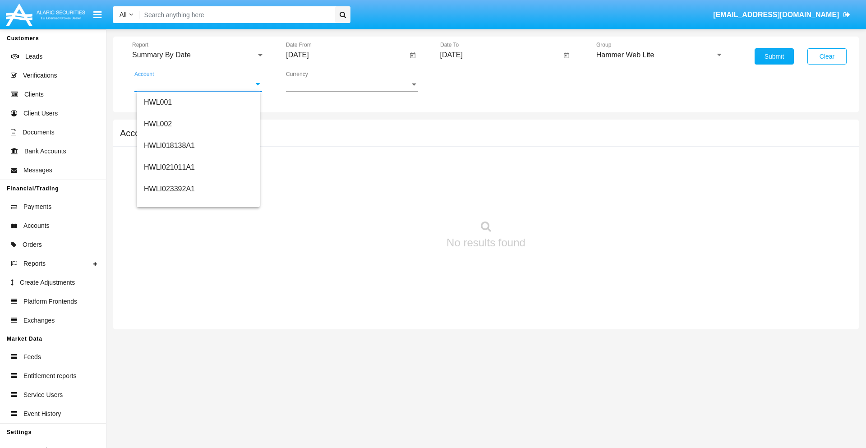
scroll to position [137, 0]
click at [169, 203] on span "HWLI025117A1" at bounding box center [169, 203] width 51 height 8
type input "HWLI025117A1"
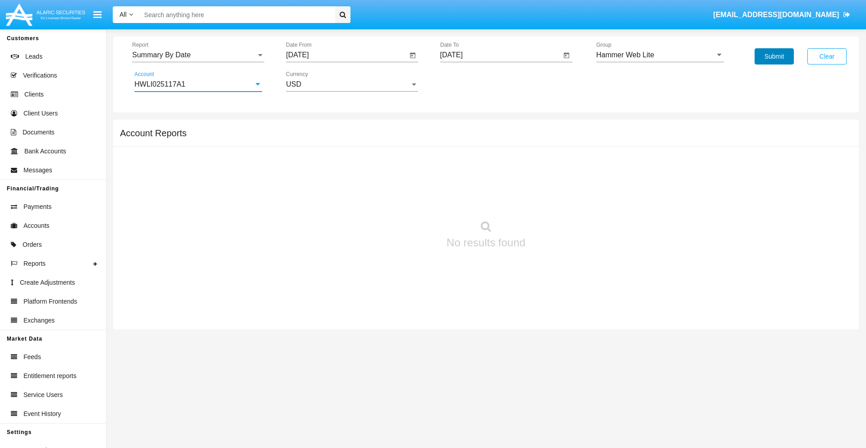
click at [774, 56] on button "Submit" at bounding box center [773, 56] width 39 height 16
click at [198, 55] on span "Report" at bounding box center [194, 55] width 124 height 8
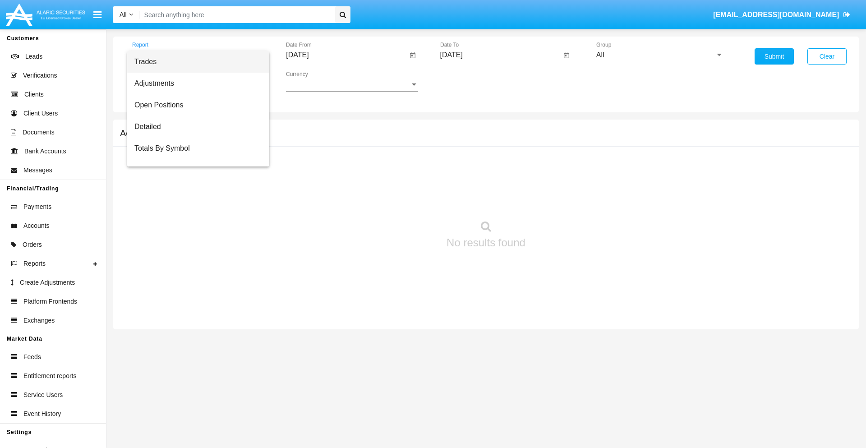
scroll to position [14, 0]
click at [194, 156] on span "Totals By Date" at bounding box center [198, 156] width 128 height 22
click at [346, 55] on input "[DATE]" at bounding box center [346, 55] width 121 height 8
click at [316, 81] on span "[DATE]" at bounding box center [308, 81] width 20 height 7
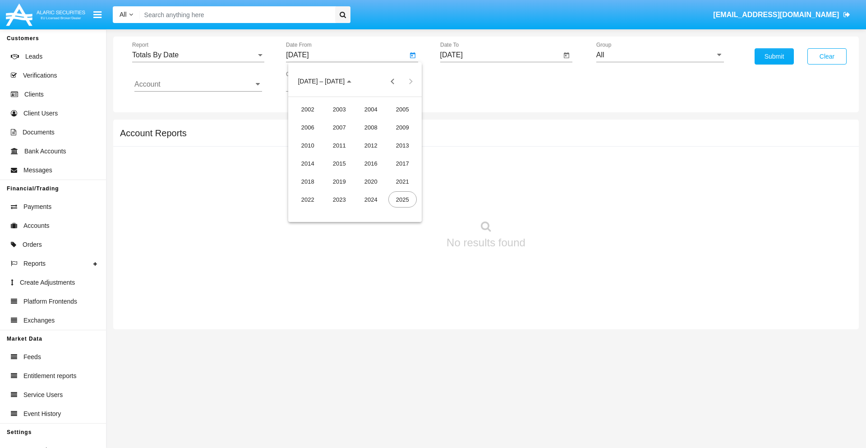
click at [402, 199] on div "2025" at bounding box center [402, 199] width 28 height 16
click at [308, 163] on div "SEP" at bounding box center [308, 163] width 28 height 16
click at [373, 192] on div "25" at bounding box center [373, 192] width 16 height 16
type input "[DATE]"
click at [500, 55] on input "[DATE]" at bounding box center [500, 55] width 121 height 8
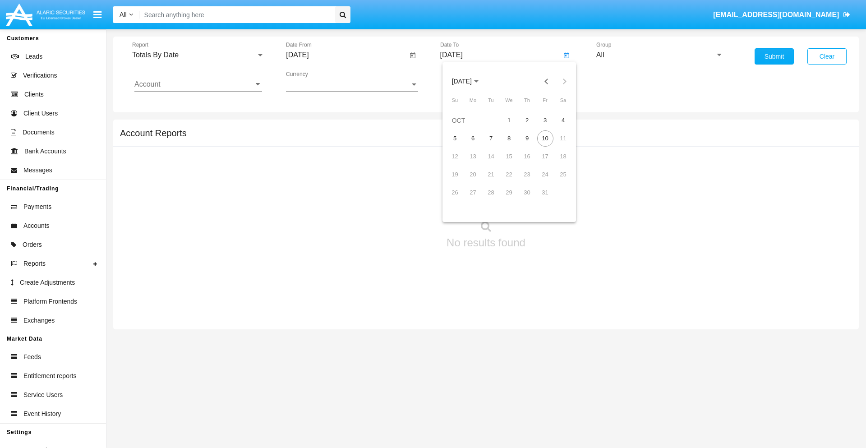
click at [469, 81] on span "[DATE]" at bounding box center [462, 81] width 20 height 7
click at [556, 199] on div "2025" at bounding box center [556, 199] width 28 height 16
click at [493, 163] on div "OCT" at bounding box center [493, 163] width 28 height 16
click at [545, 138] on div "10" at bounding box center [545, 138] width 16 height 16
type input "[DATE]"
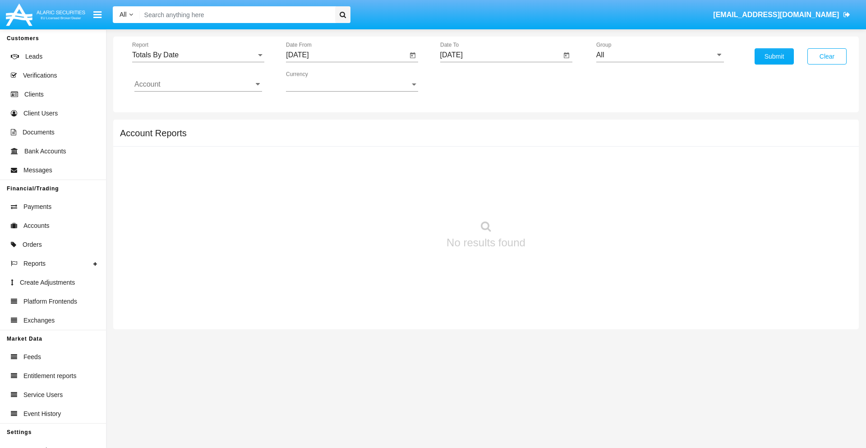
click at [660, 55] on input "All" at bounding box center [660, 55] width 128 height 8
click at [634, 174] on span "Hammer Web Lite" at bounding box center [635, 174] width 58 height 8
type input "Hammer Web Lite"
click at [198, 84] on input "Account" at bounding box center [198, 84] width 128 height 8
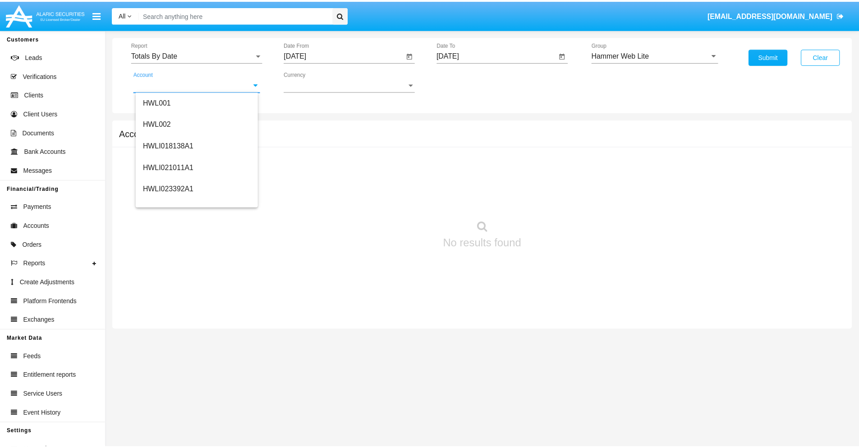
scroll to position [137, 0]
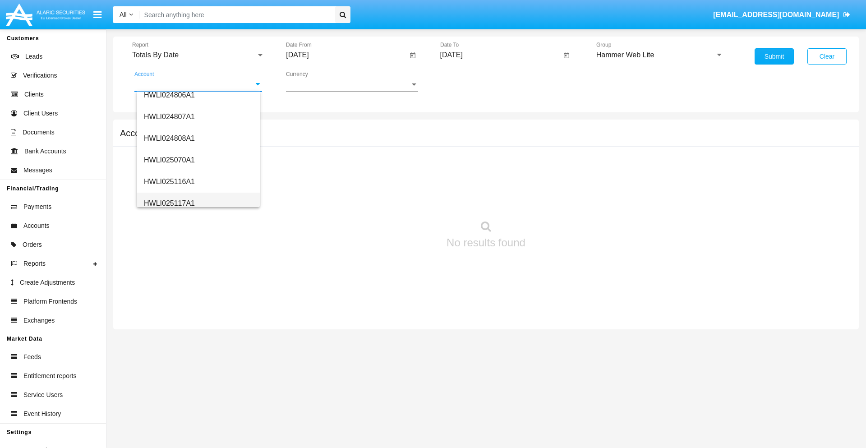
click at [169, 203] on span "HWLI025117A1" at bounding box center [169, 203] width 51 height 8
type input "HWLI025117A1"
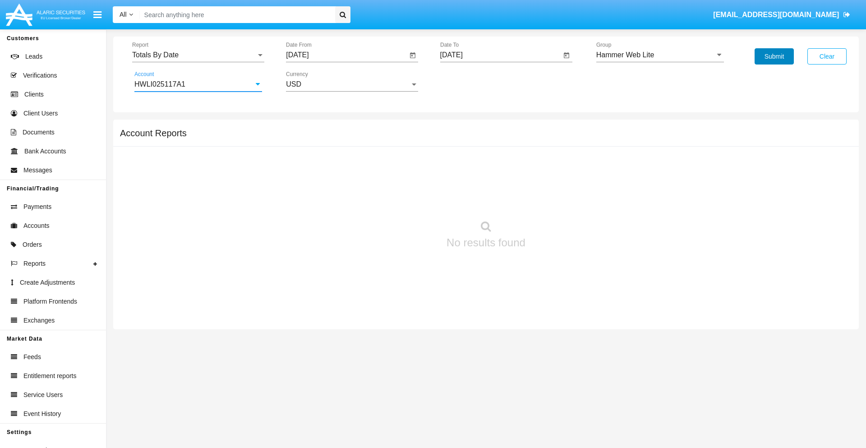
click at [774, 56] on button "Submit" at bounding box center [773, 56] width 39 height 16
click at [198, 55] on span "Report" at bounding box center [194, 55] width 124 height 8
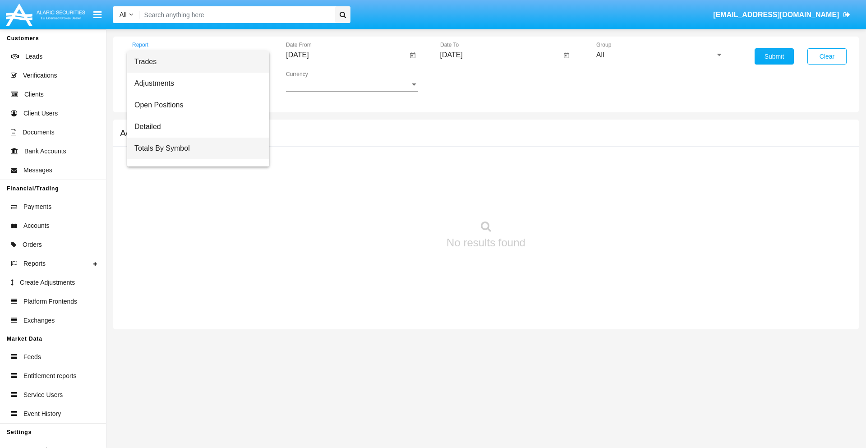
click at [194, 148] on span "Totals By Symbol" at bounding box center [198, 149] width 128 height 22
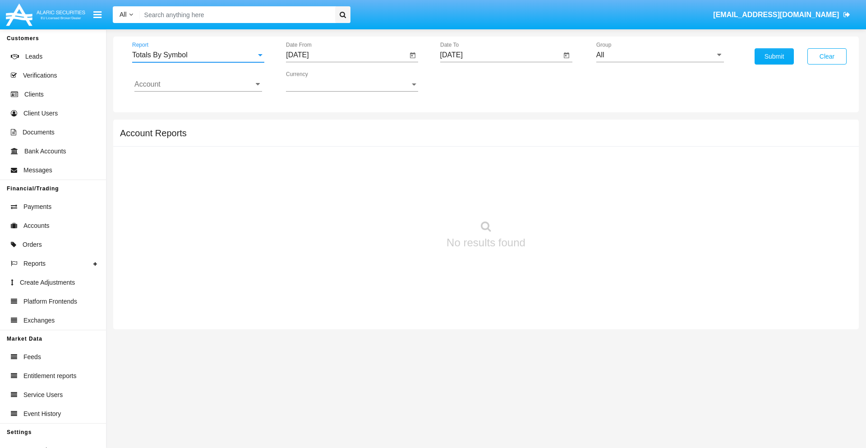
click at [346, 55] on input "[DATE]" at bounding box center [346, 55] width 121 height 8
click at [316, 81] on span "[DATE]" at bounding box center [308, 81] width 20 height 7
click at [402, 199] on div "2025" at bounding box center [402, 199] width 28 height 16
click at [308, 163] on div "SEP" at bounding box center [308, 163] width 28 height 16
click at [355, 156] on div "10" at bounding box center [355, 156] width 16 height 16
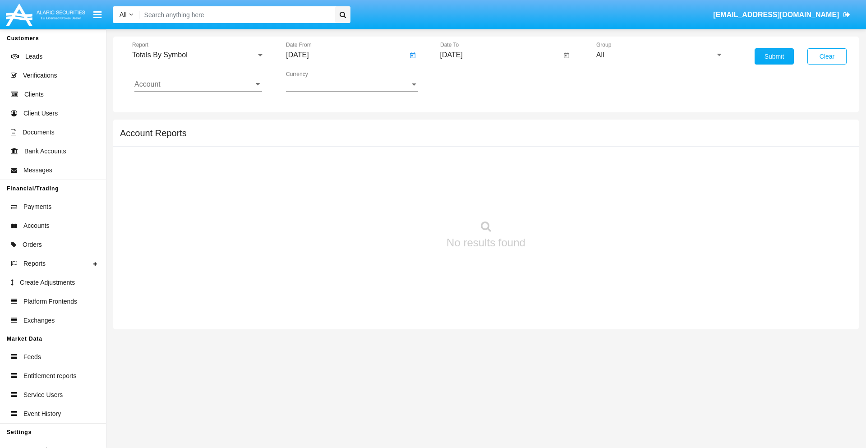
type input "[DATE]"
click at [500, 55] on input "[DATE]" at bounding box center [500, 55] width 121 height 8
click at [469, 81] on span "[DATE]" at bounding box center [462, 81] width 20 height 7
click at [556, 199] on div "2025" at bounding box center [556, 199] width 28 height 16
click at [493, 163] on div "OCT" at bounding box center [493, 163] width 28 height 16
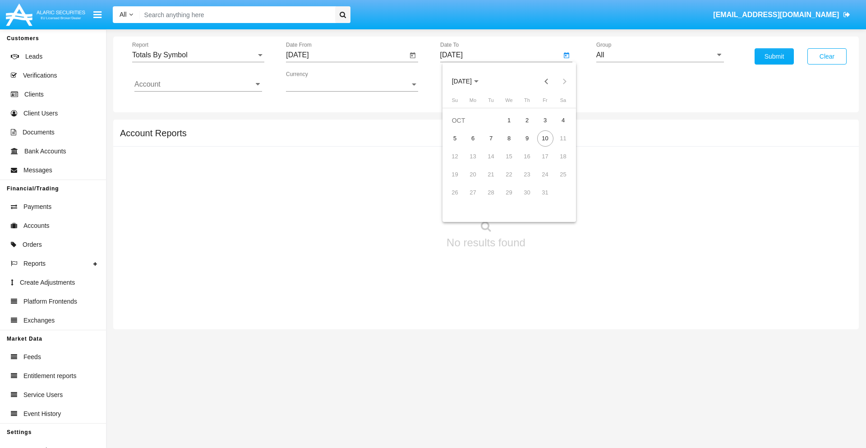
click at [545, 138] on div "10" at bounding box center [545, 138] width 16 height 16
type input "[DATE]"
click at [660, 55] on input "All" at bounding box center [660, 55] width 128 height 8
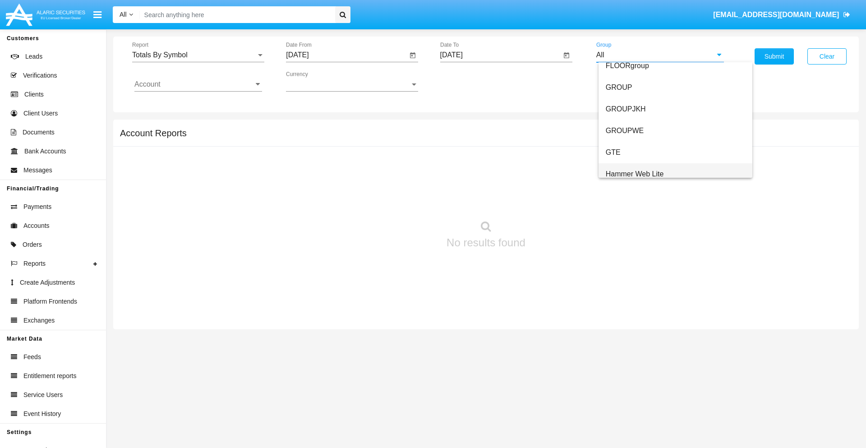
click at [634, 174] on span "Hammer Web Lite" at bounding box center [635, 174] width 58 height 8
type input "Hammer Web Lite"
click at [198, 84] on input "Account" at bounding box center [198, 84] width 128 height 8
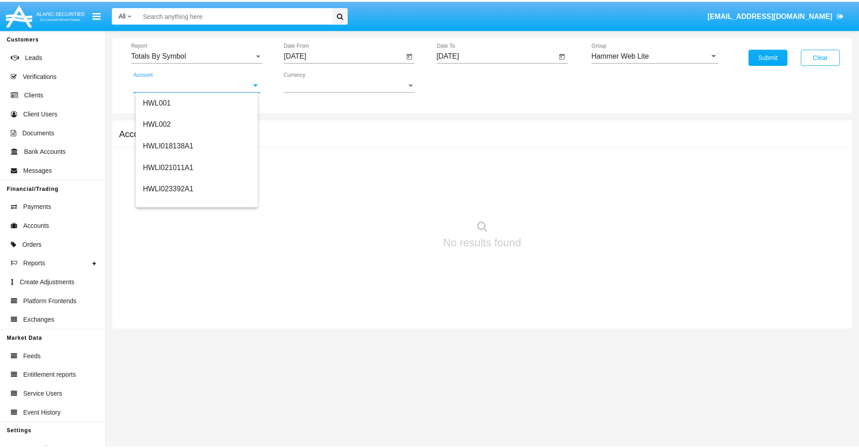
scroll to position [137, 0]
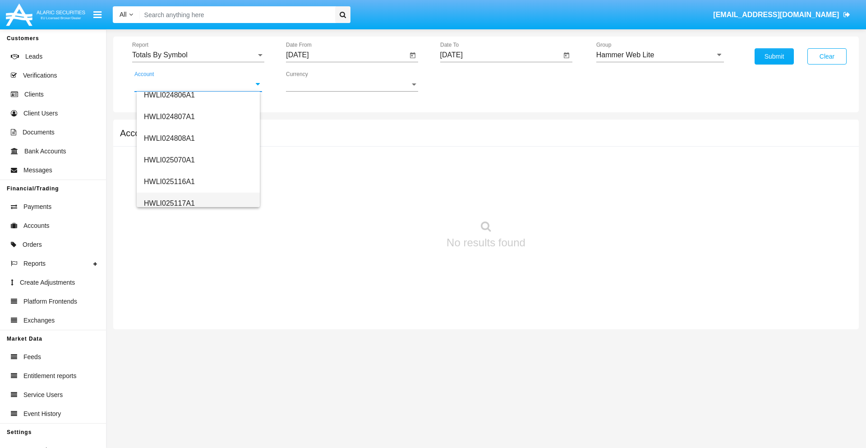
click at [169, 203] on span "HWLI025117A1" at bounding box center [169, 203] width 51 height 8
type input "HWLI025117A1"
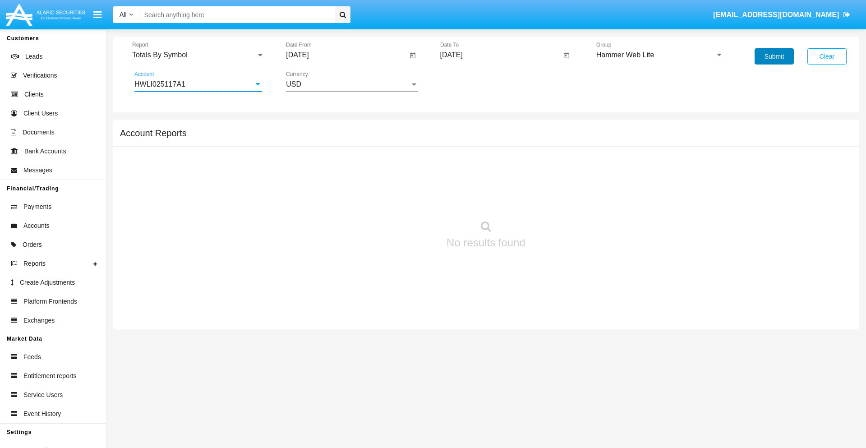
click at [774, 56] on button "Submit" at bounding box center [773, 56] width 39 height 16
click at [198, 55] on span "Report" at bounding box center [194, 55] width 124 height 8
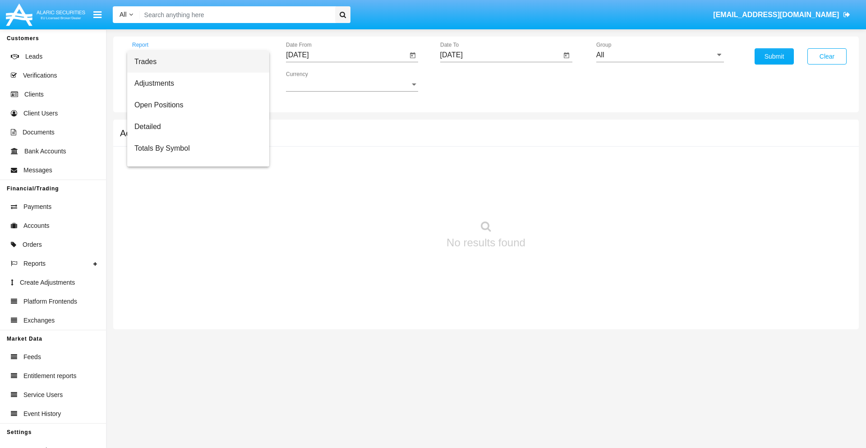
click at [194, 62] on span "Trades" at bounding box center [198, 62] width 128 height 22
click at [346, 55] on input "[DATE]" at bounding box center [346, 55] width 121 height 8
click at [316, 81] on span "[DATE]" at bounding box center [308, 81] width 20 height 7
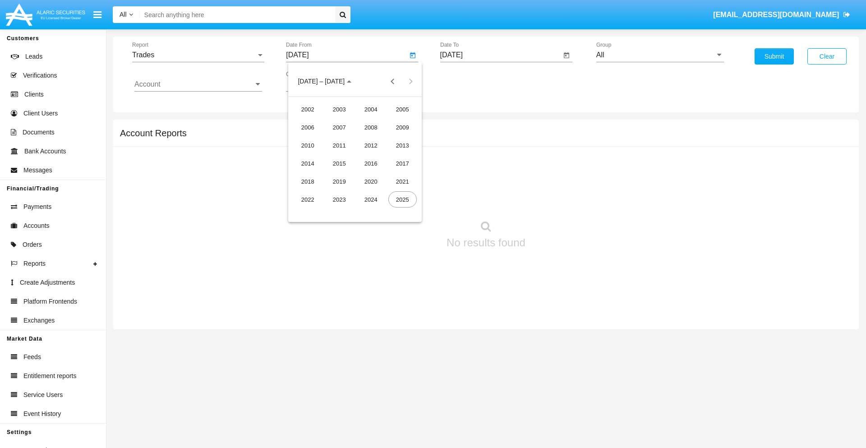
click at [402, 199] on div "2025" at bounding box center [402, 199] width 28 height 16
click at [371, 145] on div "[DATE]" at bounding box center [371, 145] width 28 height 16
click at [373, 156] on div "10" at bounding box center [373, 156] width 16 height 16
type input "[DATE]"
click at [500, 55] on input "[DATE]" at bounding box center [500, 55] width 121 height 8
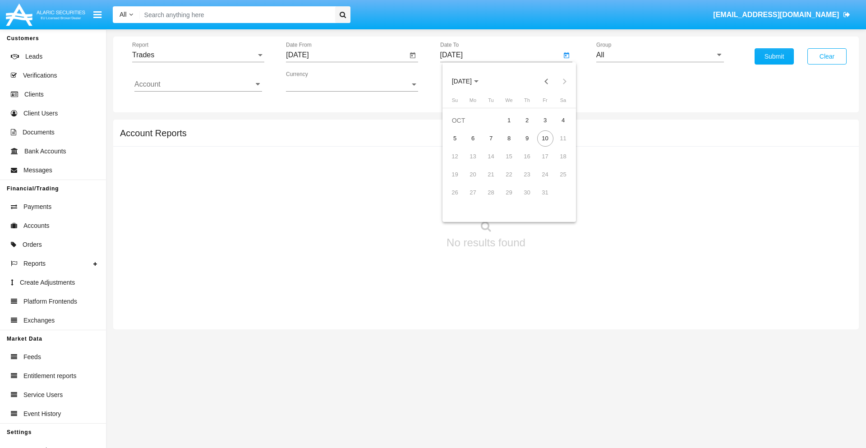
click at [469, 81] on span "[DATE]" at bounding box center [462, 81] width 20 height 7
click at [556, 199] on div "2025" at bounding box center [556, 199] width 28 height 16
click at [493, 163] on div "OCT" at bounding box center [493, 163] width 28 height 16
click at [545, 138] on div "10" at bounding box center [545, 138] width 16 height 16
type input "[DATE]"
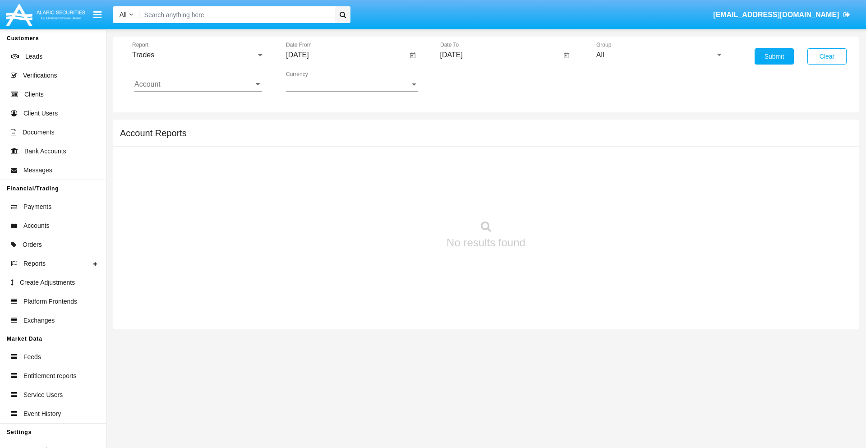
click at [660, 55] on input "All" at bounding box center [660, 55] width 128 height 8
click at [634, 174] on span "Hammer Web Lite" at bounding box center [635, 174] width 58 height 8
type input "Hammer Web Lite"
click at [198, 84] on input "Account" at bounding box center [198, 84] width 128 height 8
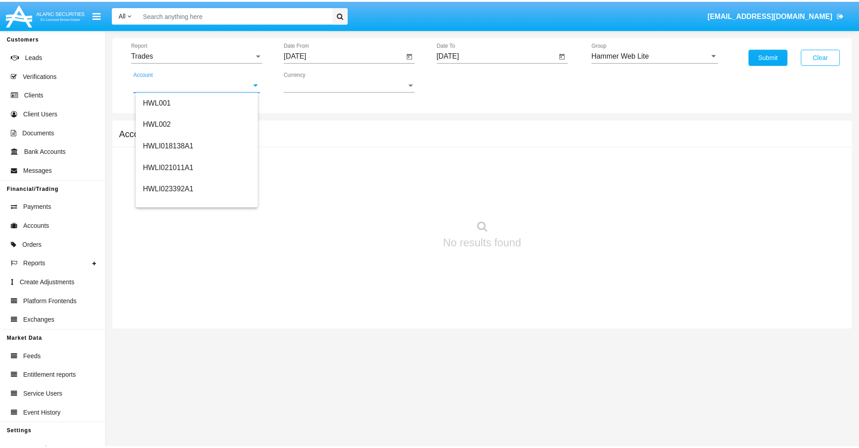
scroll to position [137, 0]
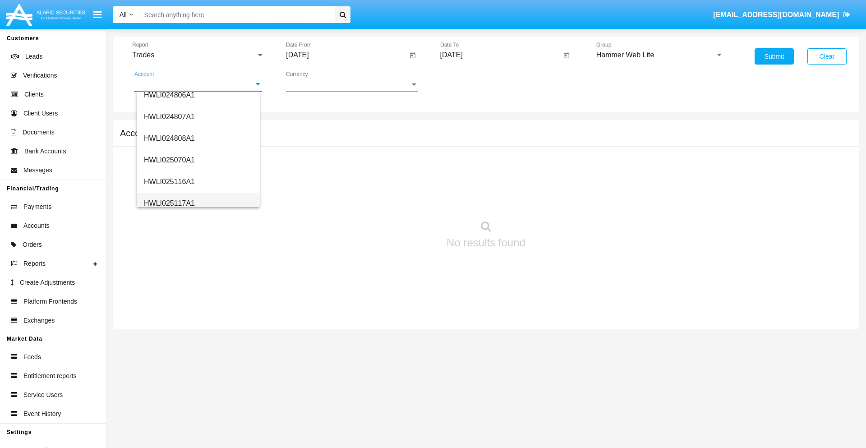
click at [169, 203] on span "HWLI025117A1" at bounding box center [169, 203] width 51 height 8
type input "HWLI025117A1"
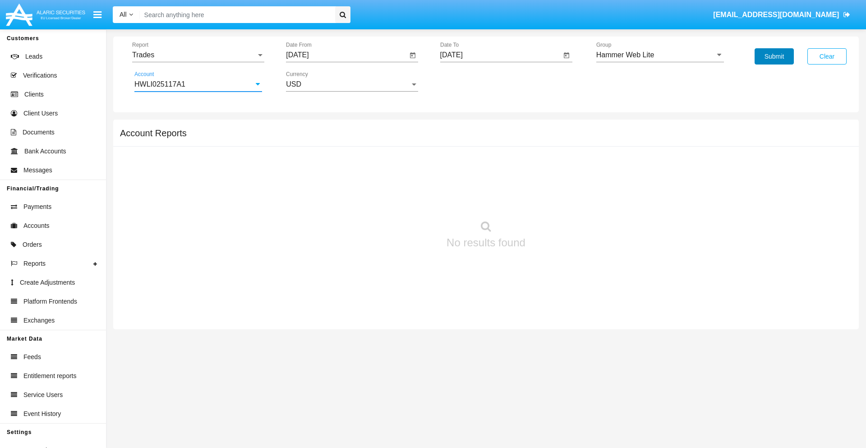
click at [774, 56] on button "Submit" at bounding box center [773, 56] width 39 height 16
click at [198, 55] on span "Report" at bounding box center [194, 55] width 124 height 8
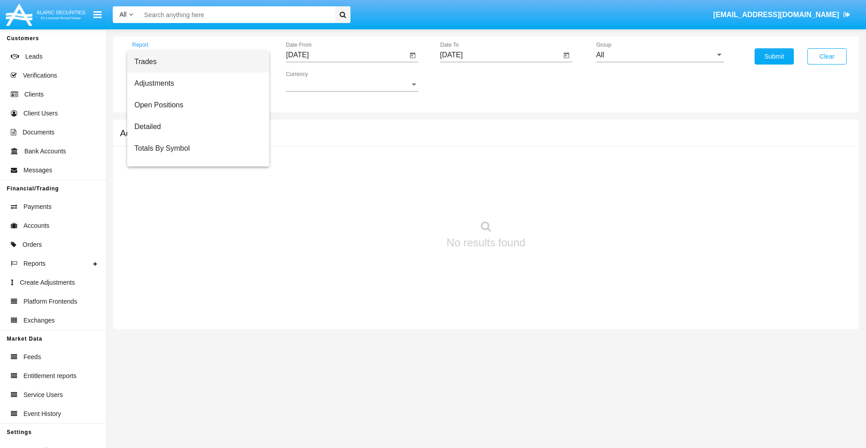
click at [194, 62] on span "Trades" at bounding box center [198, 62] width 128 height 22
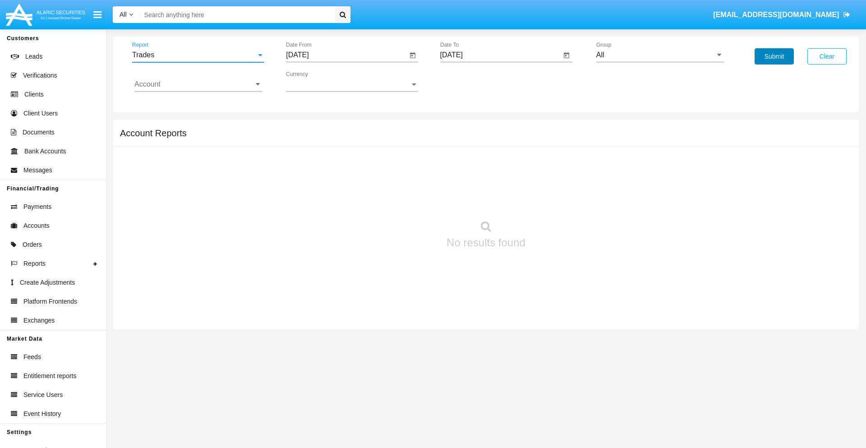
click at [774, 56] on button "Submit" at bounding box center [773, 56] width 39 height 16
click at [198, 55] on span "Report" at bounding box center [194, 55] width 124 height 8
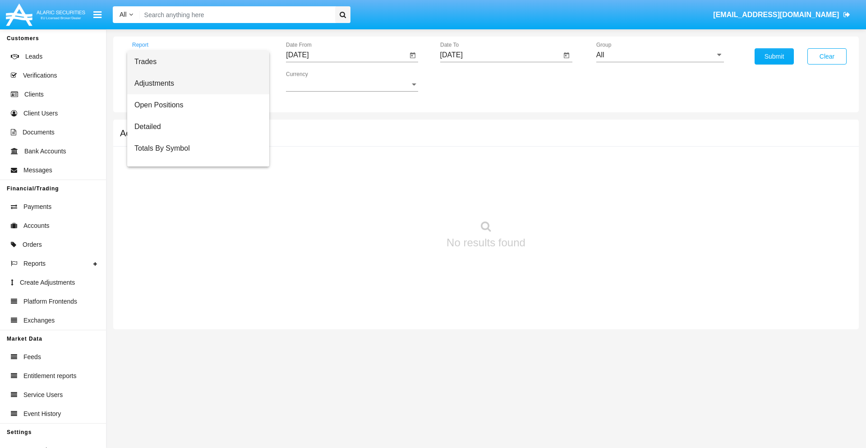
click at [194, 83] on span "Adjustments" at bounding box center [198, 84] width 128 height 22
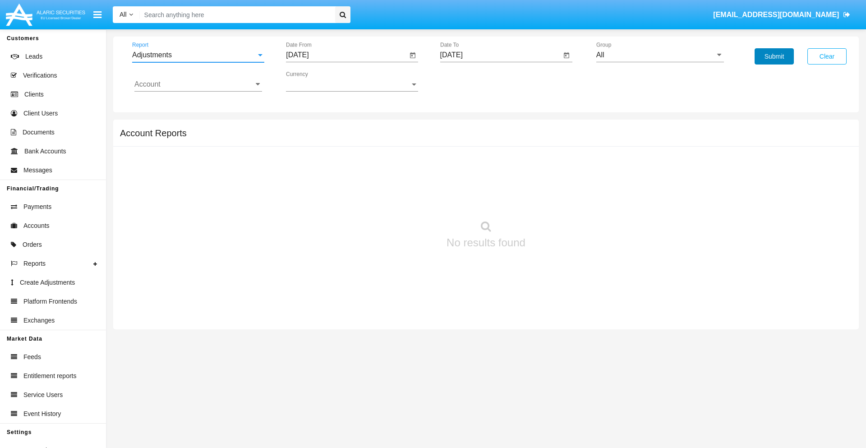
click at [774, 56] on button "Submit" at bounding box center [773, 56] width 39 height 16
click at [198, 55] on span "Report" at bounding box center [194, 55] width 124 height 8
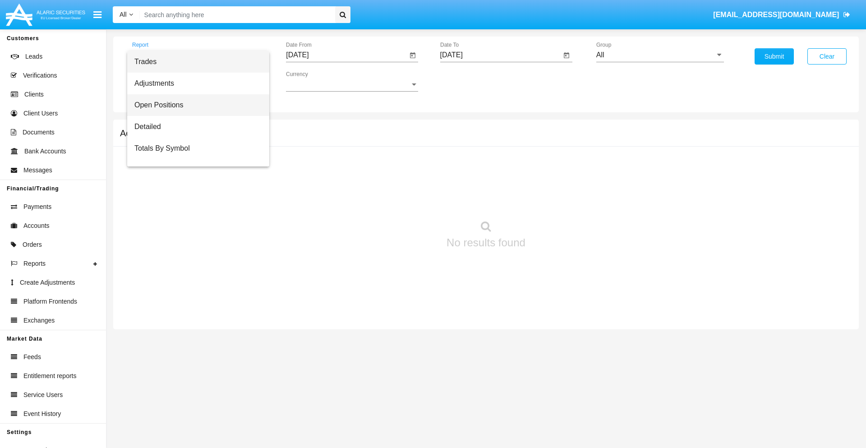
click at [194, 105] on span "Open Positions" at bounding box center [198, 105] width 128 height 22
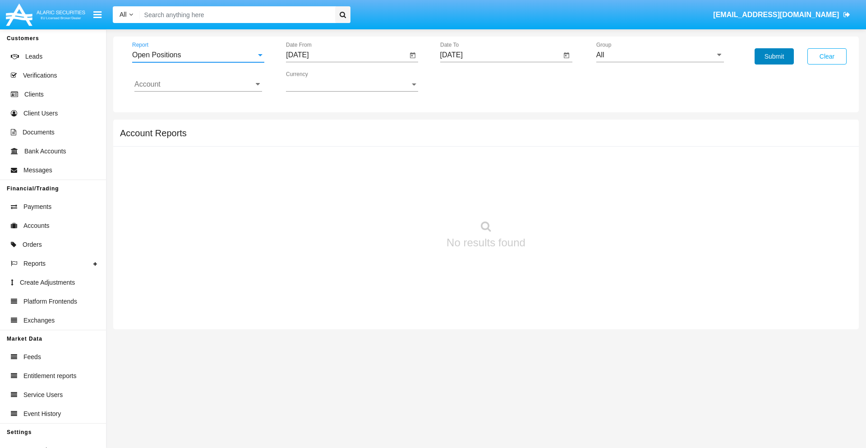
click at [774, 56] on button "Submit" at bounding box center [773, 56] width 39 height 16
click at [198, 55] on span "Report" at bounding box center [194, 55] width 124 height 8
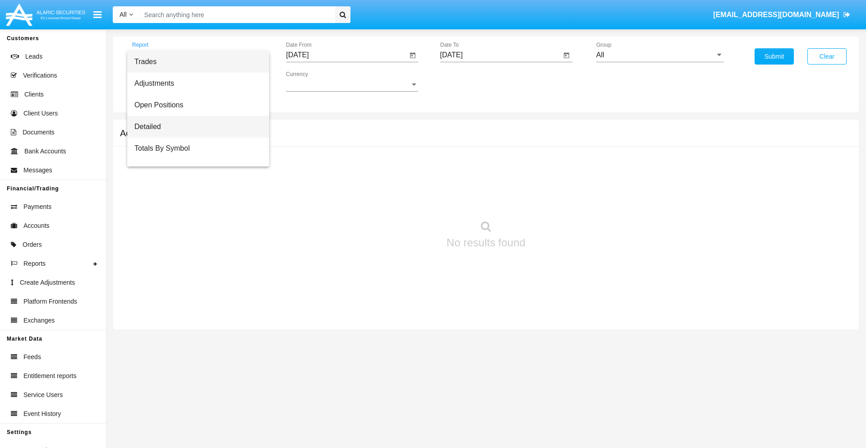
click at [194, 127] on span "Detailed" at bounding box center [198, 127] width 128 height 22
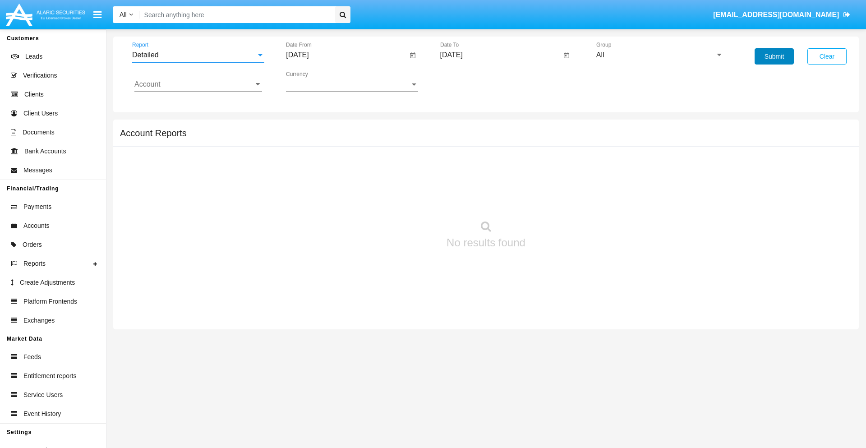
click at [774, 56] on button "Submit" at bounding box center [773, 56] width 39 height 16
click at [198, 55] on span "Report" at bounding box center [194, 55] width 124 height 8
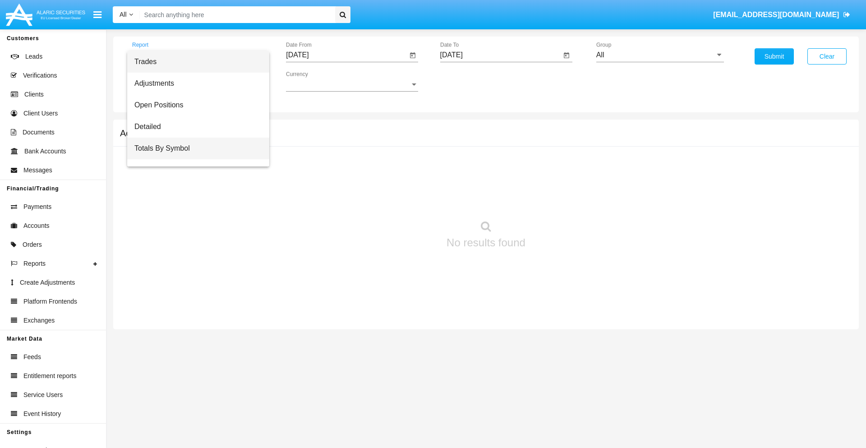
click at [194, 148] on span "Totals By Symbol" at bounding box center [198, 149] width 128 height 22
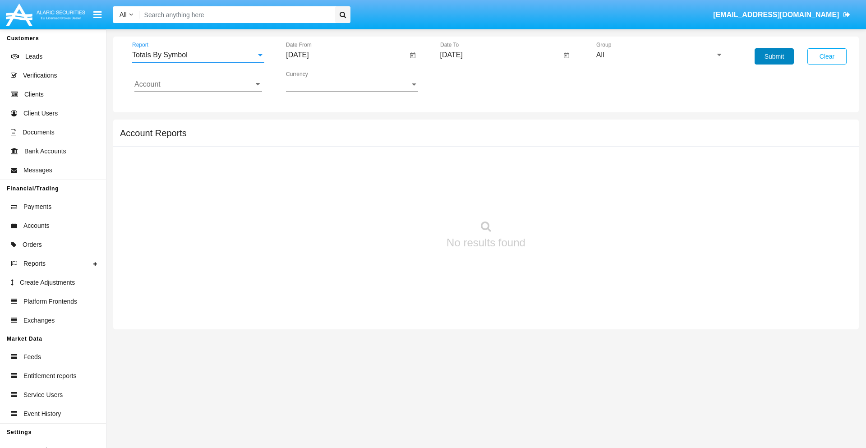
click at [774, 56] on button "Submit" at bounding box center [773, 56] width 39 height 16
click at [198, 55] on span "Report" at bounding box center [194, 55] width 124 height 8
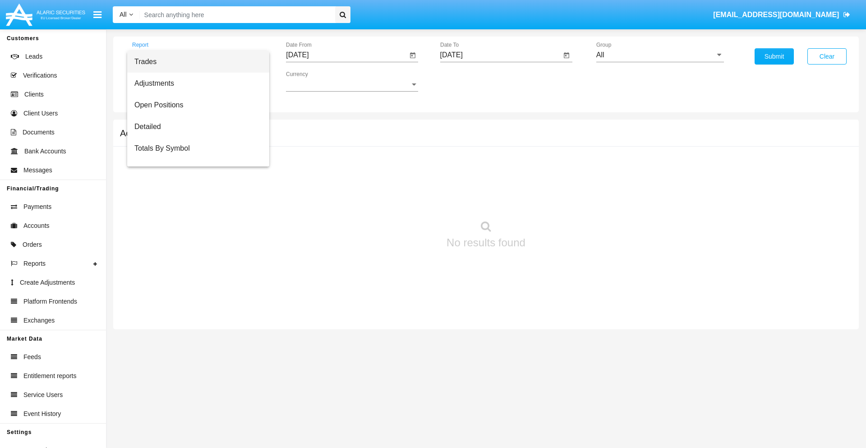
scroll to position [14, 0]
click at [194, 156] on span "Totals By Date" at bounding box center [198, 156] width 128 height 22
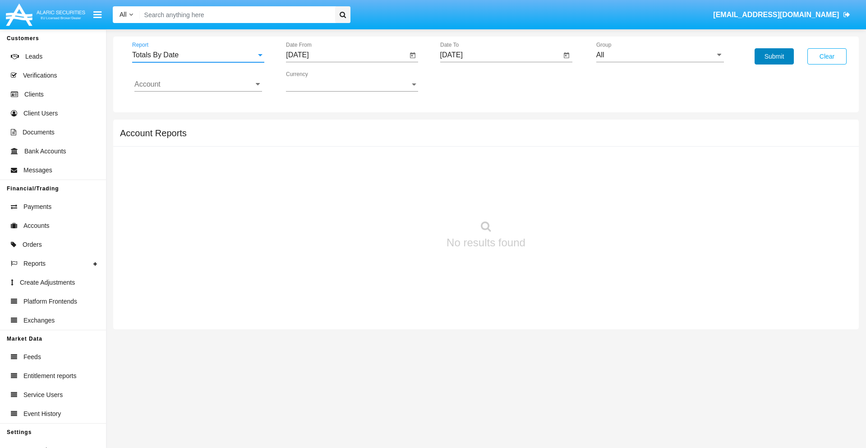
click at [774, 56] on button "Submit" at bounding box center [773, 56] width 39 height 16
click at [198, 55] on span "Report" at bounding box center [194, 55] width 124 height 8
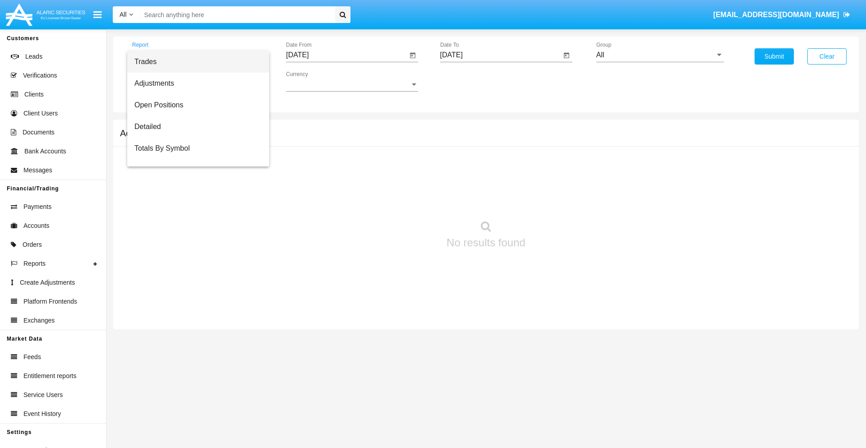
click at [194, 181] on span "Summary By Date" at bounding box center [198, 192] width 128 height 22
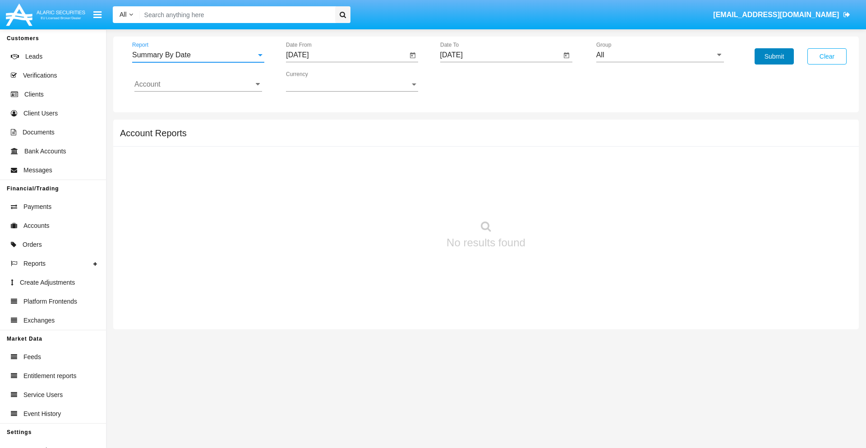
click at [774, 56] on button "Submit" at bounding box center [773, 56] width 39 height 16
